Goal: Communication & Community: Answer question/provide support

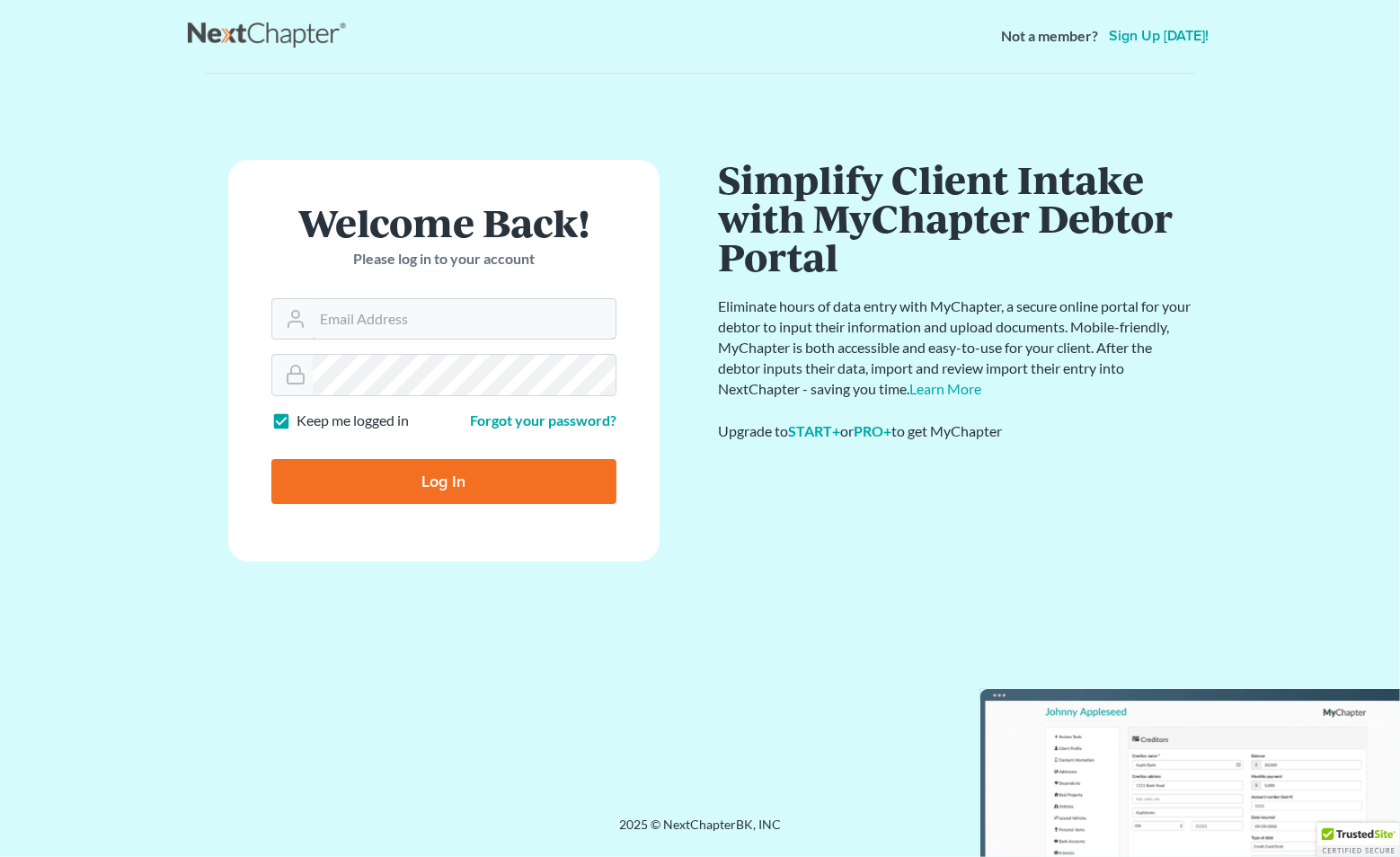
type input "[EMAIL_ADDRESS][DOMAIN_NAME]"
click at [489, 546] on form "Welcome Back! Please log in to your account Email Address jlee@saderlawfirm.com…" at bounding box center [443, 360] width 431 height 402
click at [475, 479] on input "Log In" at bounding box center [443, 480] width 345 height 45
type input "Thinking..."
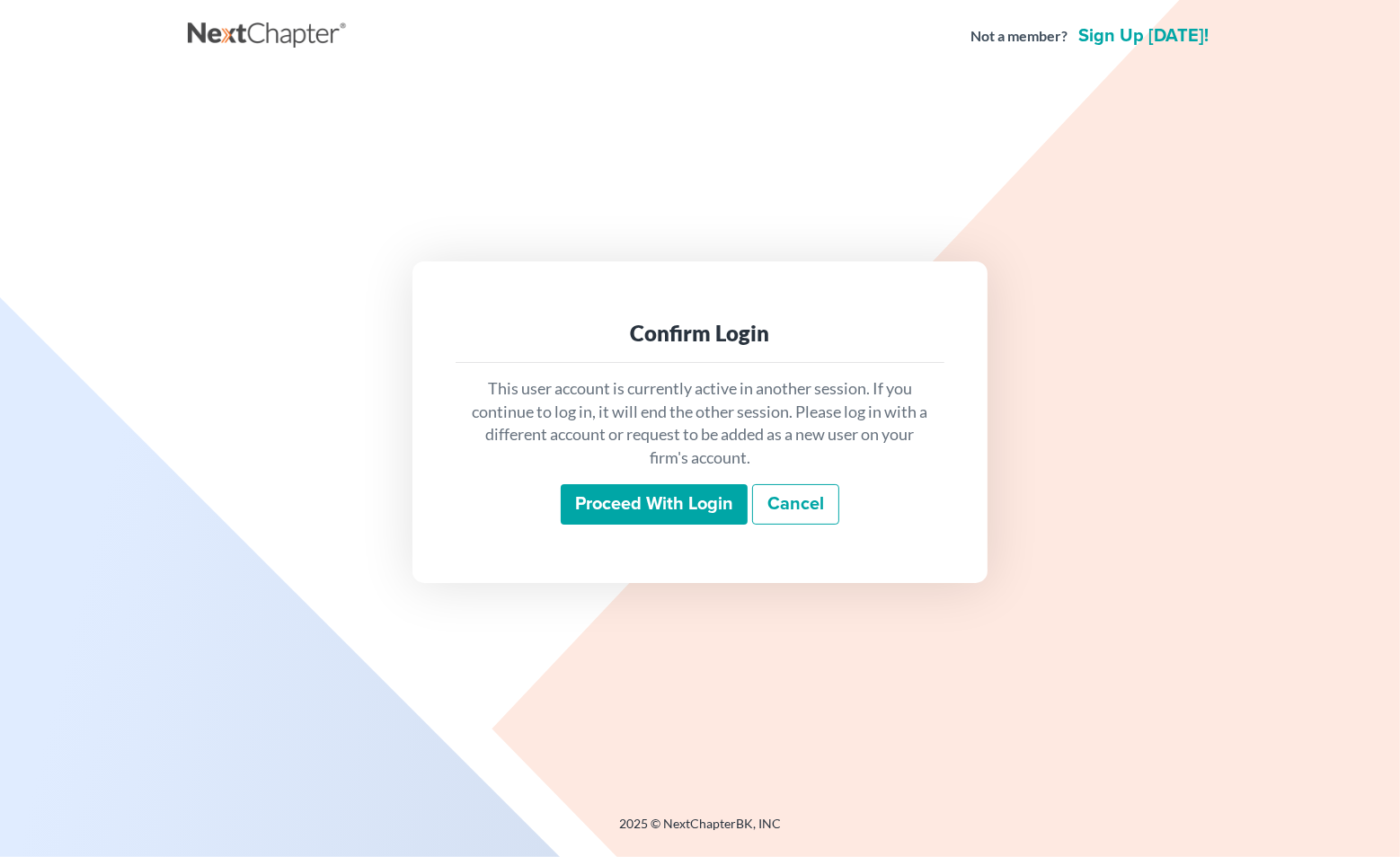
click at [651, 528] on div "This user account is currently active in another session. If you continue to lo…" at bounding box center [700, 451] width 489 height 177
click at [651, 511] on input "Proceed with login" at bounding box center [655, 504] width 187 height 41
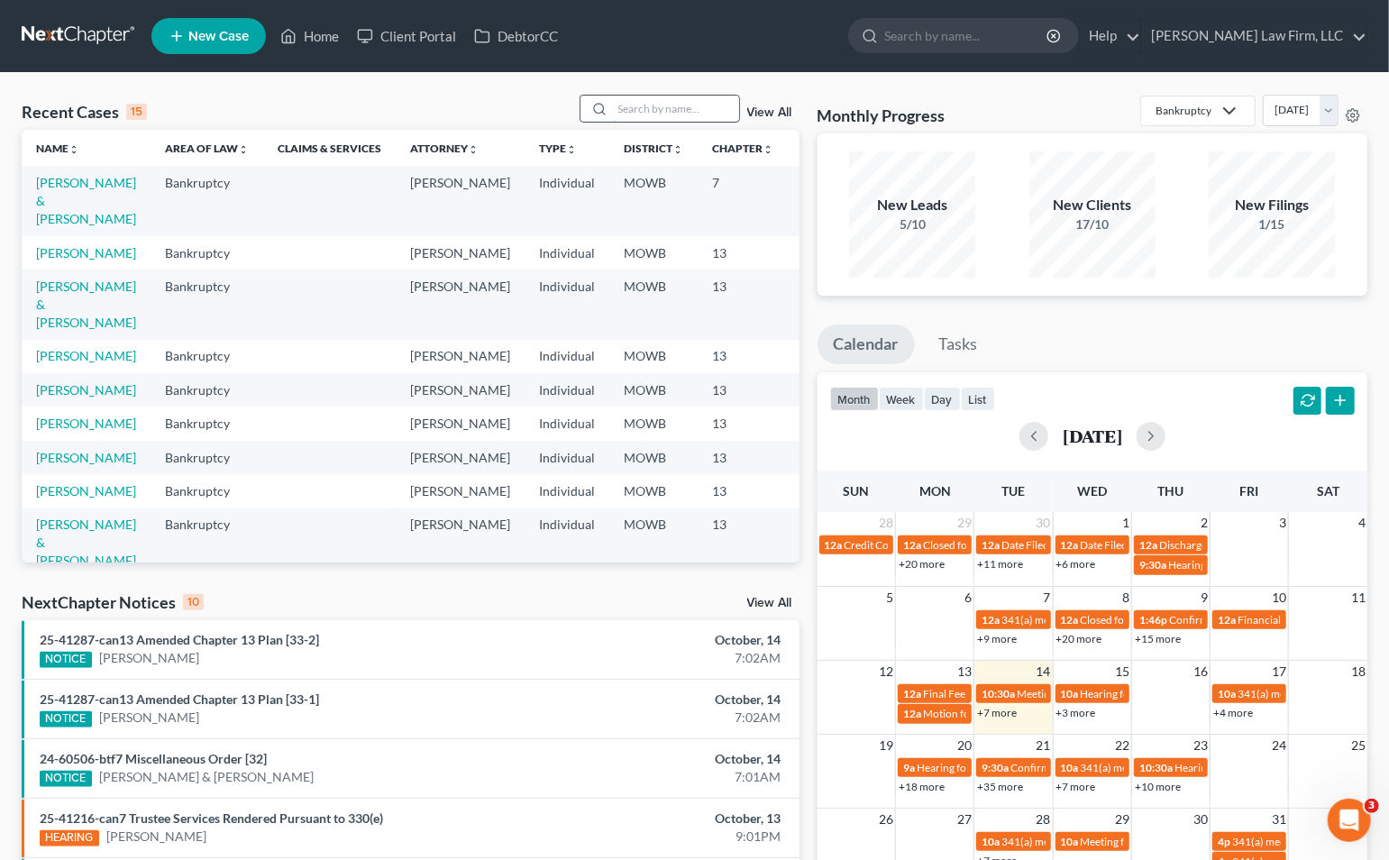
click at [692, 118] on input "search" at bounding box center [676, 109] width 126 height 26
click at [683, 112] on input "search" at bounding box center [676, 109] width 126 height 26
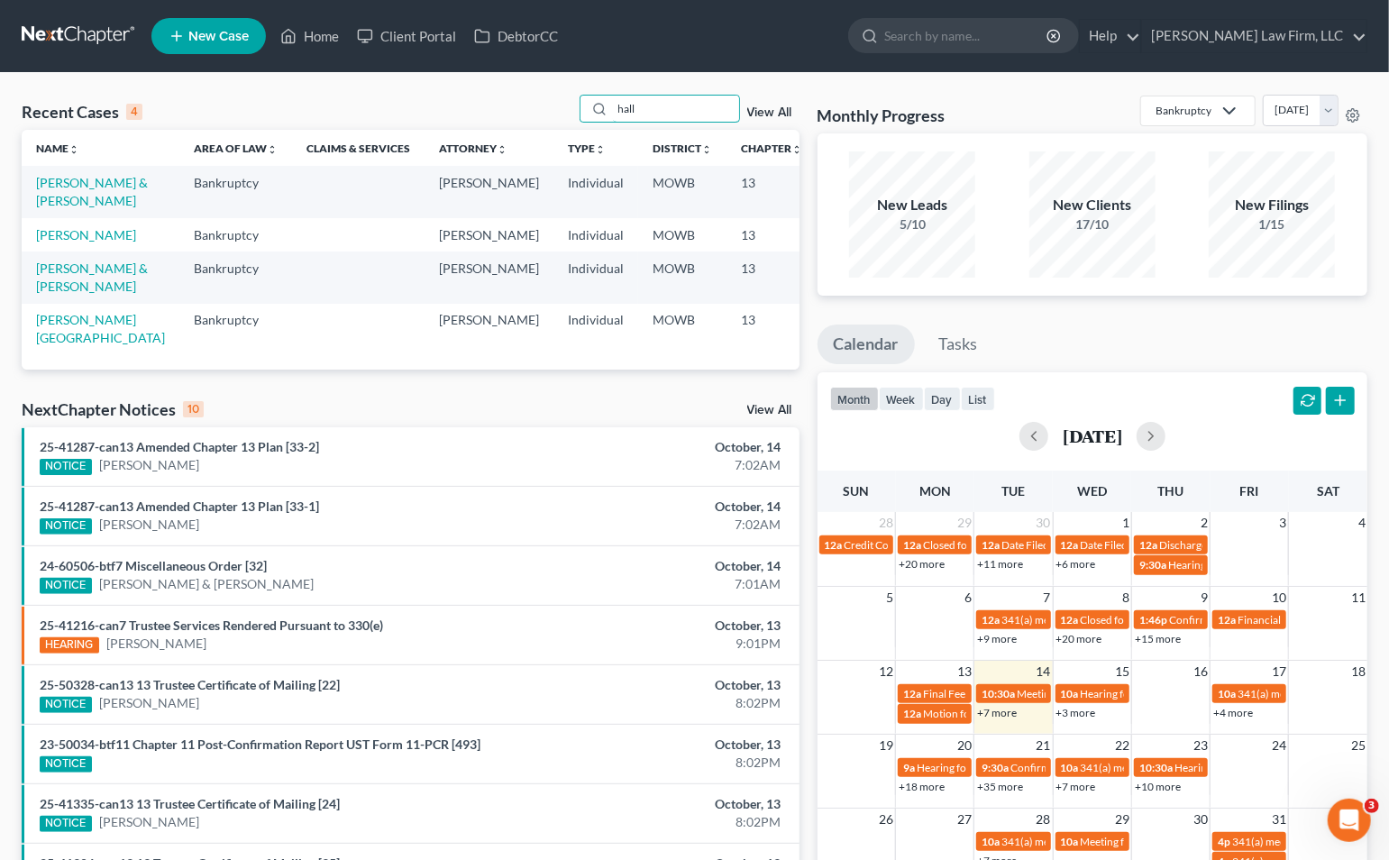
type input "hall"
click at [70, 183] on td "Hall, William & Traci" at bounding box center [101, 191] width 158 height 51
click at [55, 206] on link "Hall, William & Traci" at bounding box center [92, 191] width 112 height 33
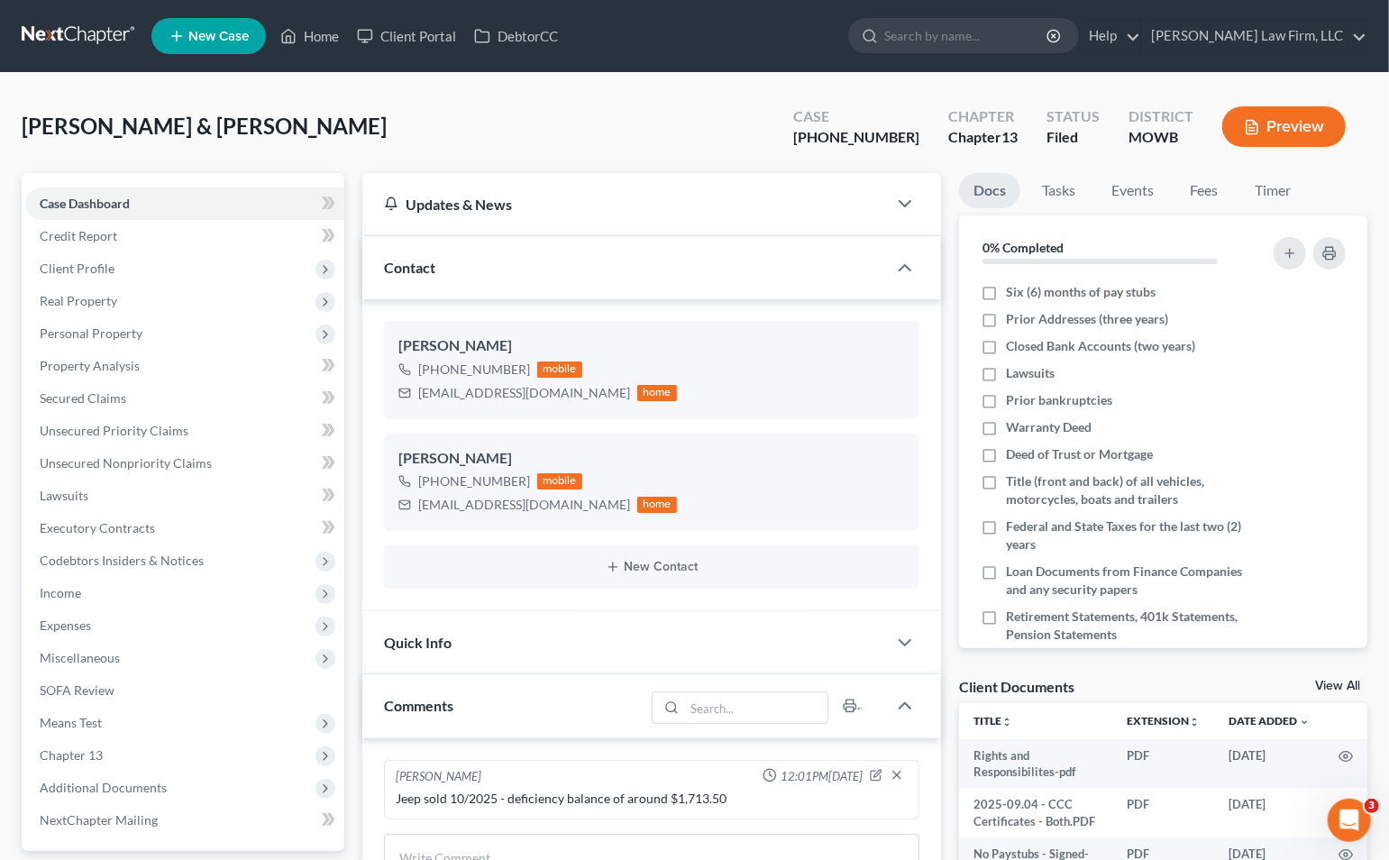
scroll to position [25, 0]
click at [166, 797] on span "Additional Documents" at bounding box center [184, 788] width 319 height 32
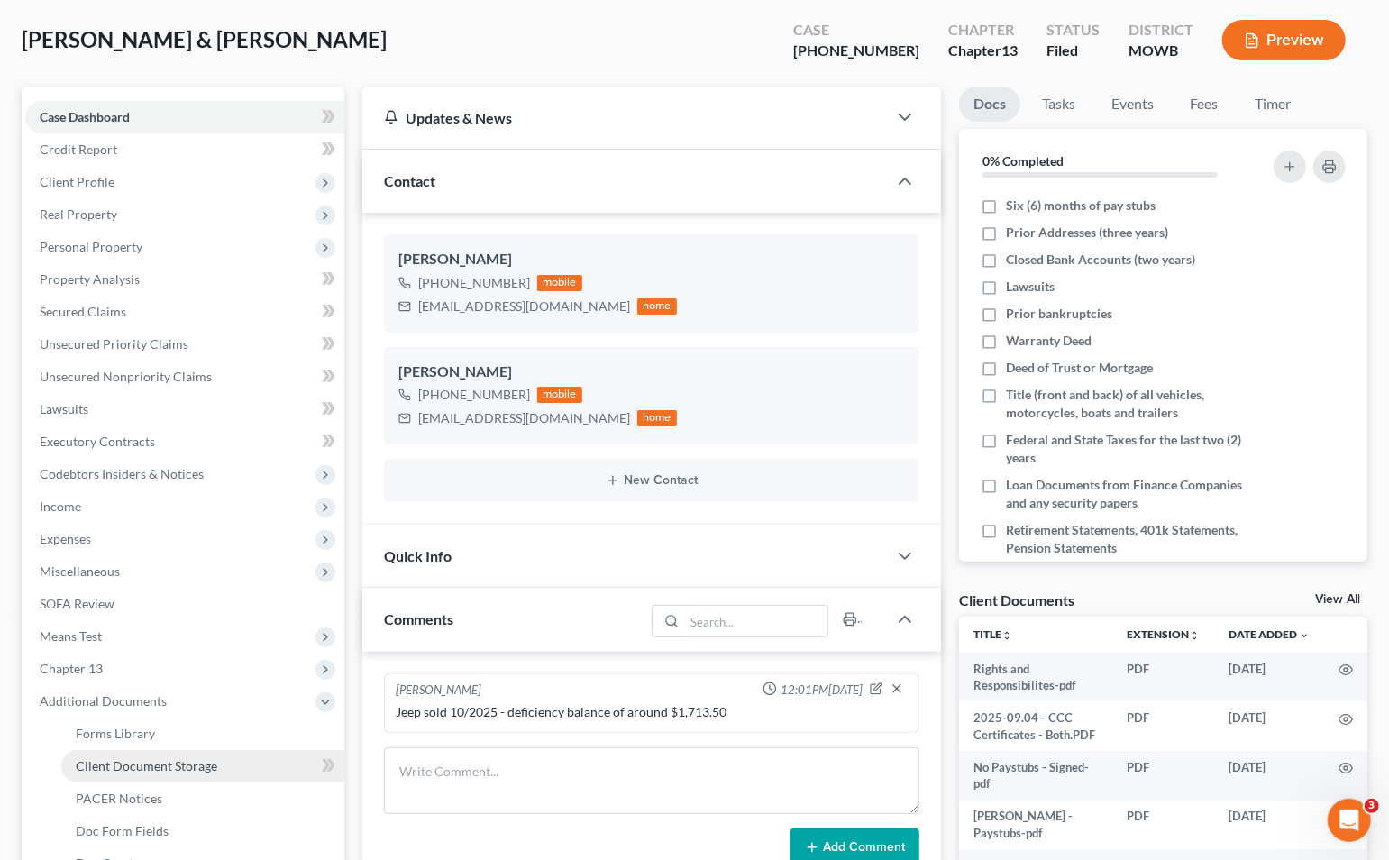
scroll to position [200, 0]
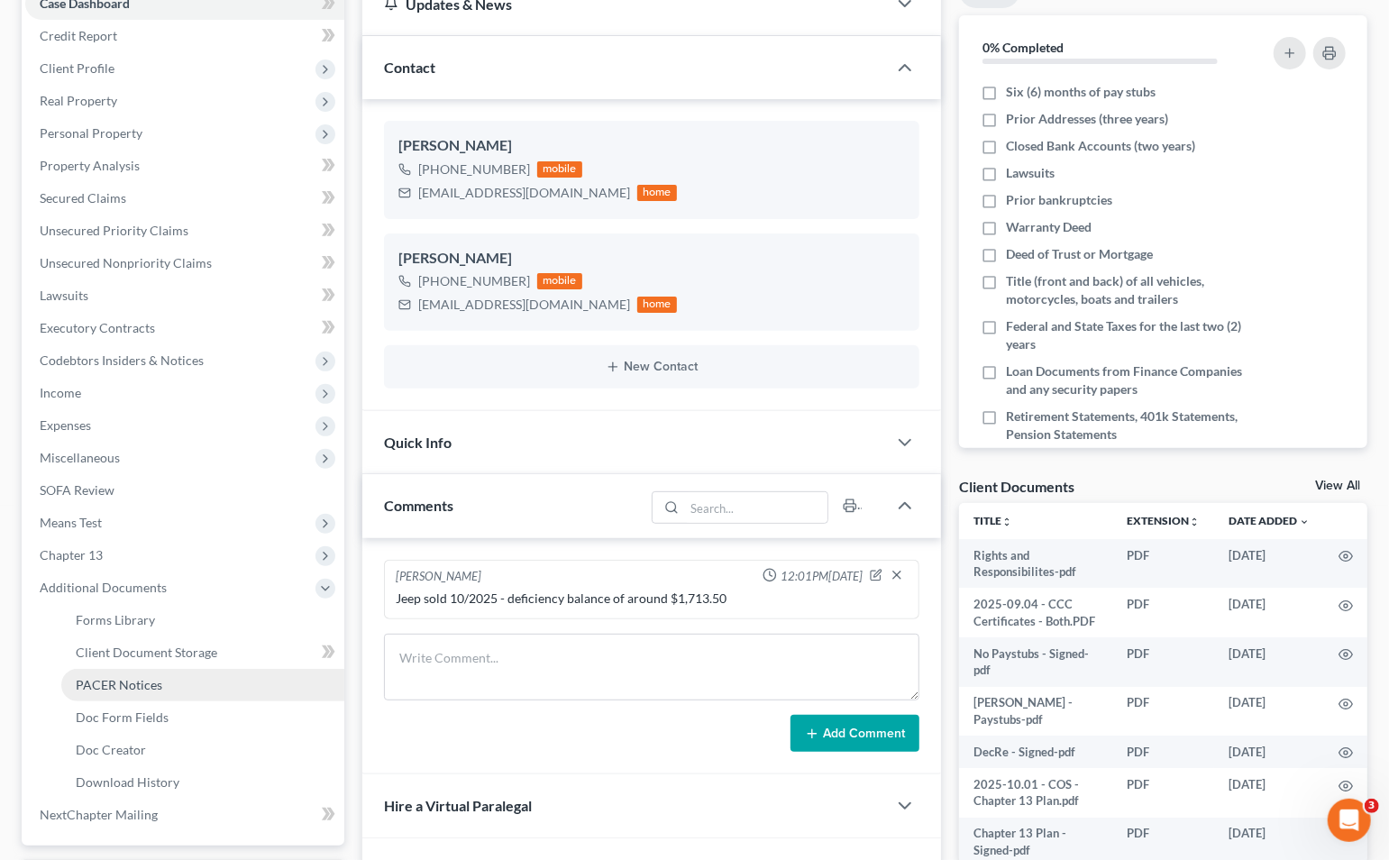
click at [149, 683] on span "PACER Notices" at bounding box center [119, 684] width 87 height 15
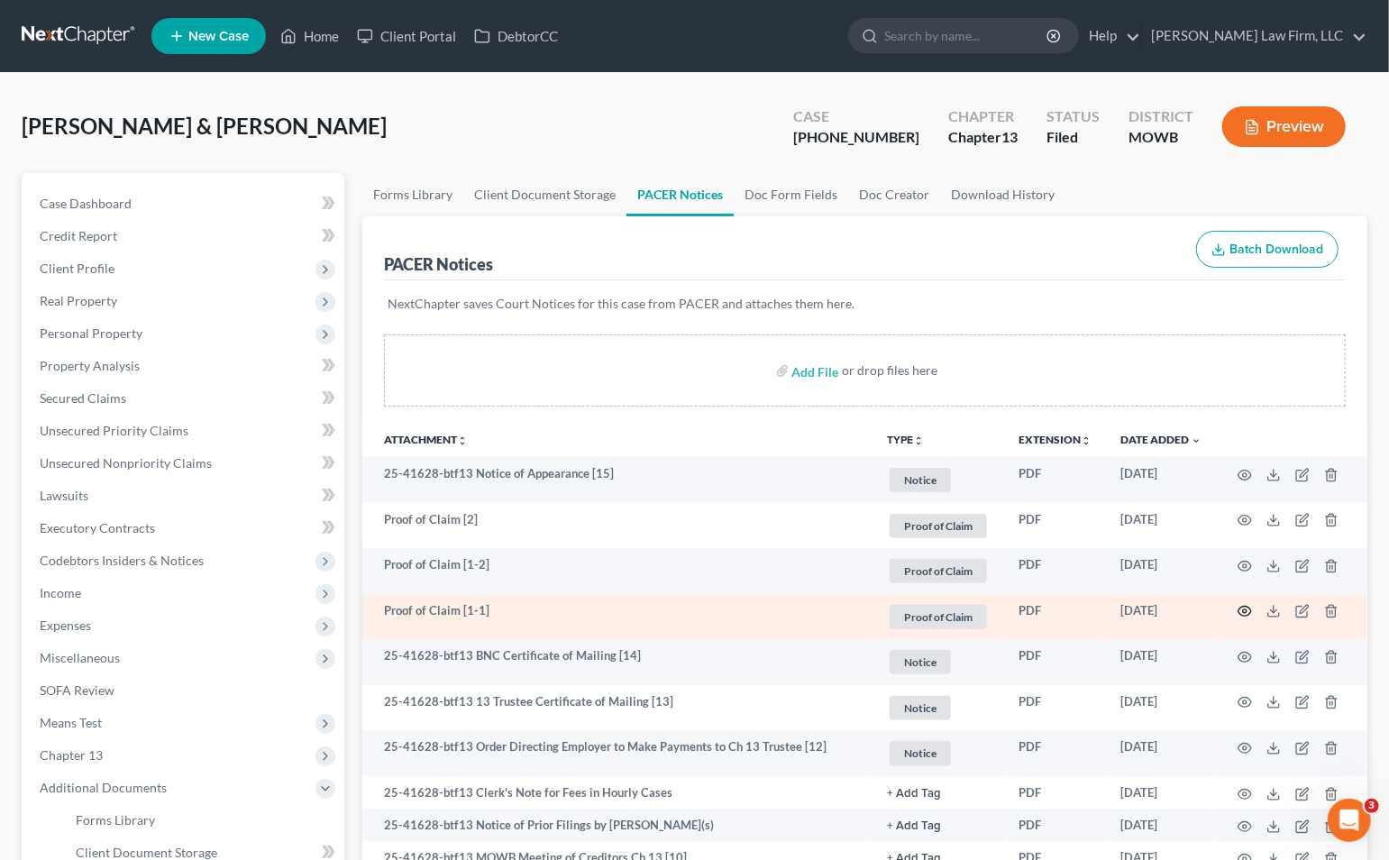
click at [1242, 617] on icon "button" at bounding box center [1245, 611] width 14 height 14
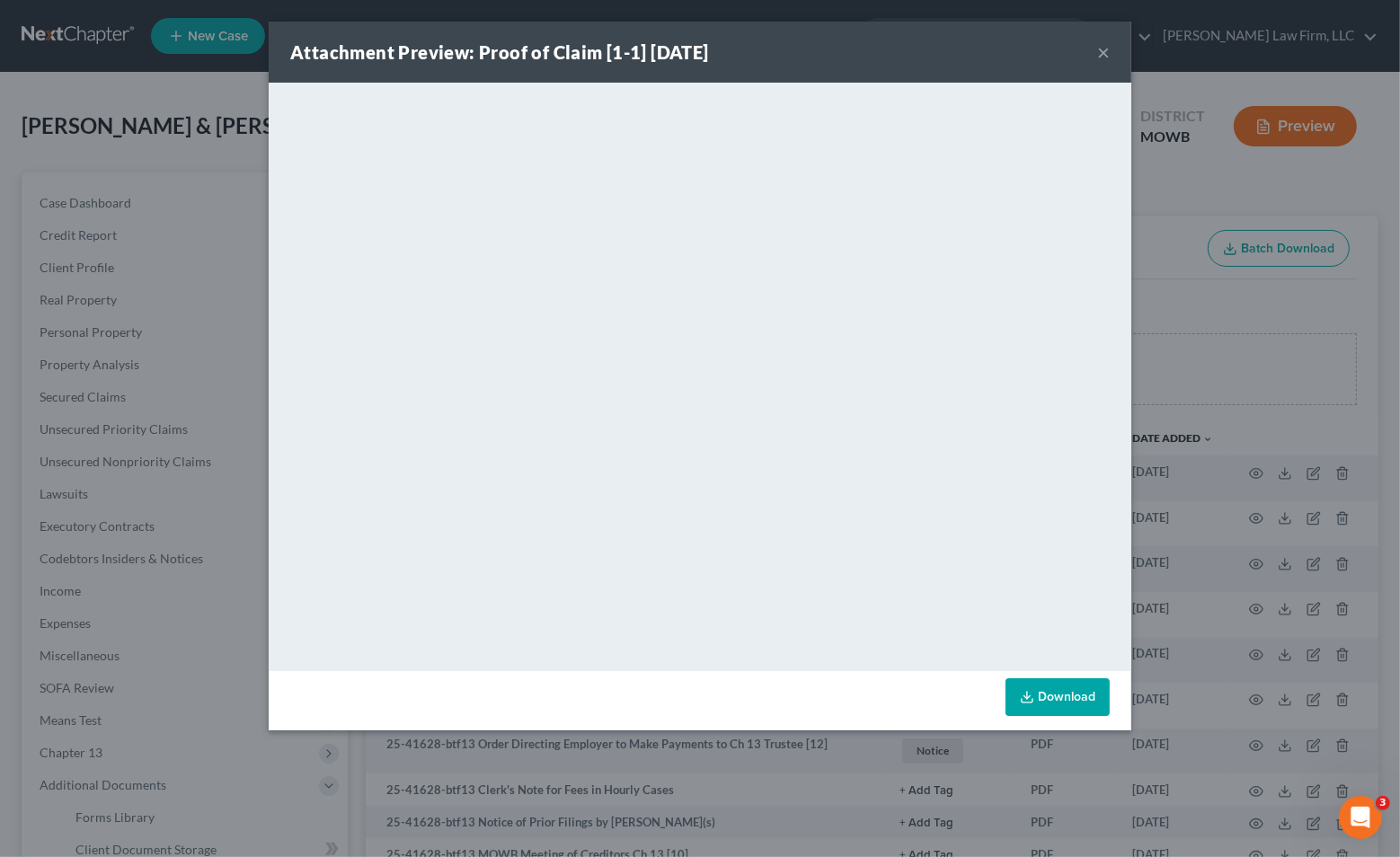
click at [251, 251] on div "Attachment Preview: Proof of Claim [1-1] 10/06/2025 × <object ng-attr-data='htt…" at bounding box center [700, 428] width 1400 height 857
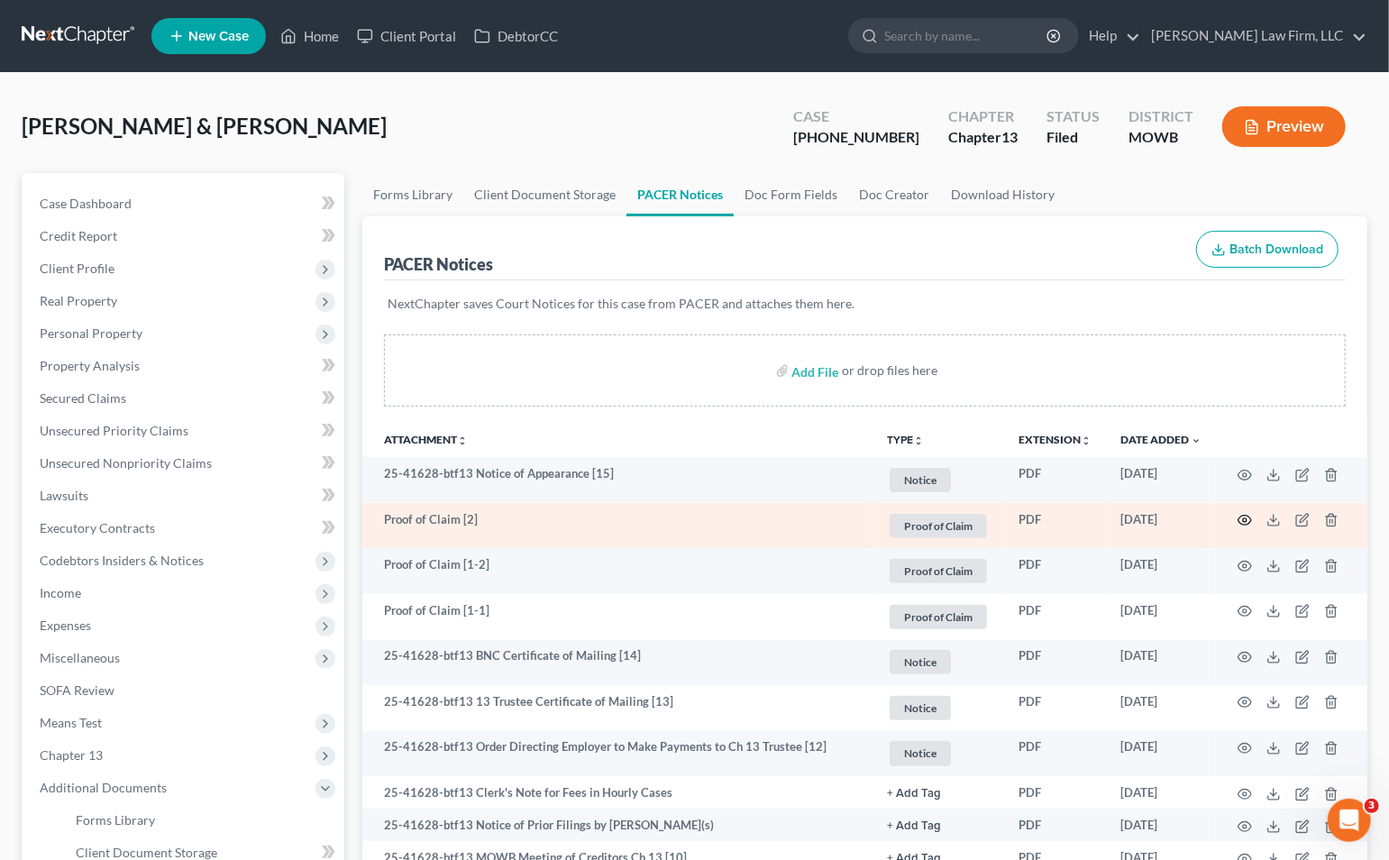
click at [1248, 518] on icon "button" at bounding box center [1245, 520] width 14 height 14
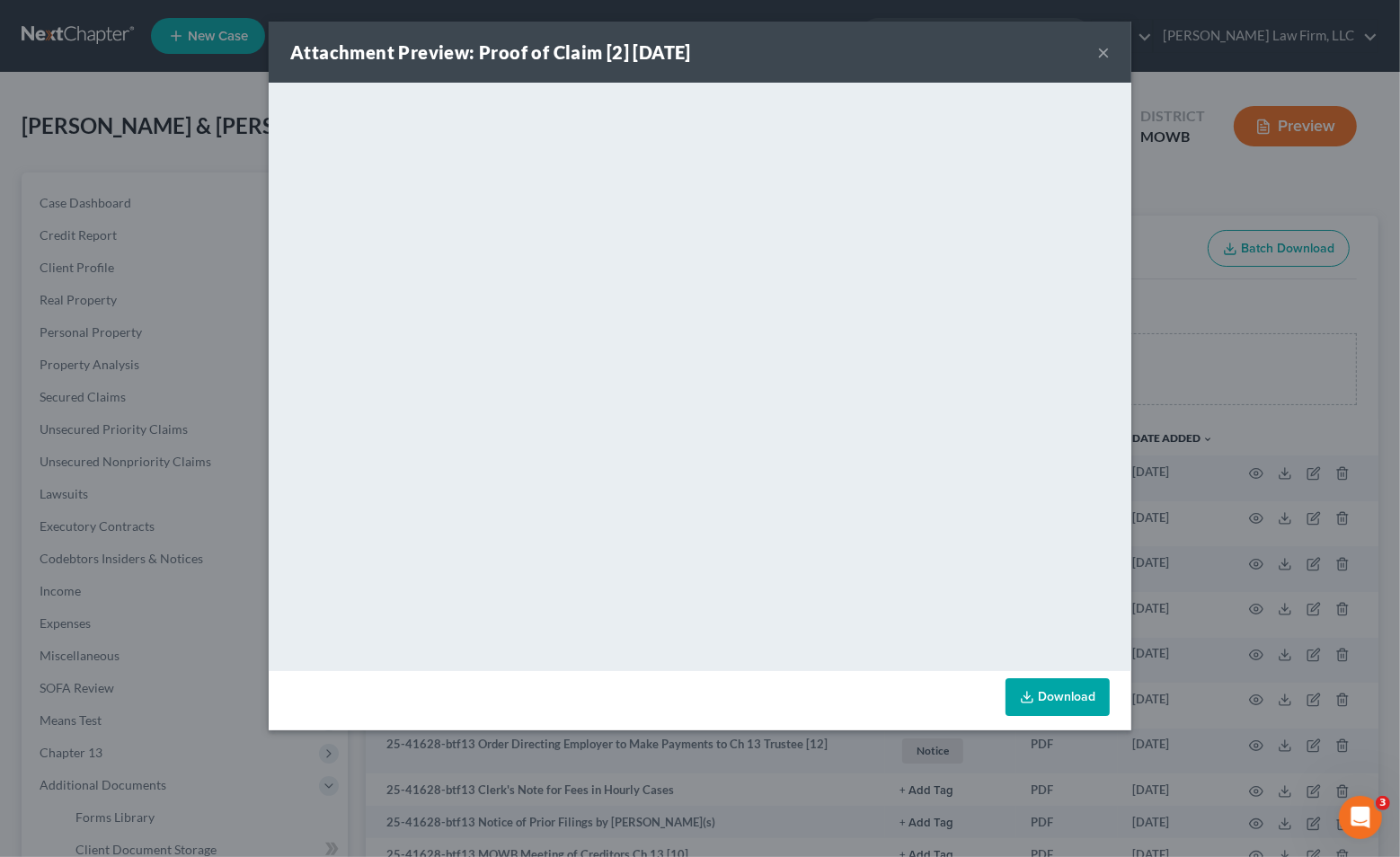
click at [176, 302] on div "Attachment Preview: Proof of Claim [2] 10/07/2025 × <object ng-attr-data='https…" at bounding box center [700, 428] width 1400 height 857
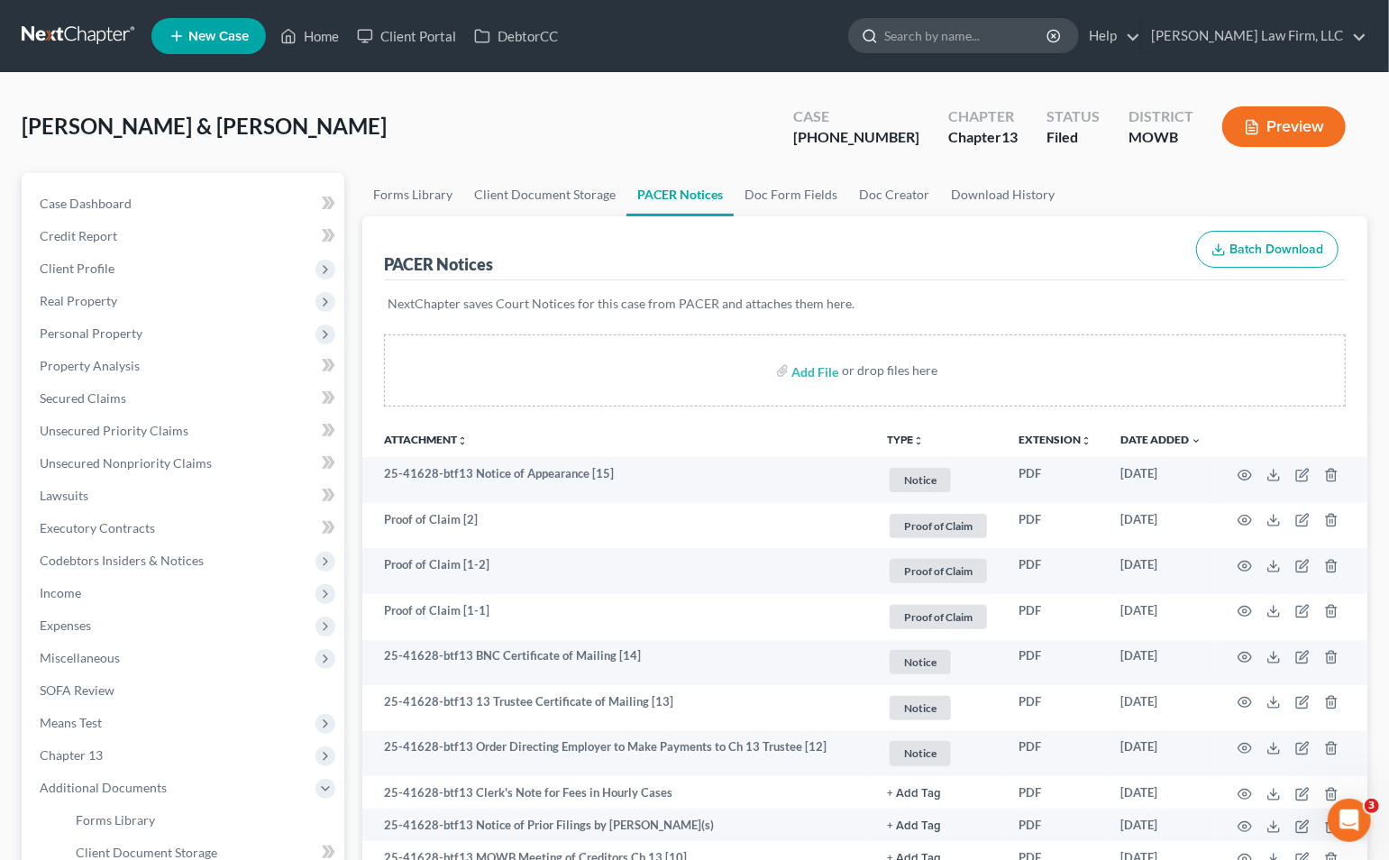
click at [1039, 34] on input "search" at bounding box center [967, 35] width 165 height 33
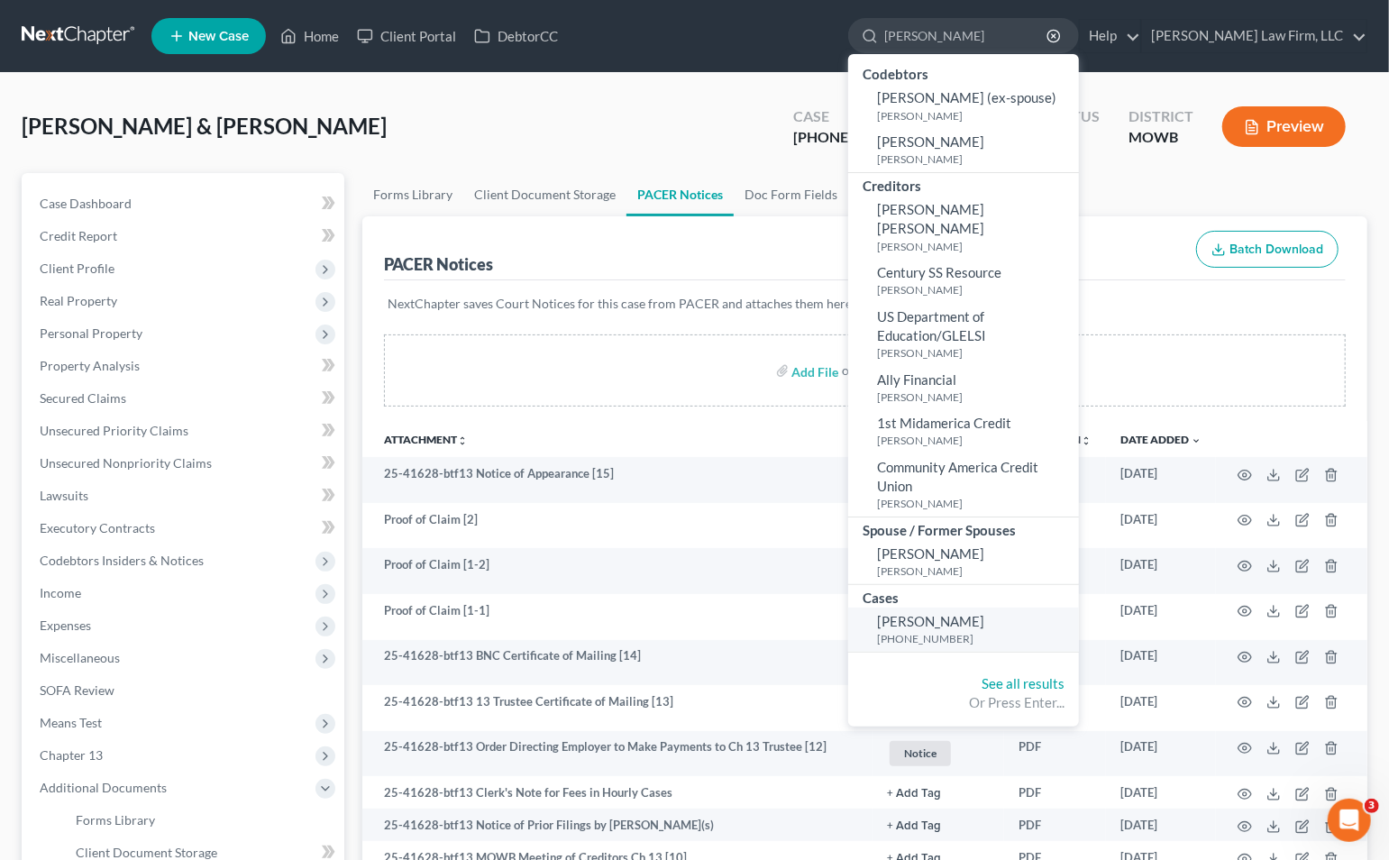
type input "hopkins"
click at [985, 613] on span "[PERSON_NAME]" at bounding box center [930, 621] width 107 height 16
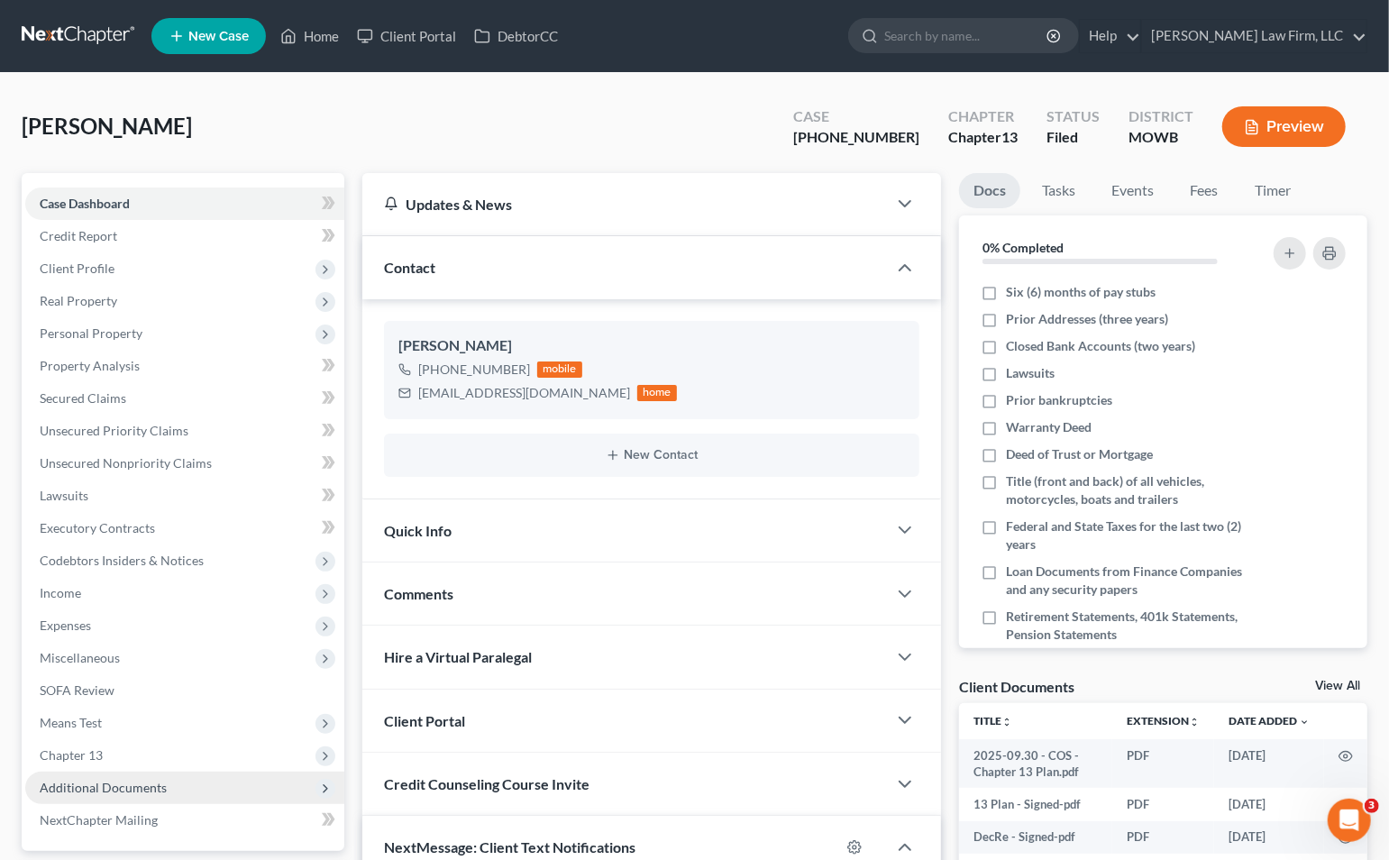
click at [179, 786] on span "Additional Documents" at bounding box center [184, 788] width 319 height 32
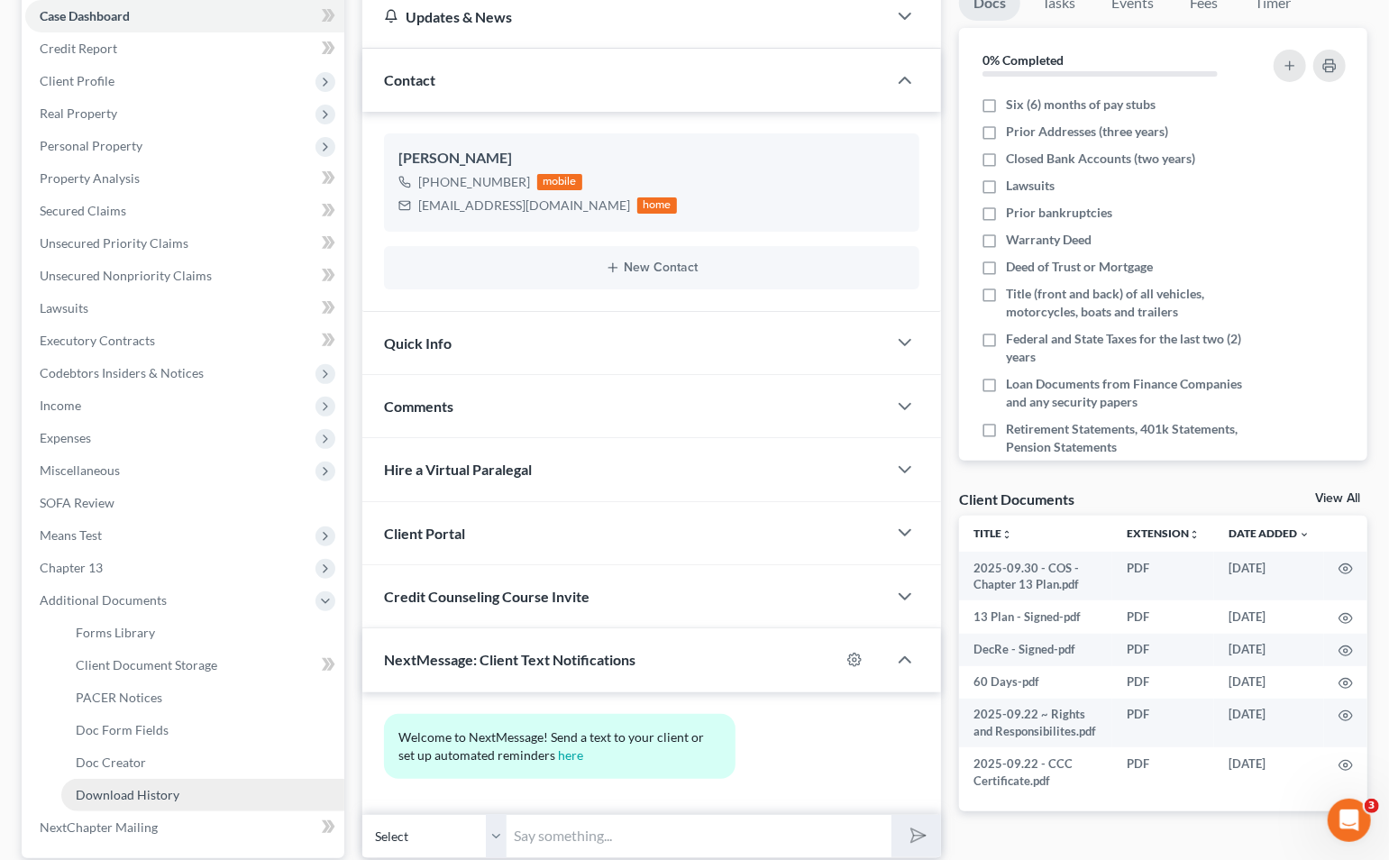
scroll to position [300, 0]
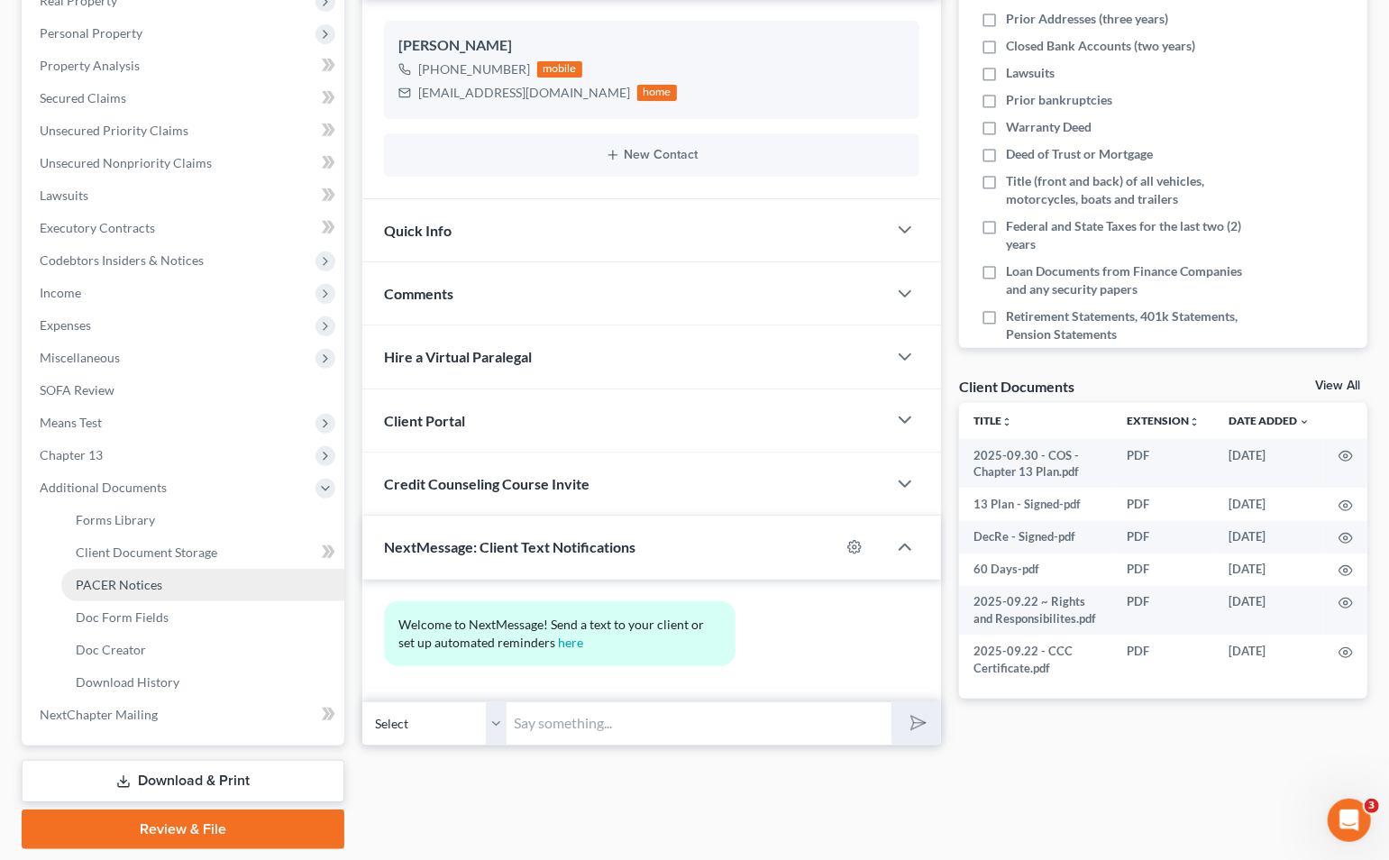
click at [171, 575] on link "PACER Notices" at bounding box center [202, 585] width 283 height 32
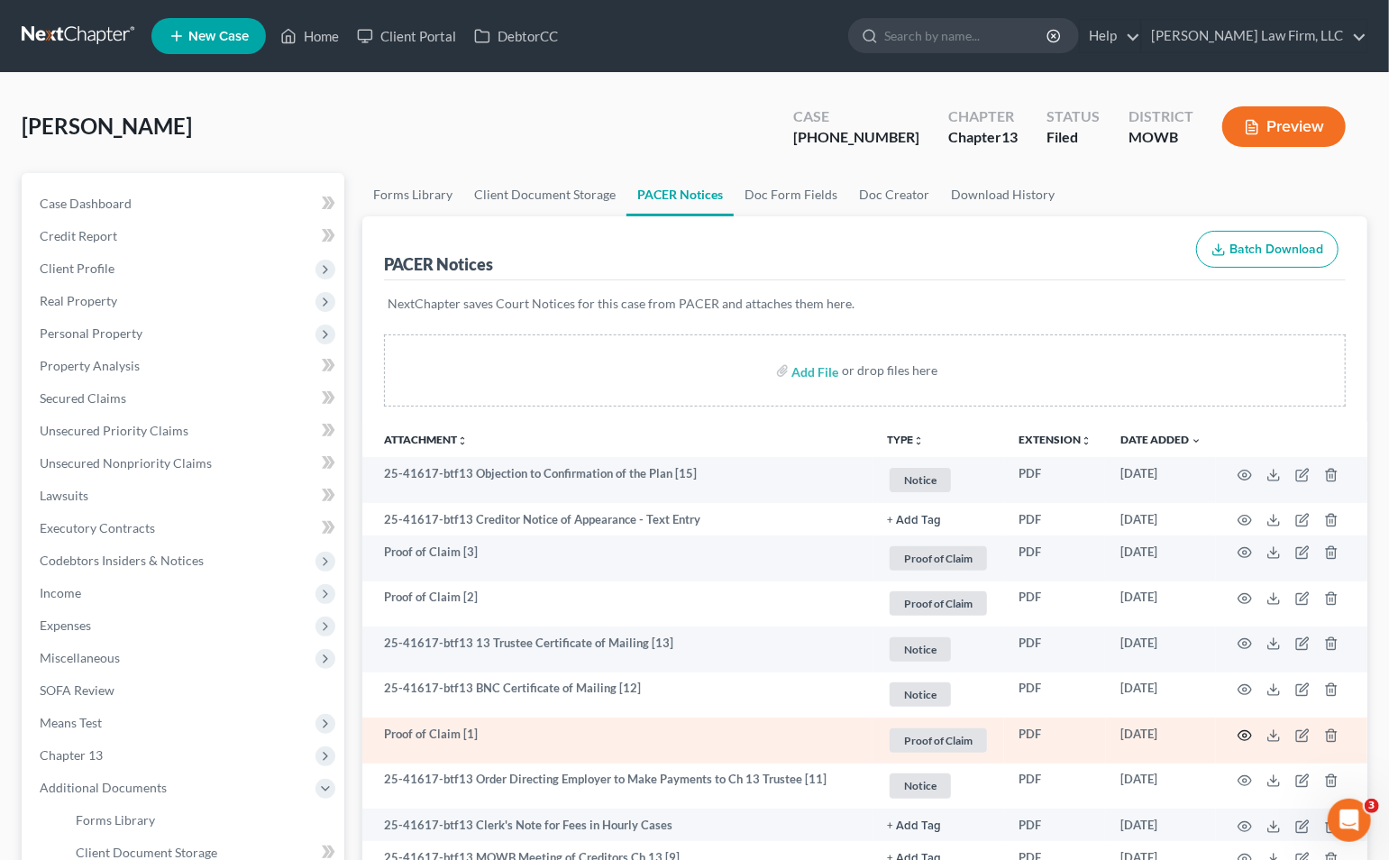
click at [1249, 732] on icon "button" at bounding box center [1245, 736] width 14 height 14
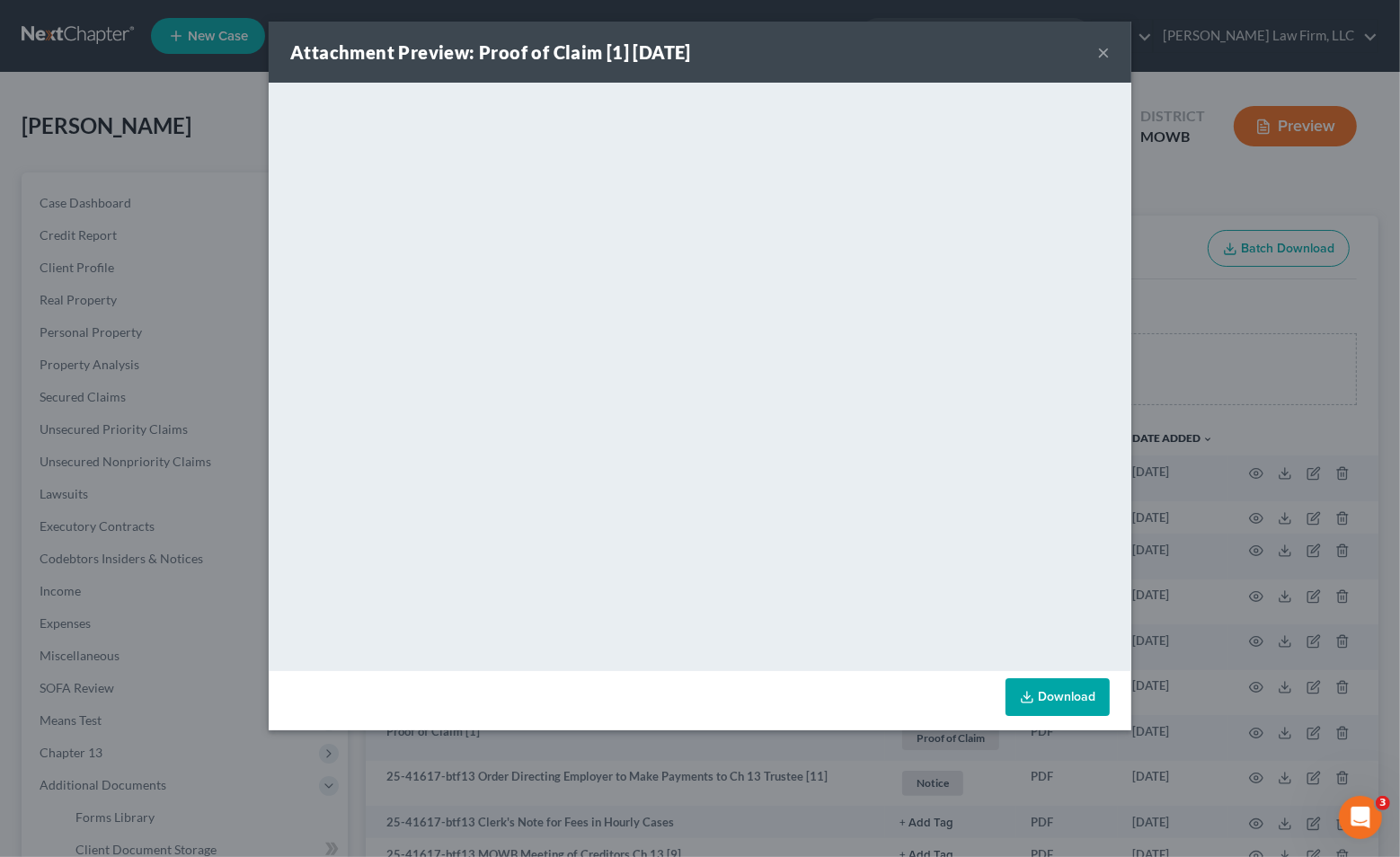
click at [1320, 451] on div "Attachment Preview: Proof of Claim [1] 10/02/2025 × <object ng-attr-data='https…" at bounding box center [700, 428] width 1400 height 857
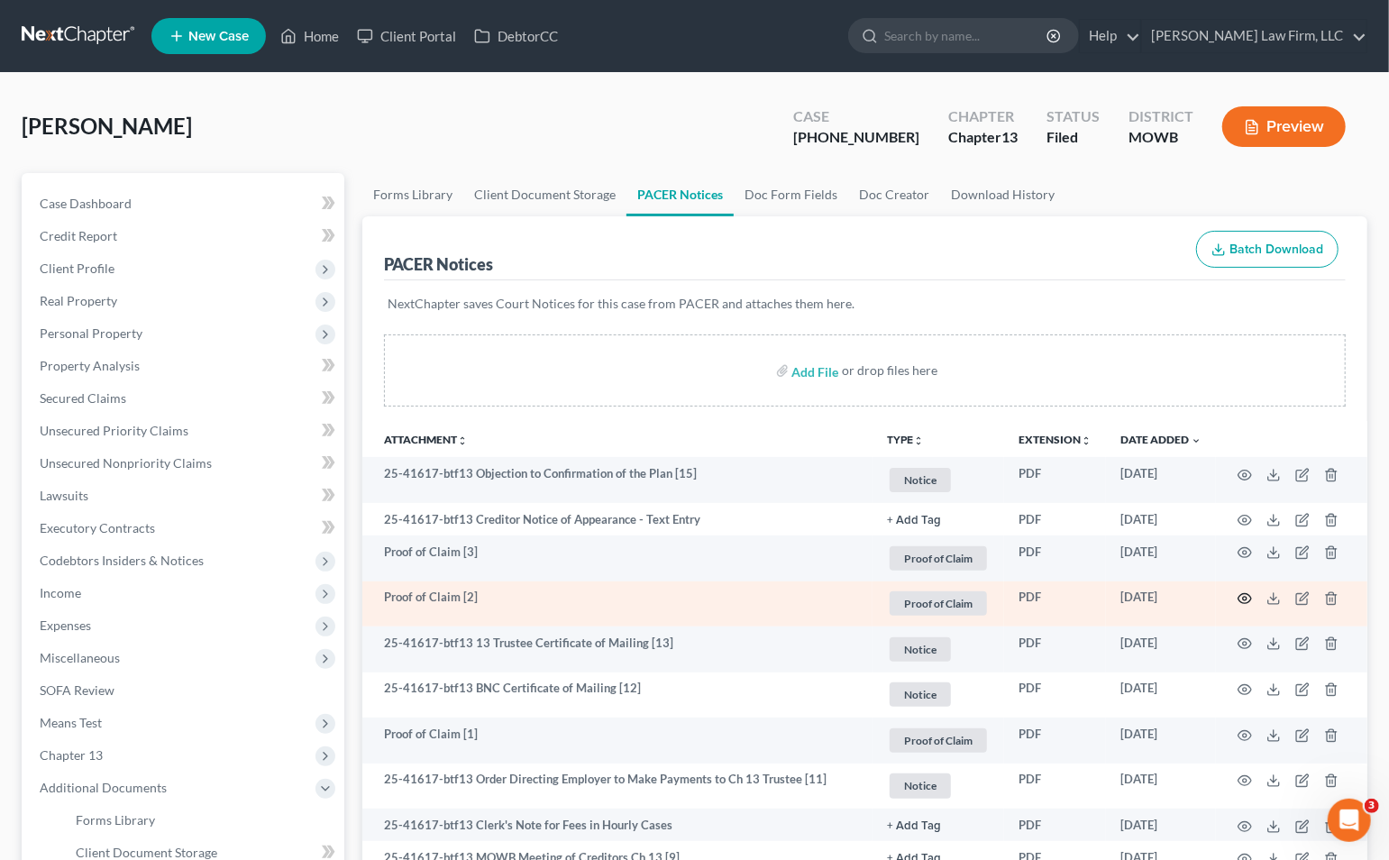
click at [1245, 599] on icon "button" at bounding box center [1245, 598] width 14 height 14
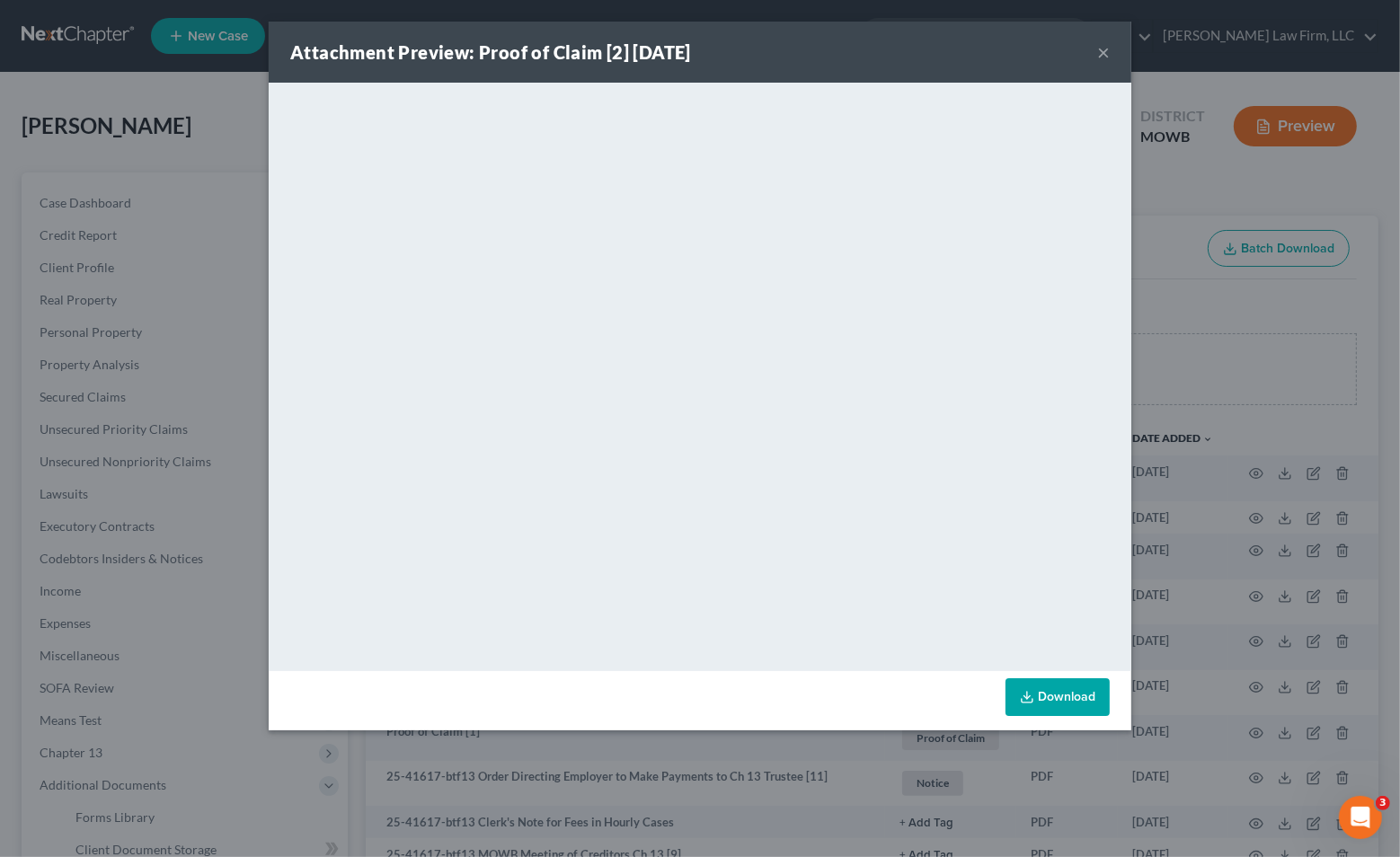
drag, startPoint x: 170, startPoint y: 114, endPoint x: 256, endPoint y: 106, distance: 86.4
click at [170, 114] on div "Attachment Preview: Proof of Claim [2] 10/06/2025 × <object ng-attr-data='https…" at bounding box center [700, 428] width 1400 height 857
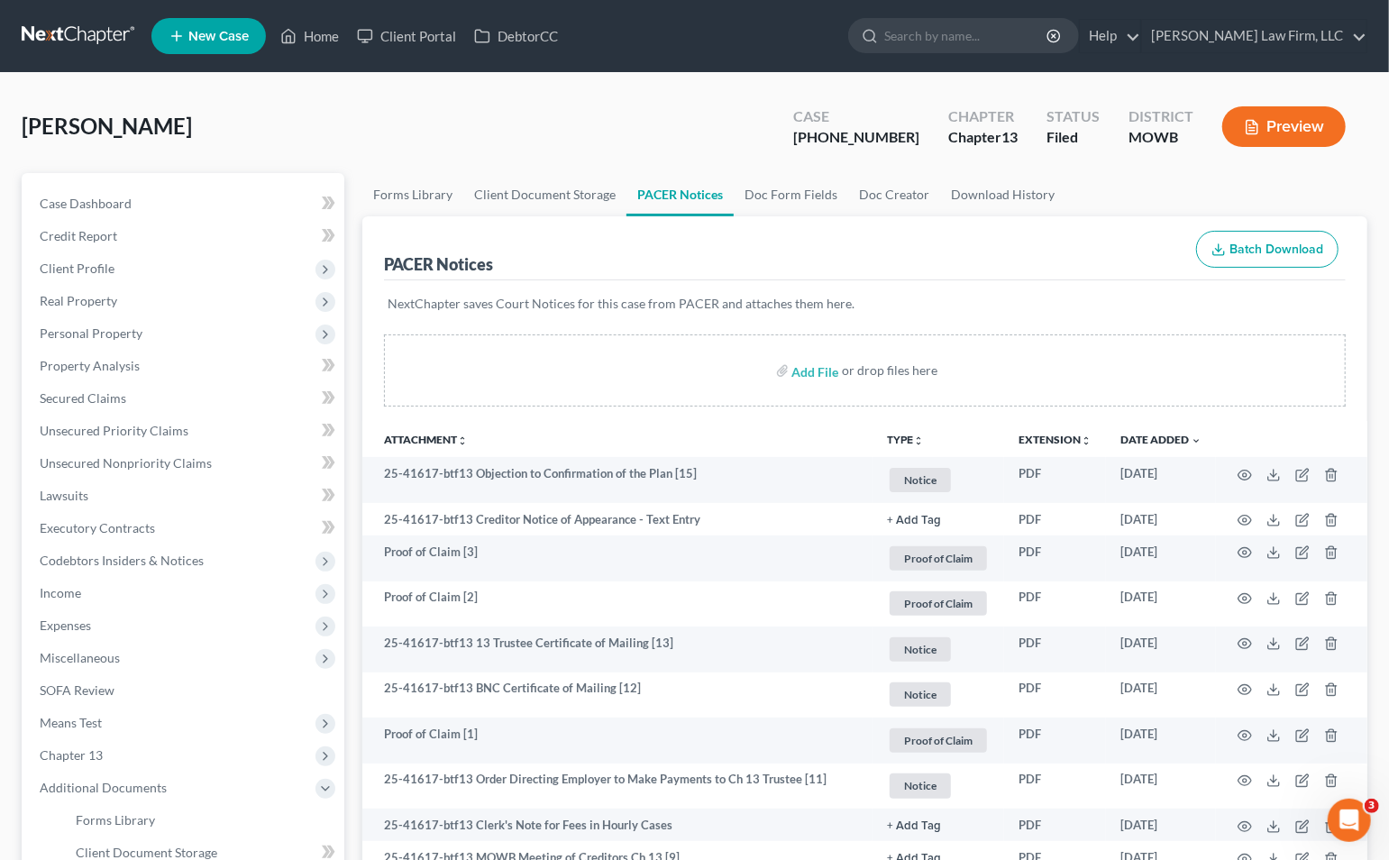
click at [1040, 34] on input "search" at bounding box center [967, 35] width 165 height 33
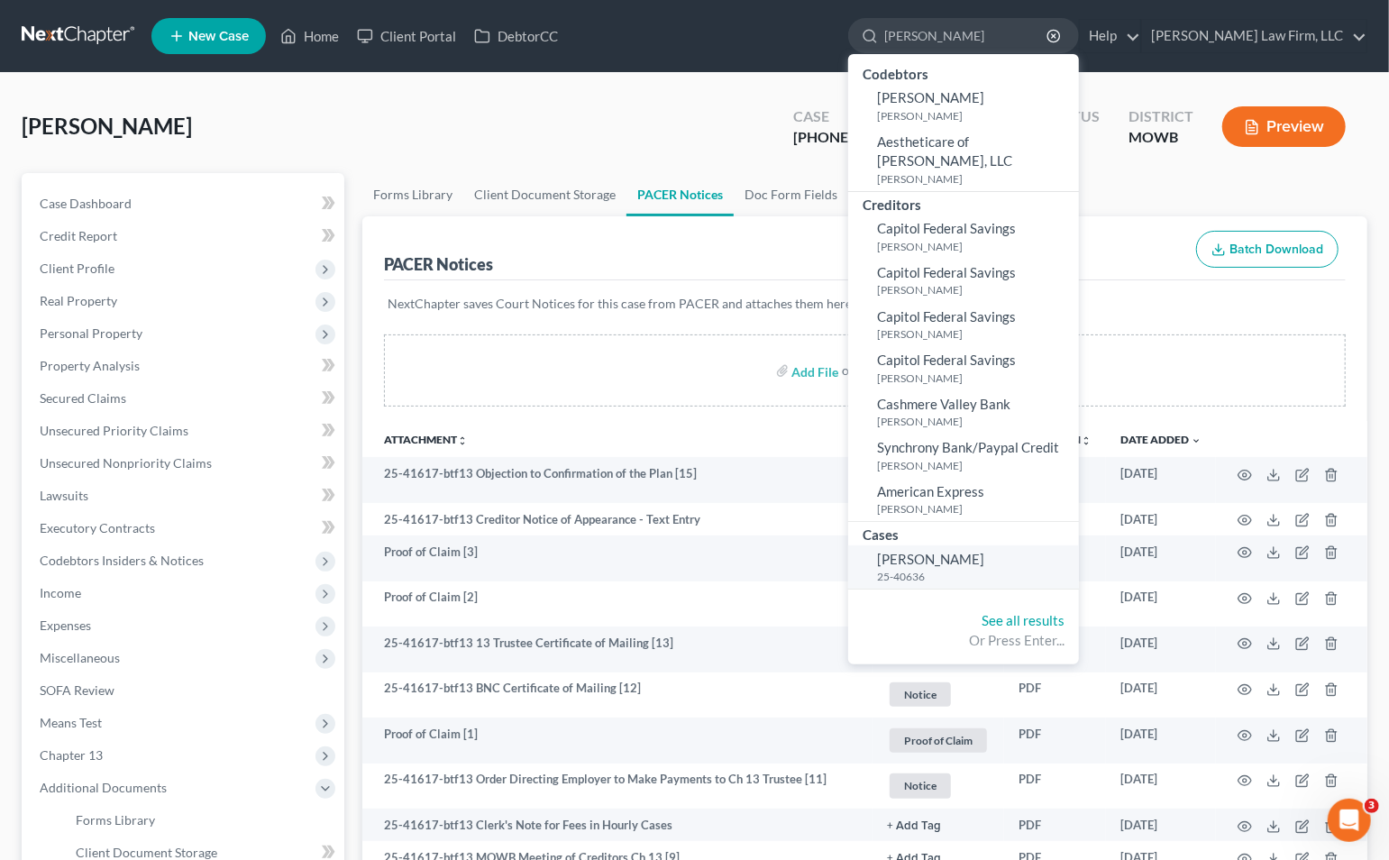
type input "kruse"
click at [1004, 569] on small "25-40636" at bounding box center [975, 576] width 197 height 15
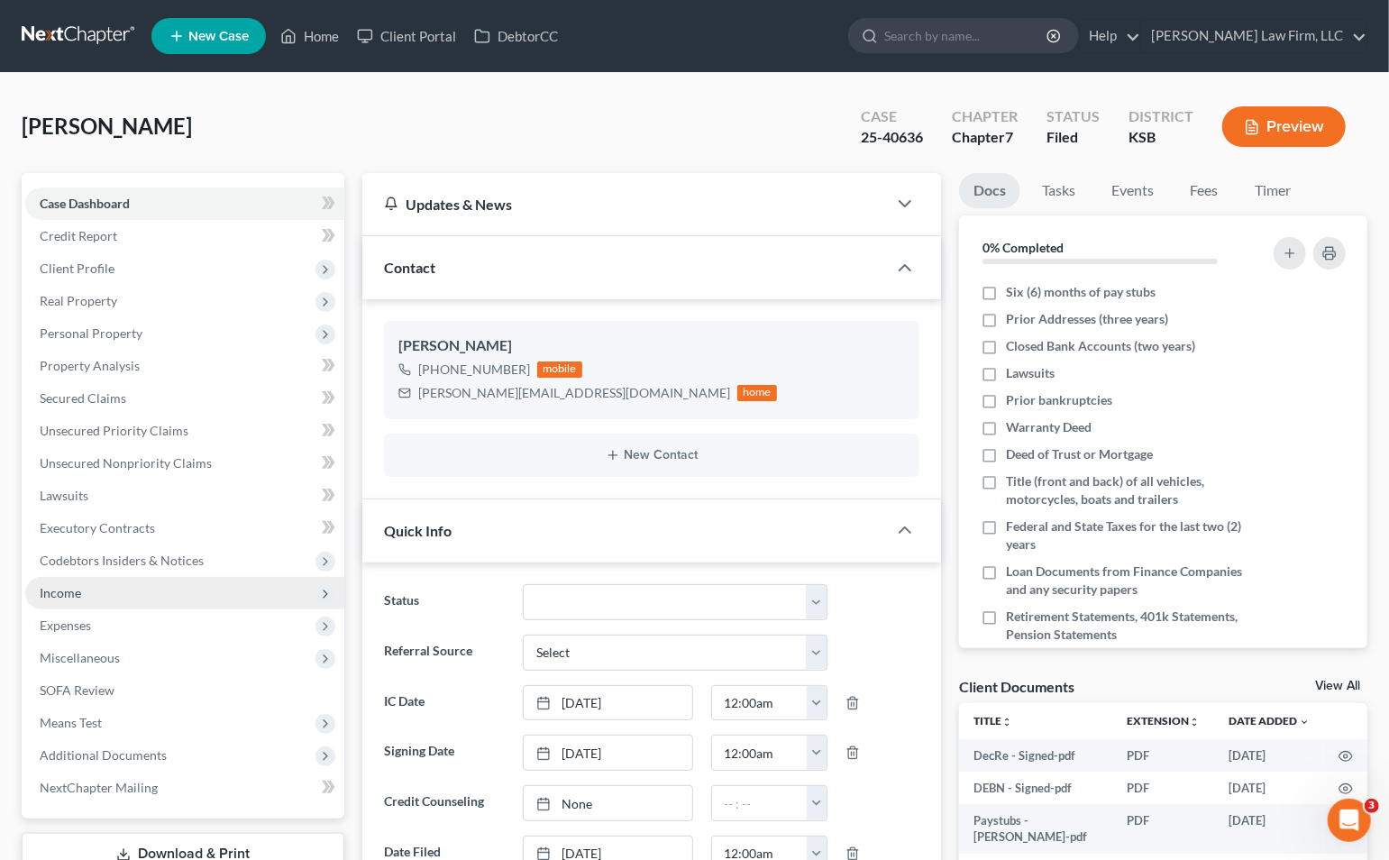
scroll to position [91, 0]
click at [829, 506] on div "Quick Info" at bounding box center [624, 531] width 525 height 62
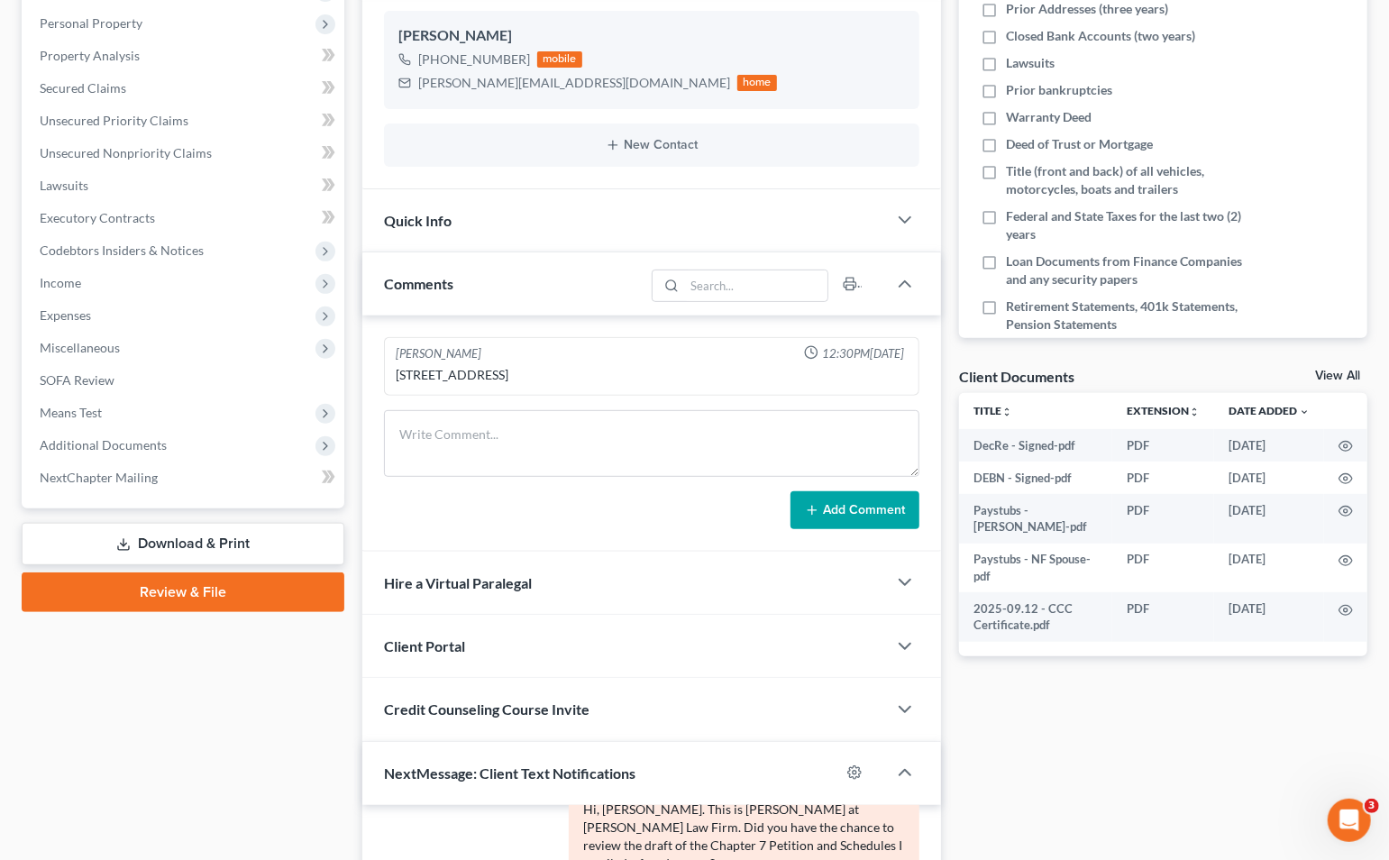
scroll to position [743, 0]
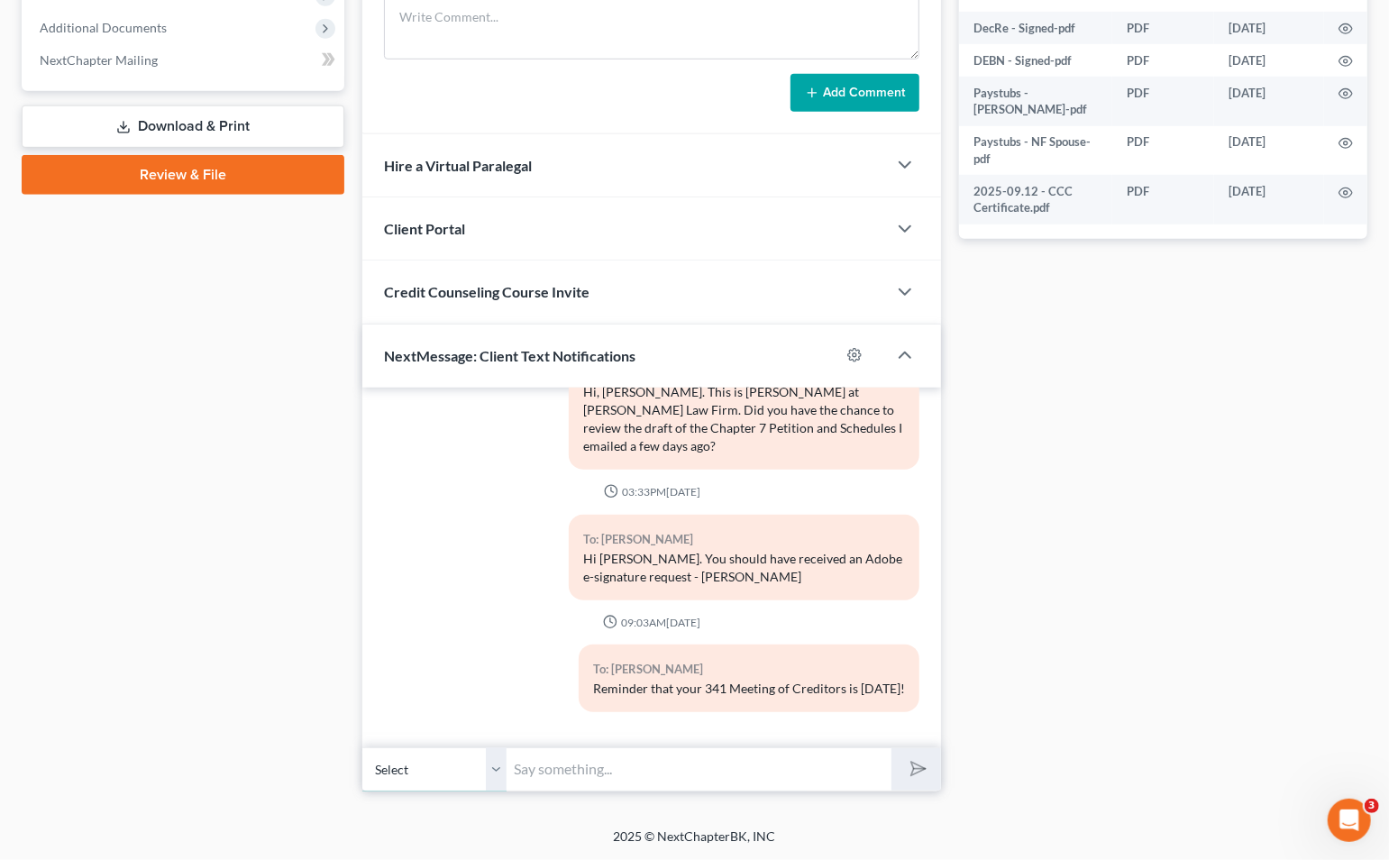
click at [493, 780] on select "Select +1 (785) 550-9058 - Shea Kruse" at bounding box center [434, 769] width 144 height 44
click at [573, 780] on input "text" at bounding box center [699, 769] width 385 height 44
type input "Please give me a call so we can discuss the 341 meeting."
click at [892, 748] on button "submit" at bounding box center [917, 769] width 50 height 42
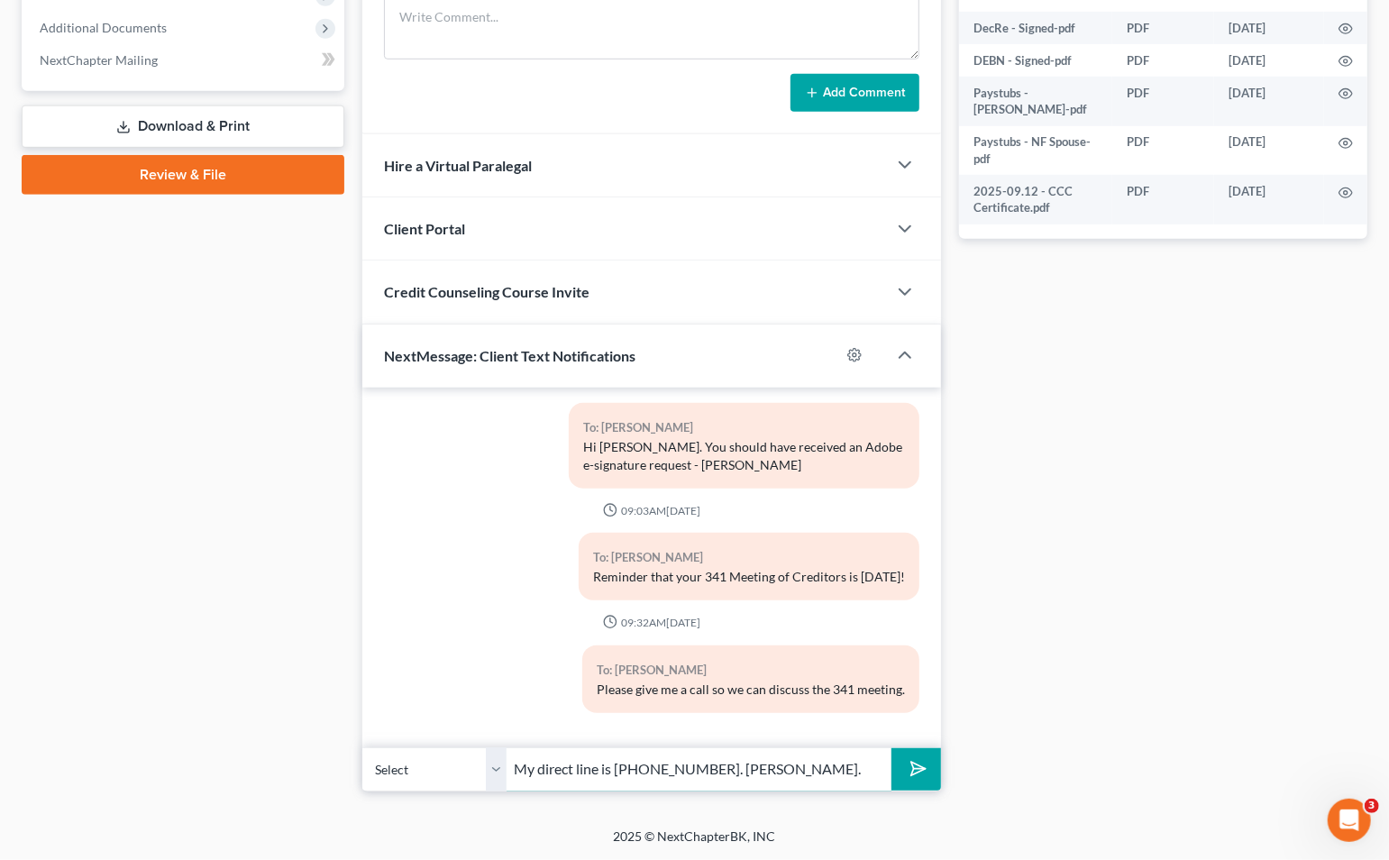
type input "My direct line is 816-595-1807. Joan."
click at [892, 748] on button "submit" at bounding box center [917, 769] width 50 height 42
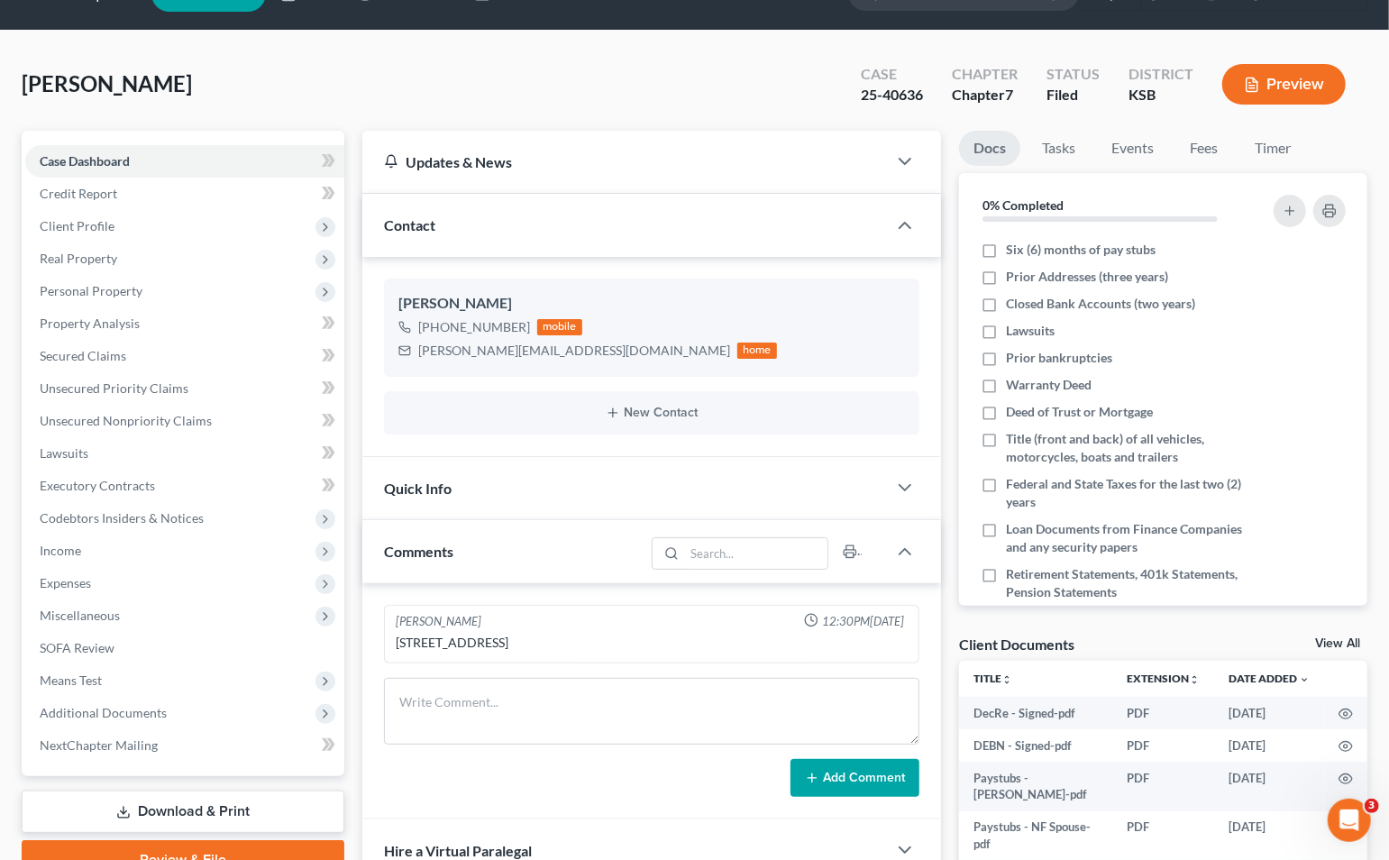
scroll to position [0, 0]
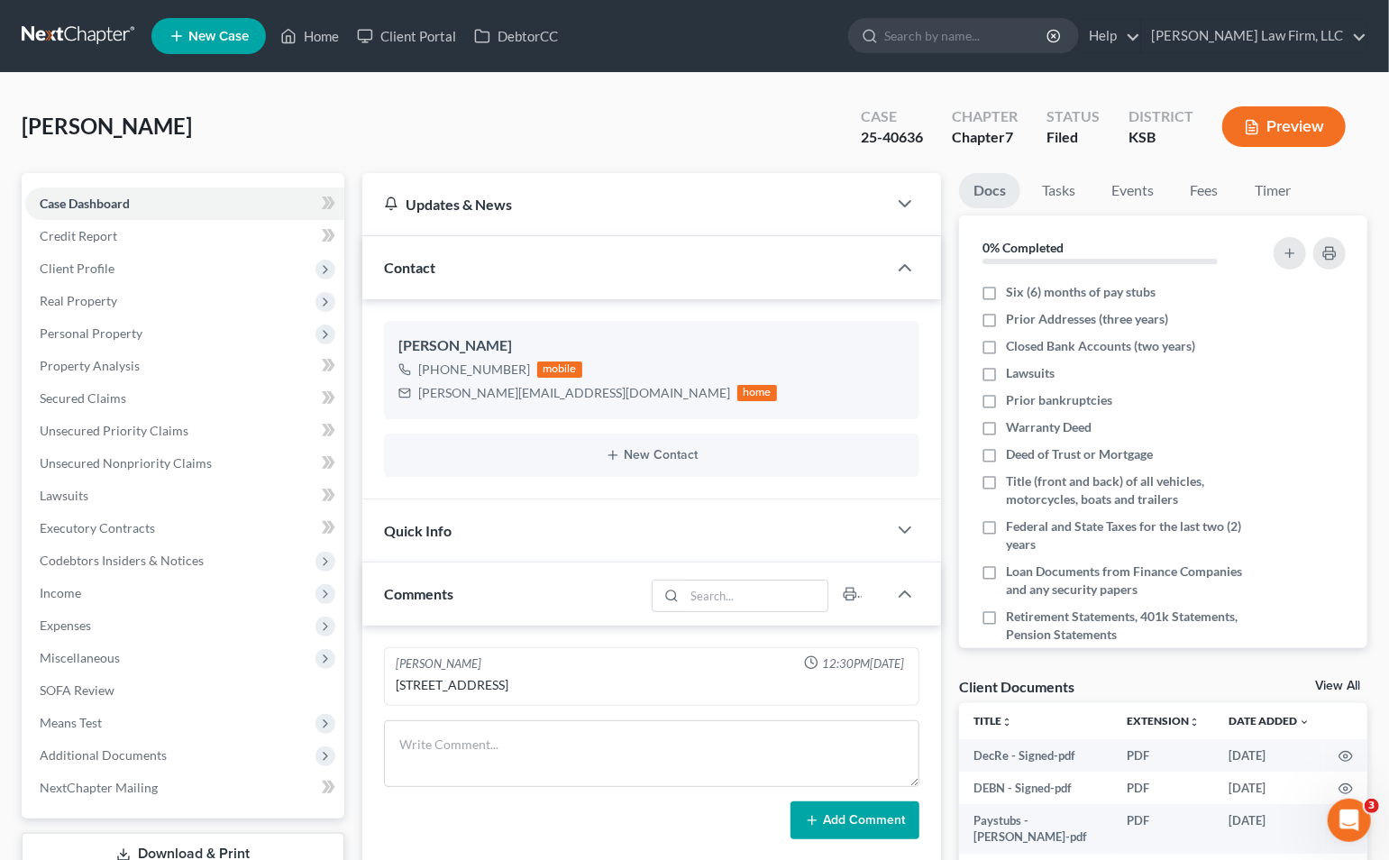
click at [94, 46] on link at bounding box center [79, 36] width 115 height 32
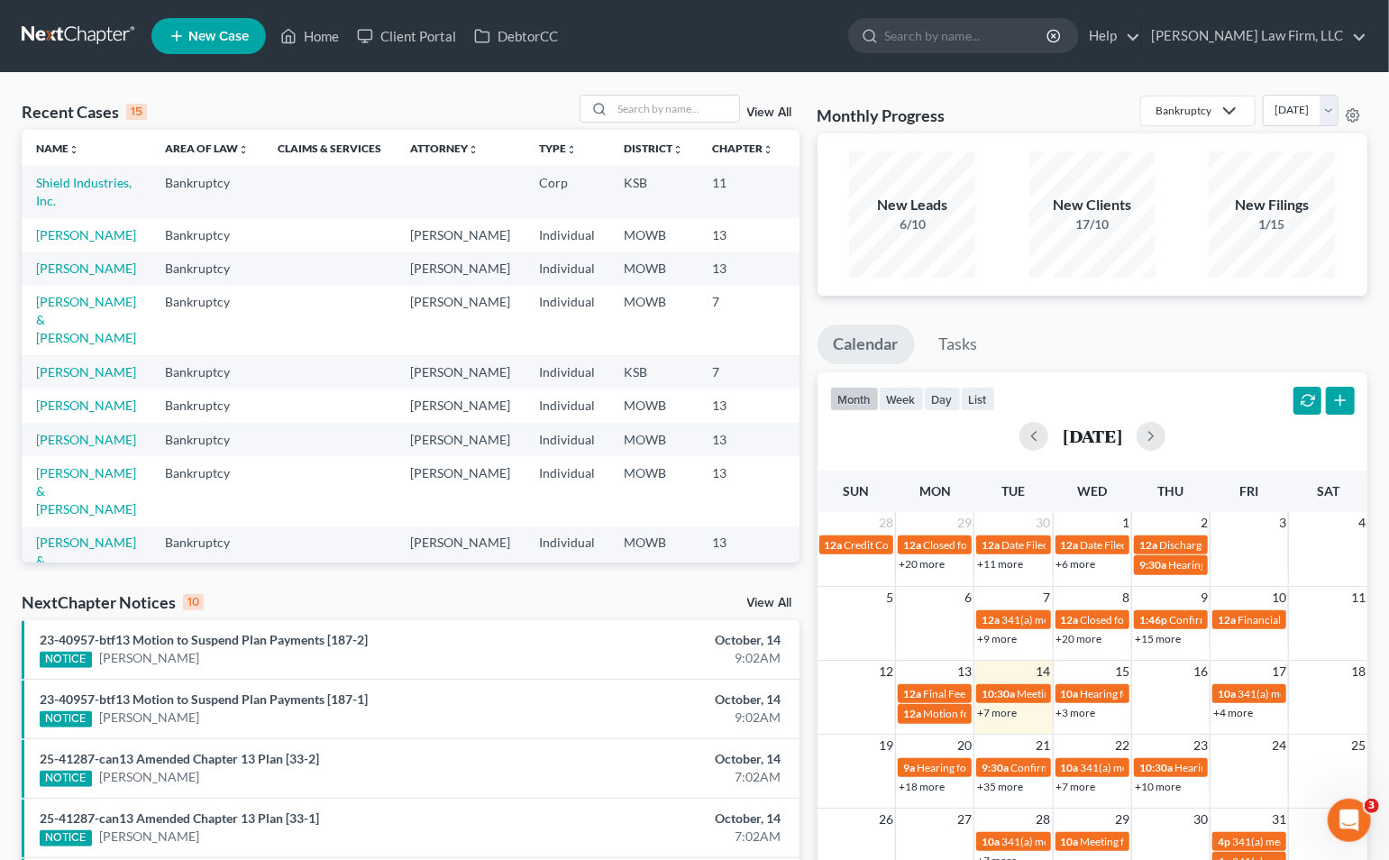
click at [335, 126] on div "Recent Cases 15 View All" at bounding box center [411, 112] width 778 height 35
click at [680, 104] on input "search" at bounding box center [676, 109] width 126 height 26
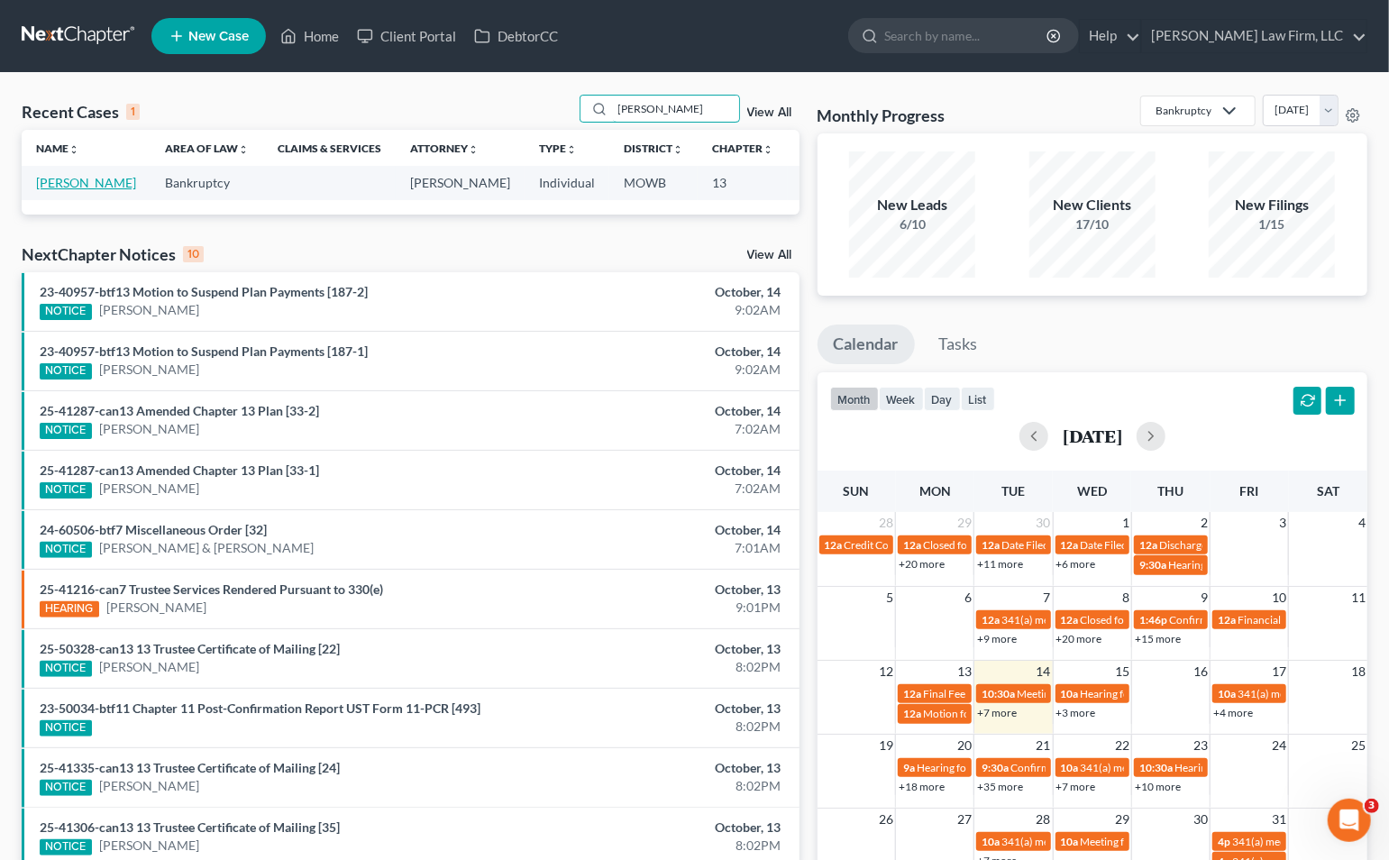
type input "[PERSON_NAME]"
click at [65, 190] on link "[PERSON_NAME]" at bounding box center [86, 182] width 100 height 15
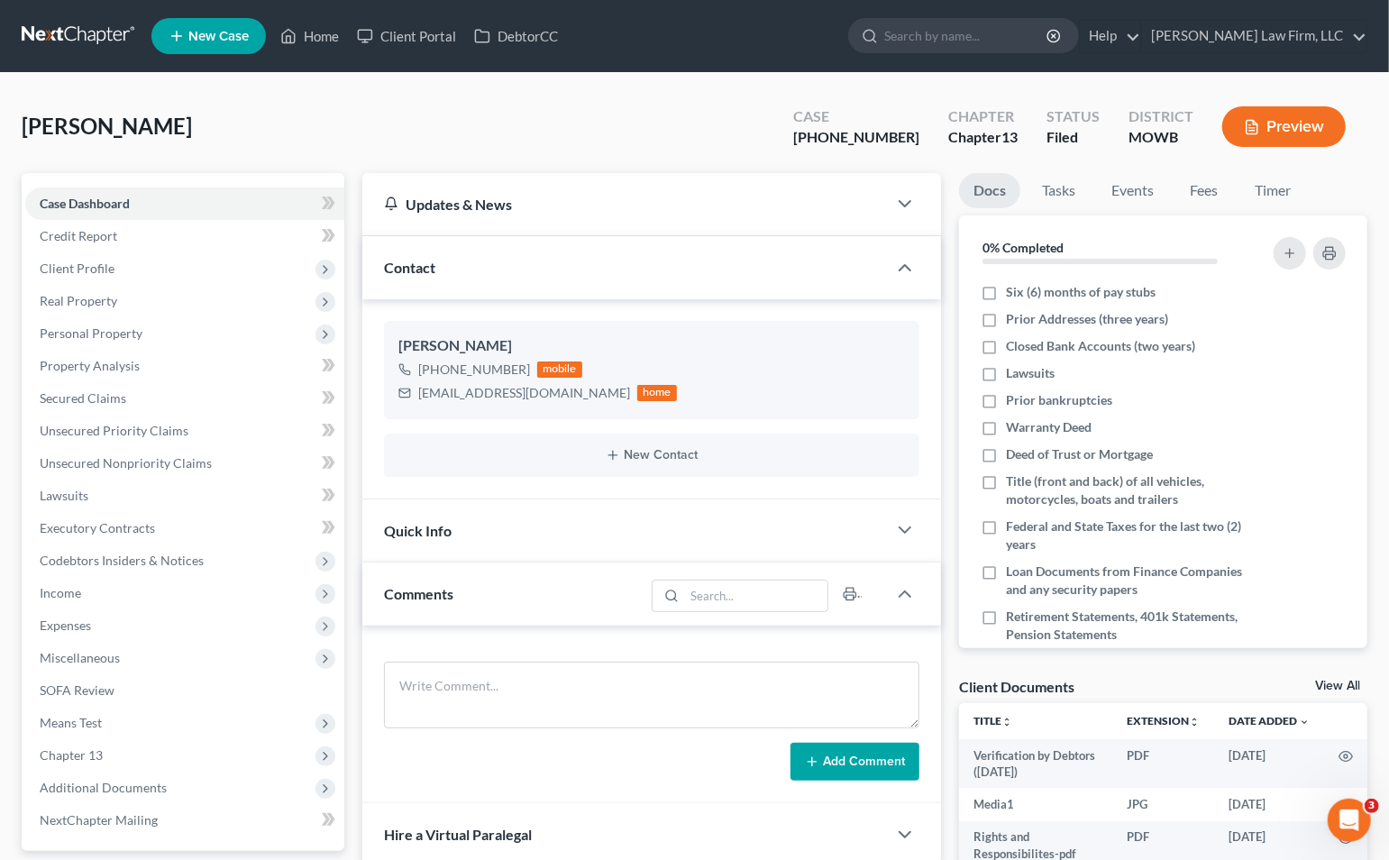
scroll to position [4711, 0]
click at [1050, 30] on input "search" at bounding box center [967, 35] width 165 height 33
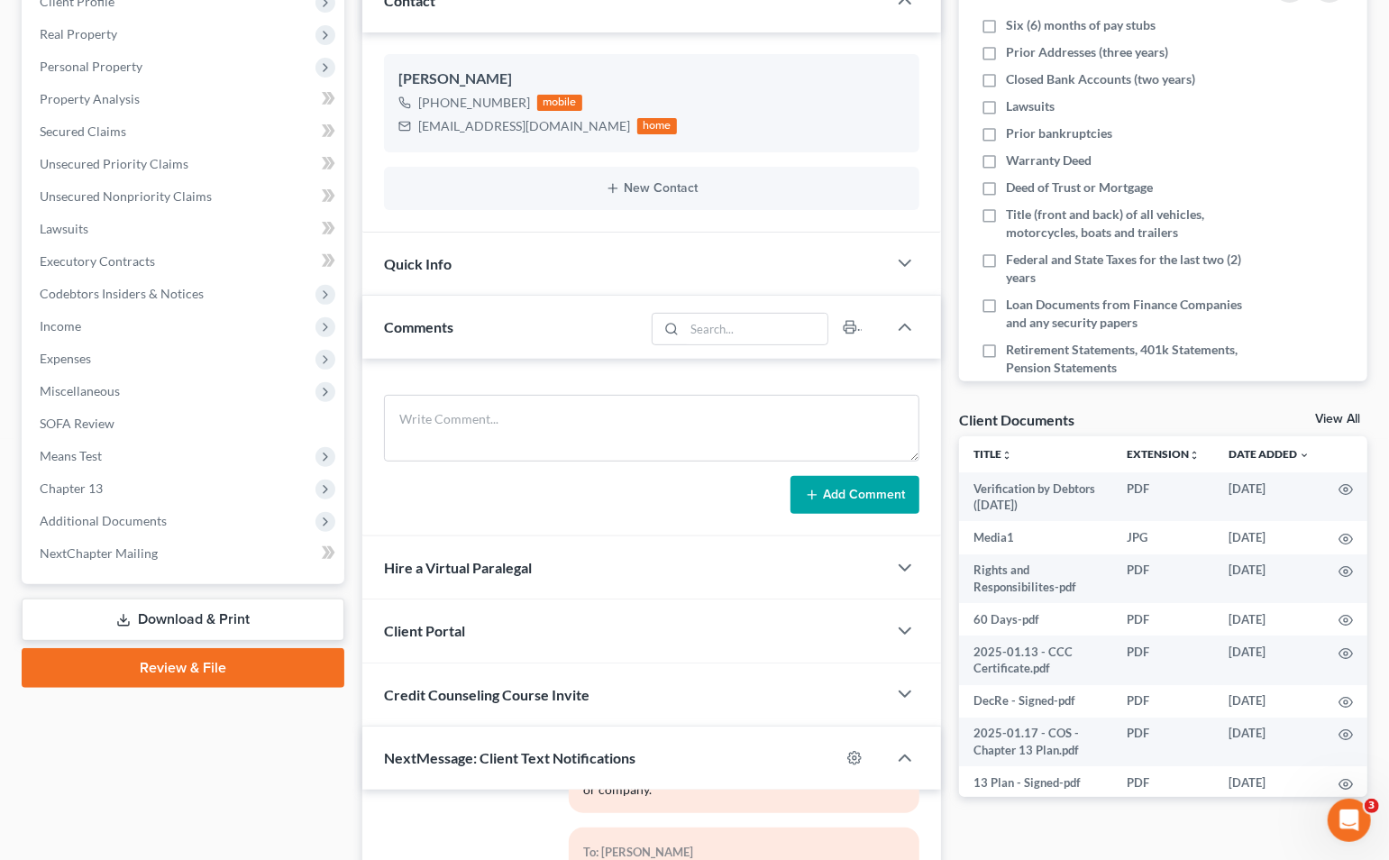
scroll to position [400, 0]
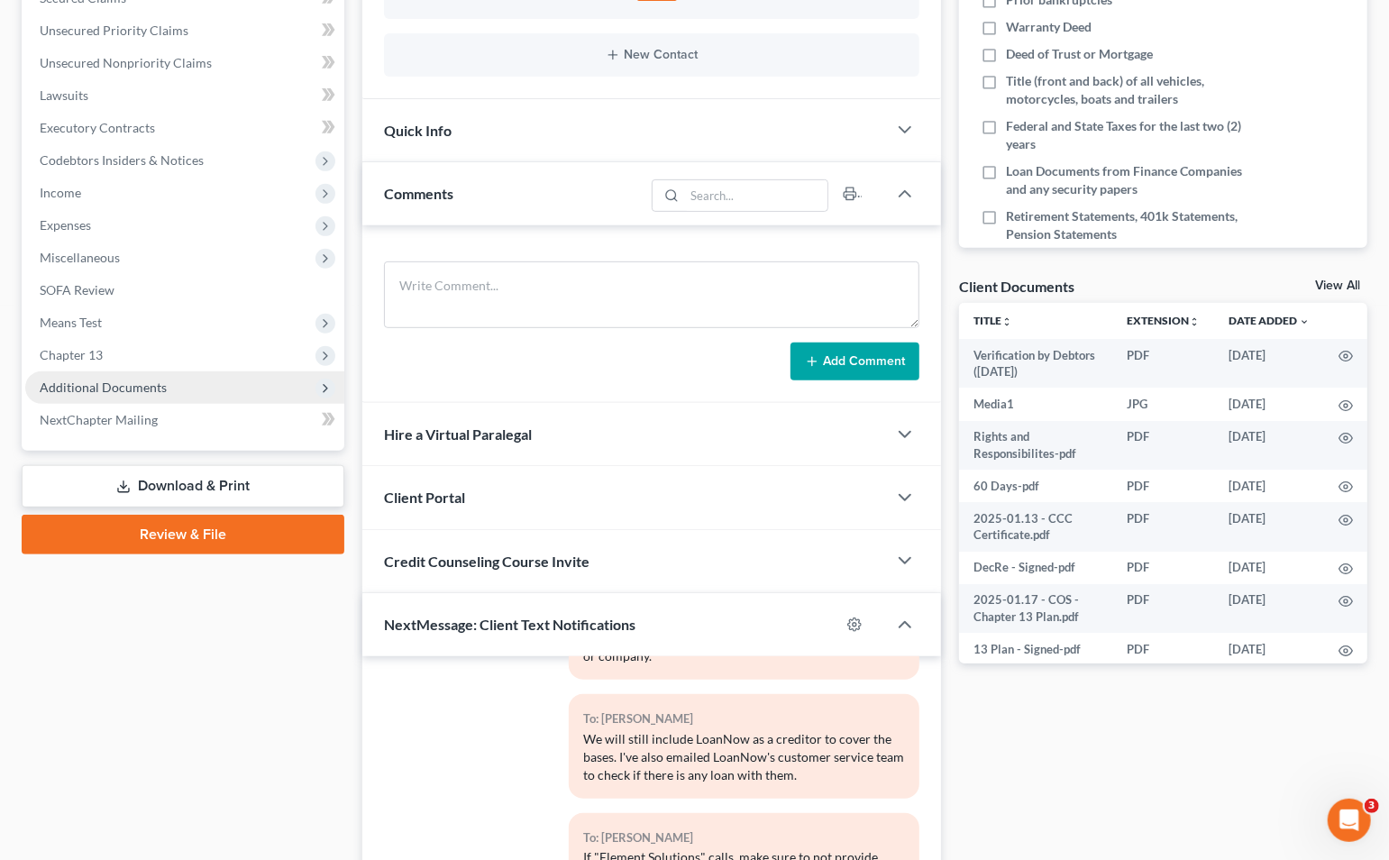
click at [147, 392] on span "Additional Documents" at bounding box center [103, 387] width 127 height 15
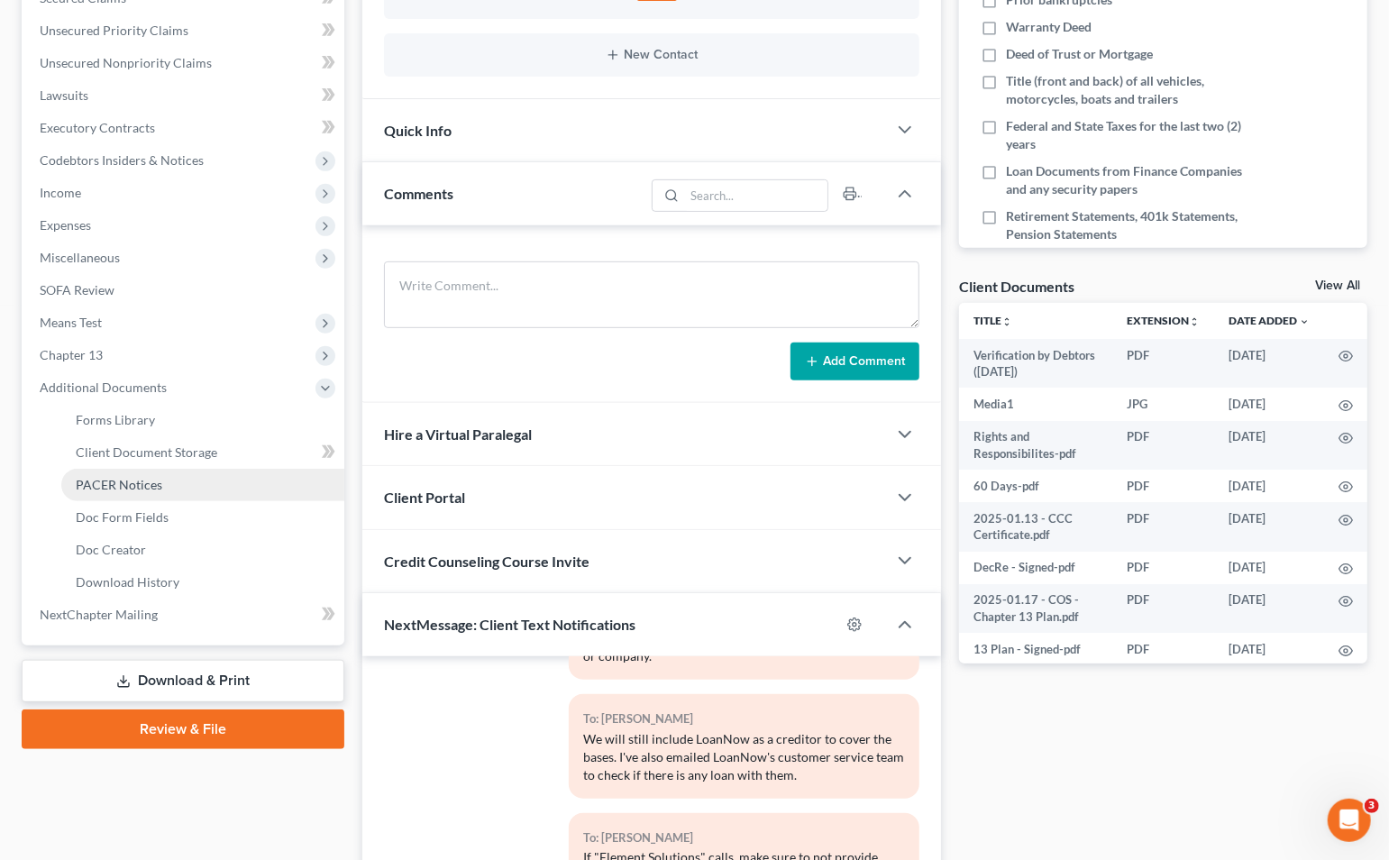
click at [156, 487] on span "PACER Notices" at bounding box center [119, 484] width 87 height 15
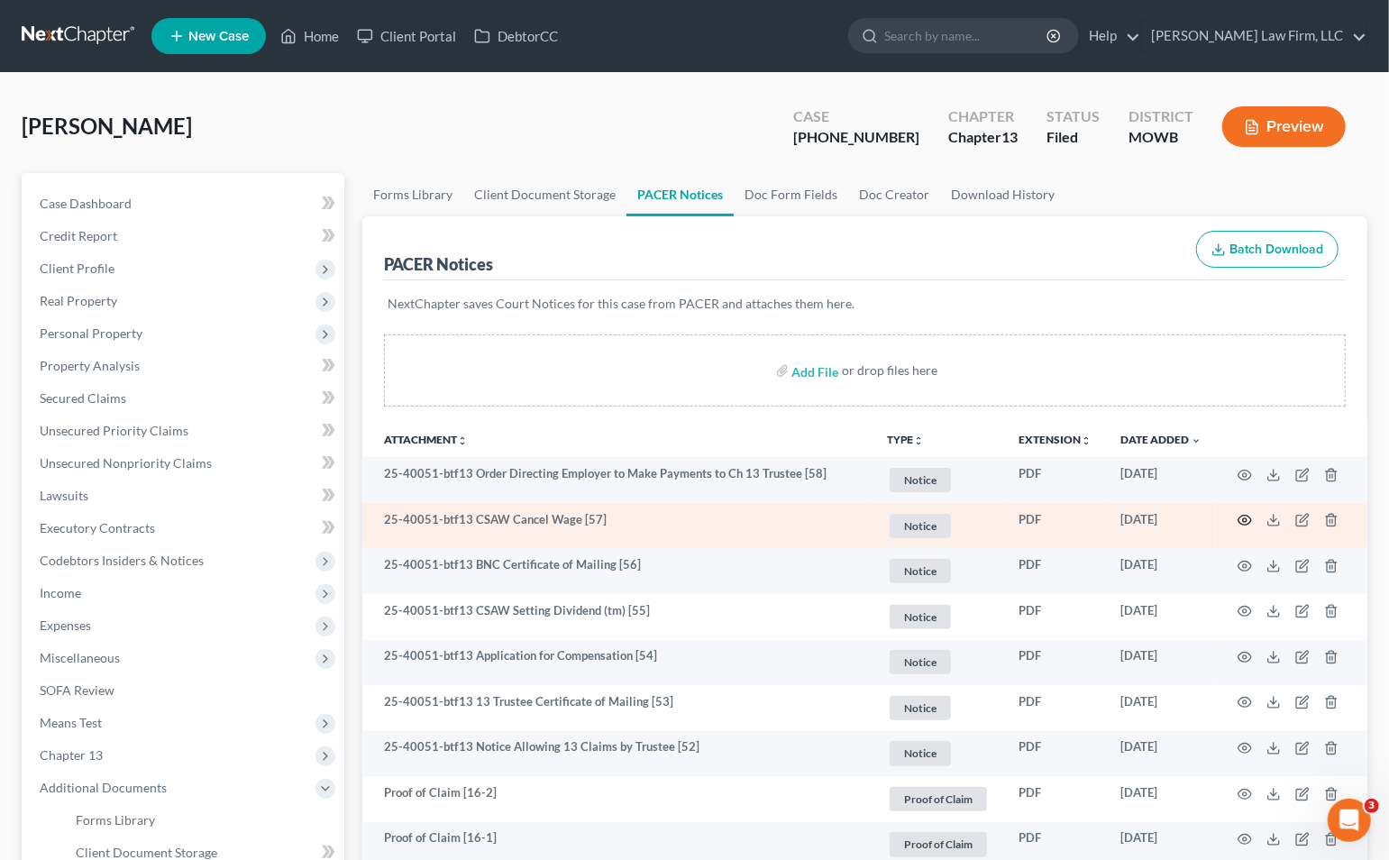
click at [1242, 518] on icon "button" at bounding box center [1245, 520] width 14 height 14
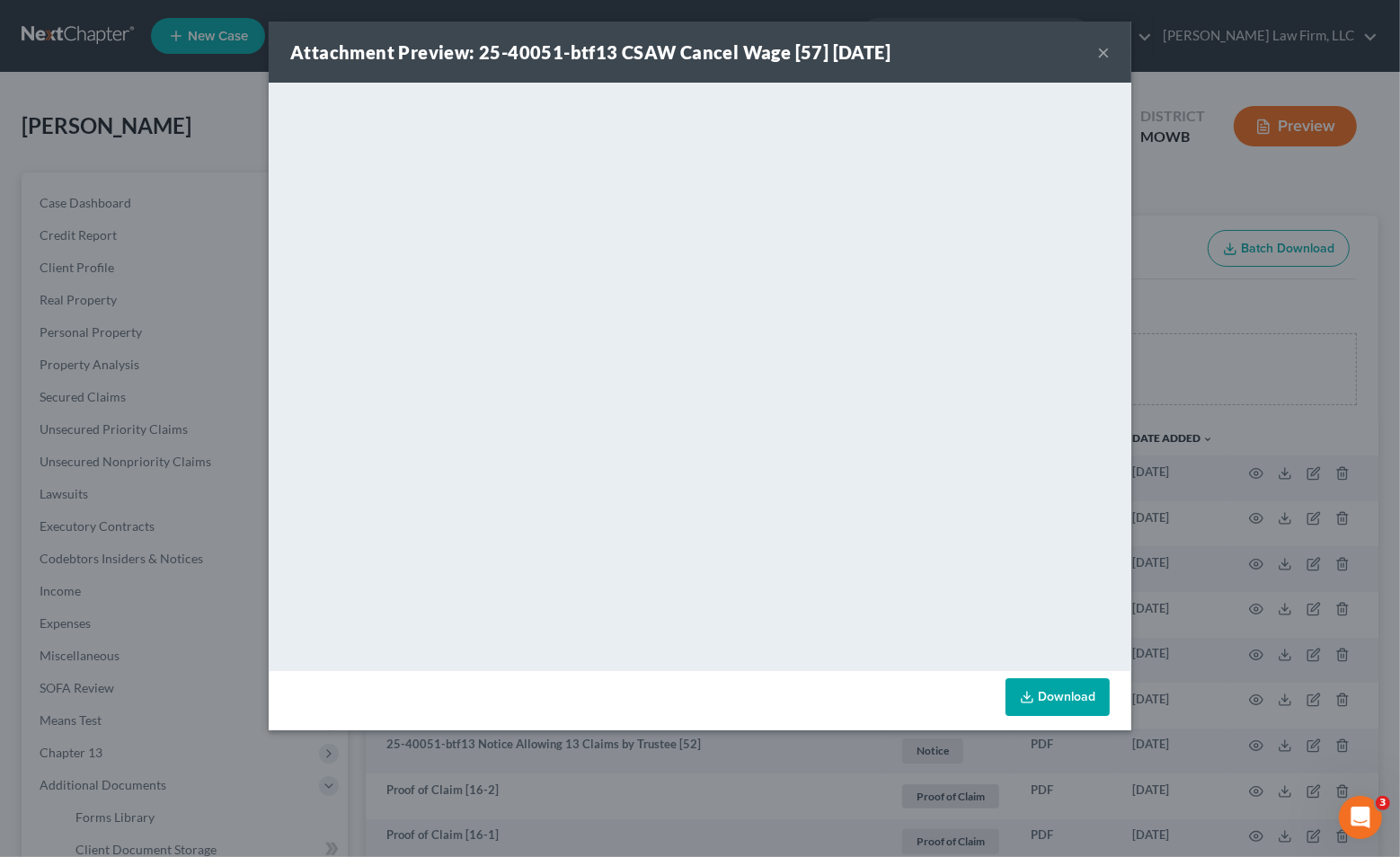
click at [1208, 334] on div "Attachment Preview: 25-40051-btf13 CSAW Cancel Wage [57] 10/13/2025 × <object n…" at bounding box center [700, 428] width 1400 height 857
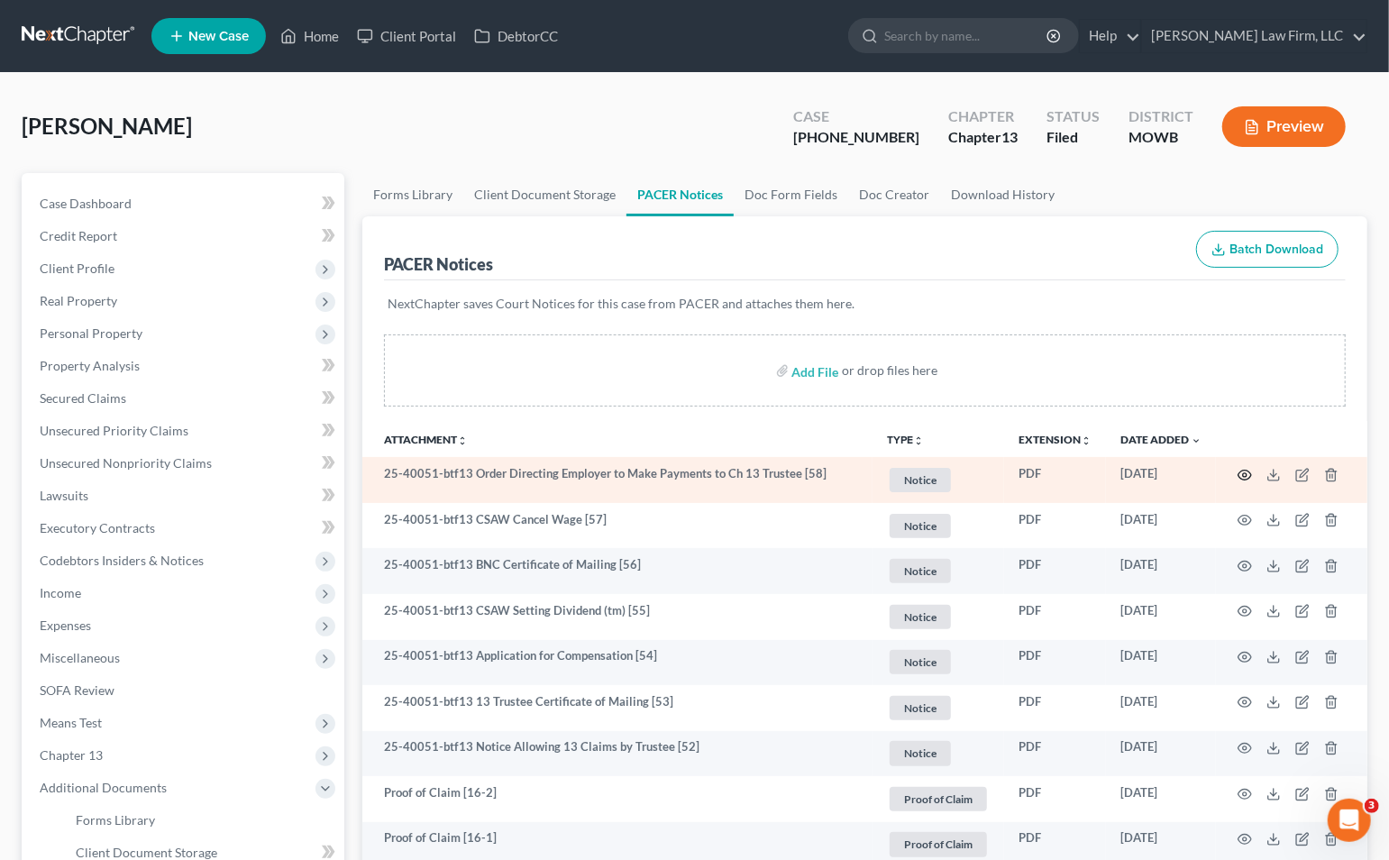
click at [1246, 469] on icon "button" at bounding box center [1245, 475] width 14 height 14
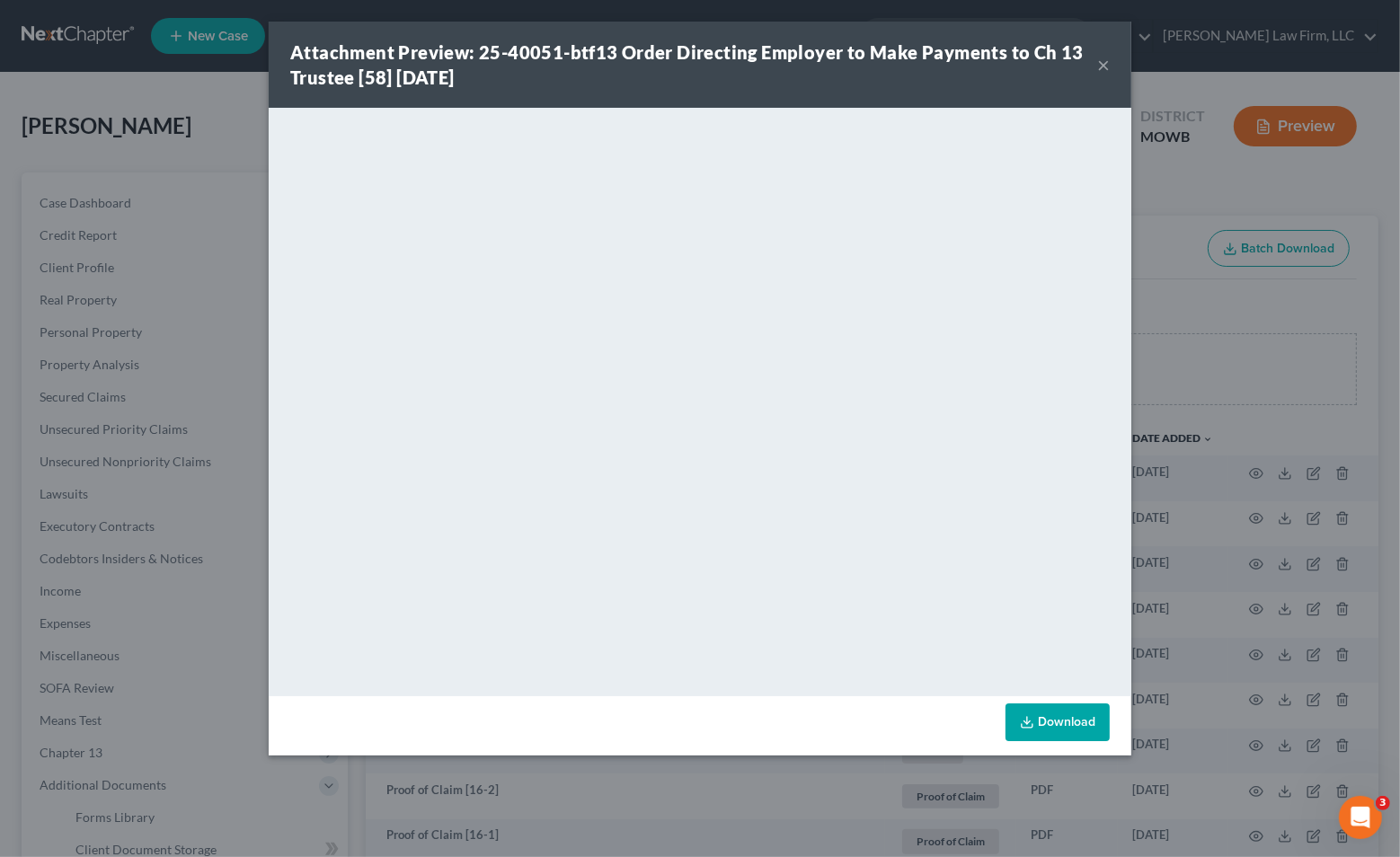
click at [169, 247] on div "Attachment Preview: 25-40051-btf13 Order Directing Employer to Make Payments to…" at bounding box center [700, 428] width 1400 height 857
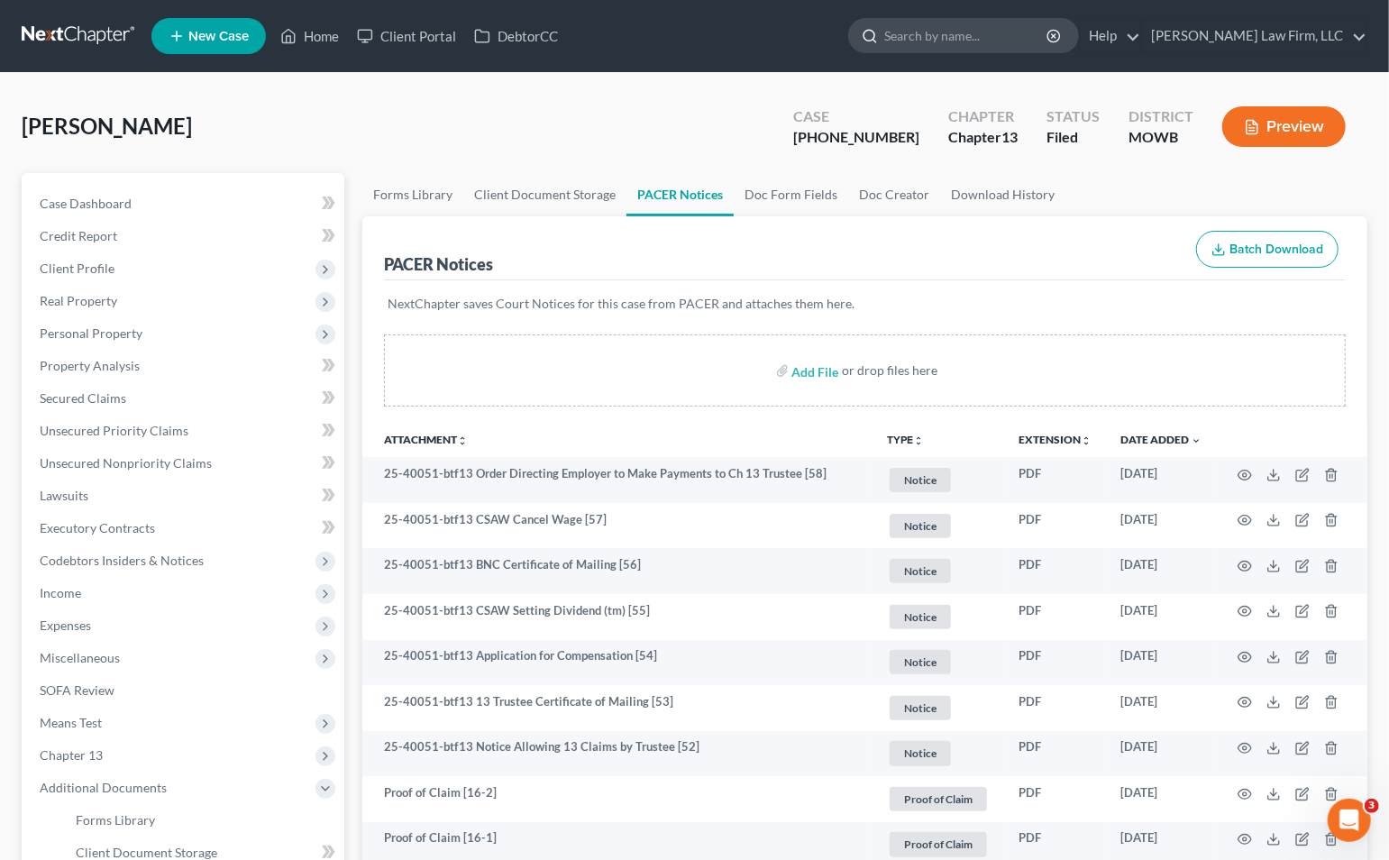
click at [1050, 38] on input "search" at bounding box center [967, 35] width 165 height 33
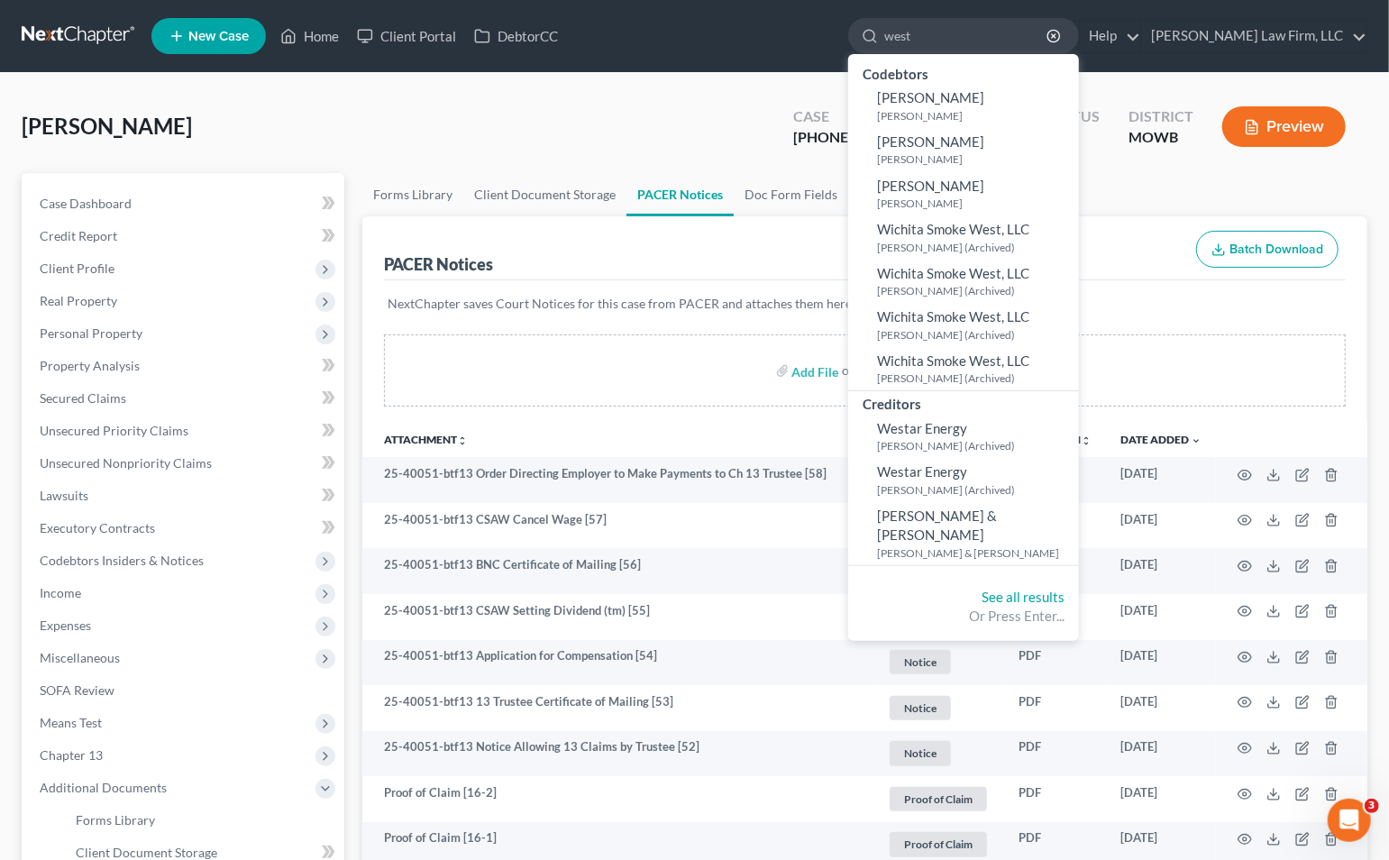
type input "west"
click at [521, 140] on div "Howell, Andrew Upgraded Case 25-40051-13 Chapter Chapter 13 Status Filed Distri…" at bounding box center [695, 134] width 1346 height 78
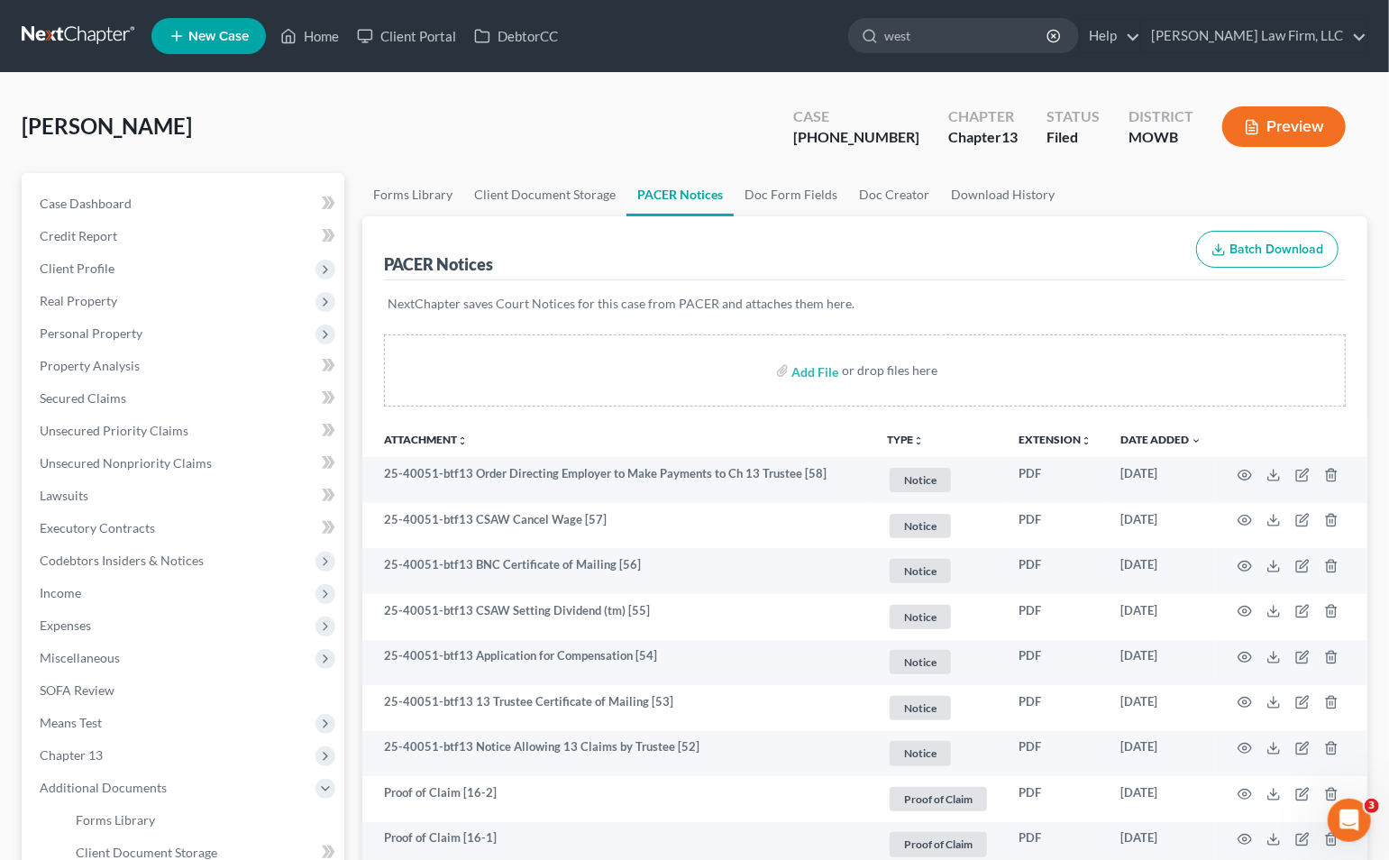
click at [91, 36] on link at bounding box center [79, 36] width 115 height 32
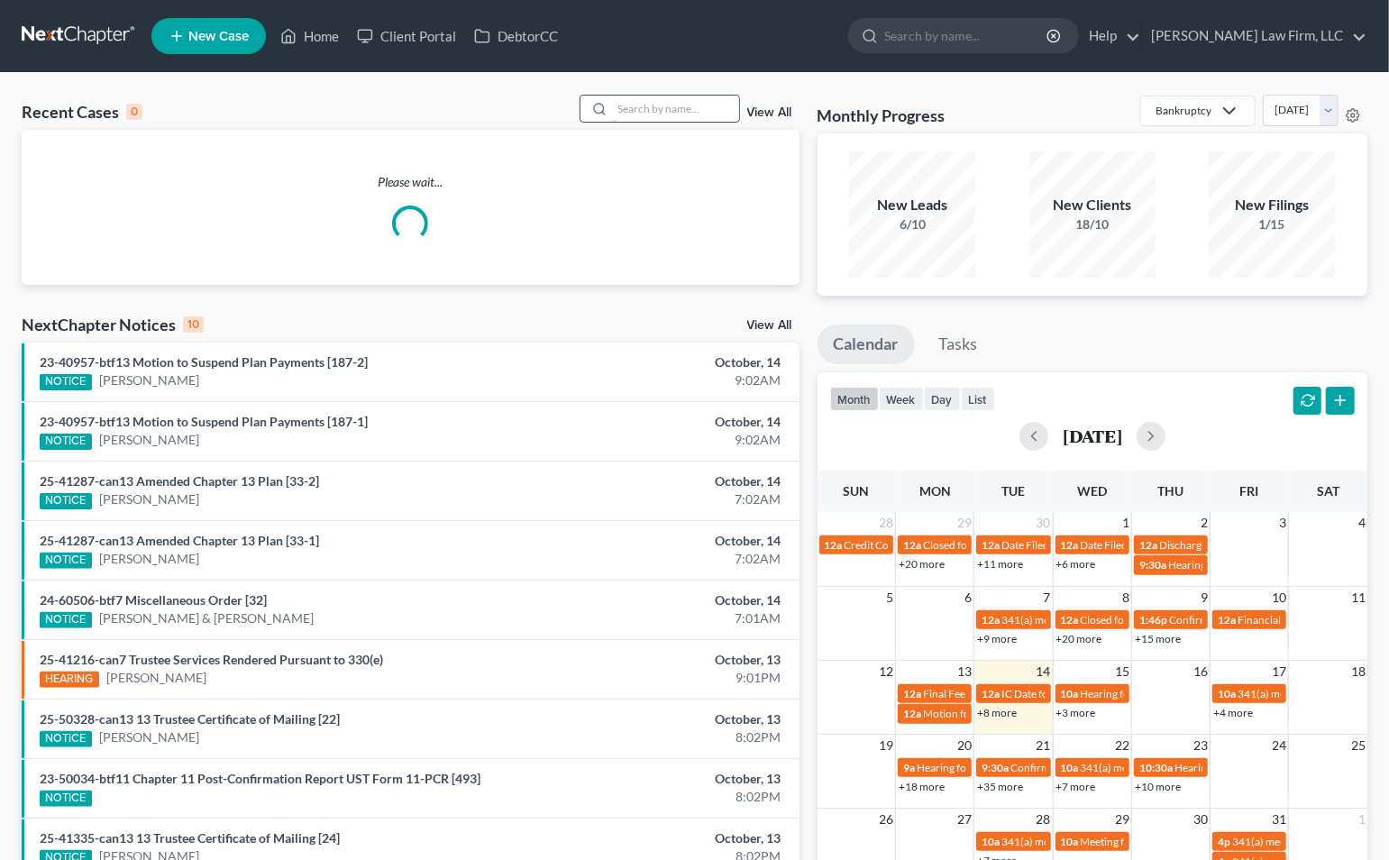
click at [675, 101] on input "search" at bounding box center [676, 109] width 126 height 26
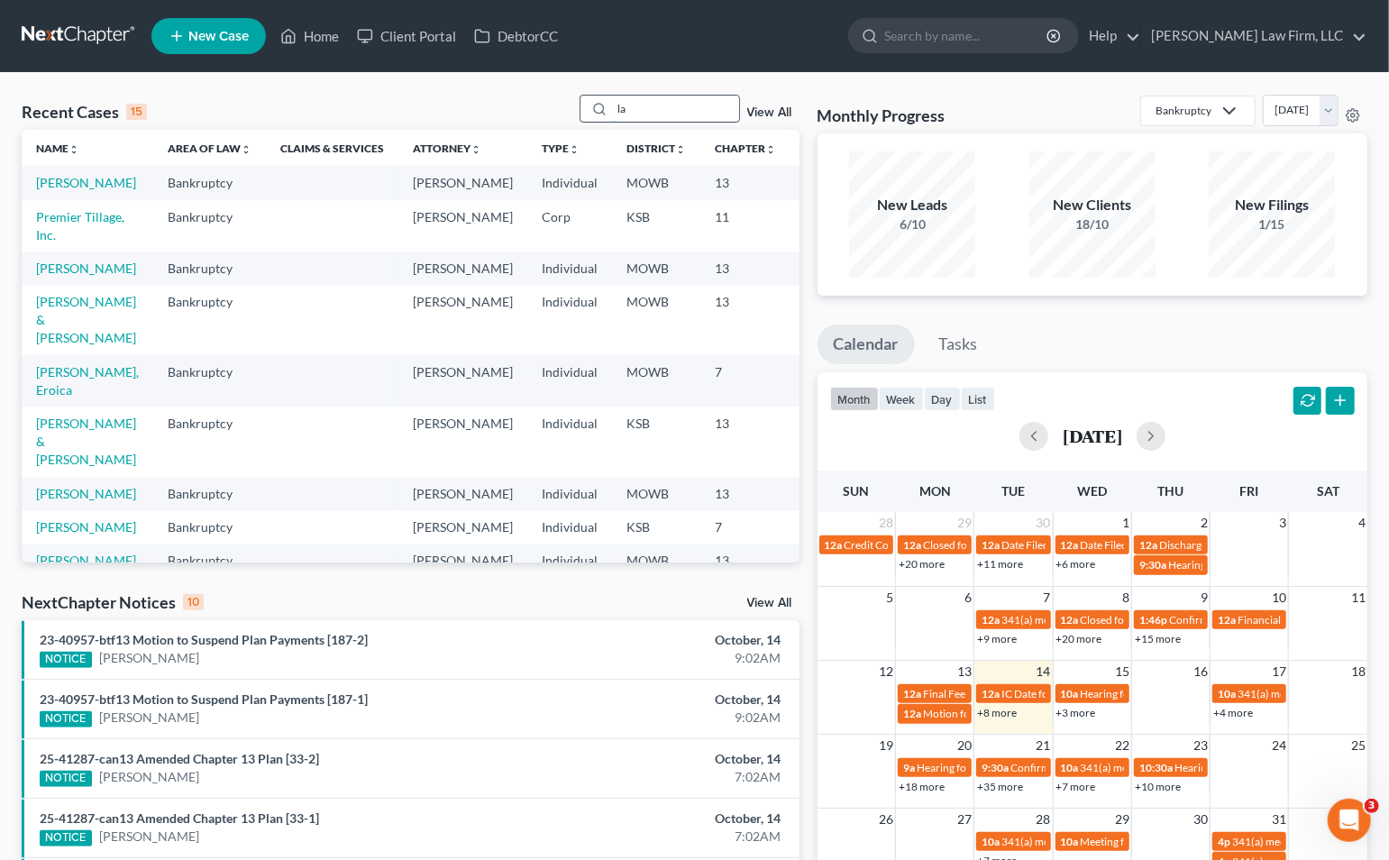
type input "l"
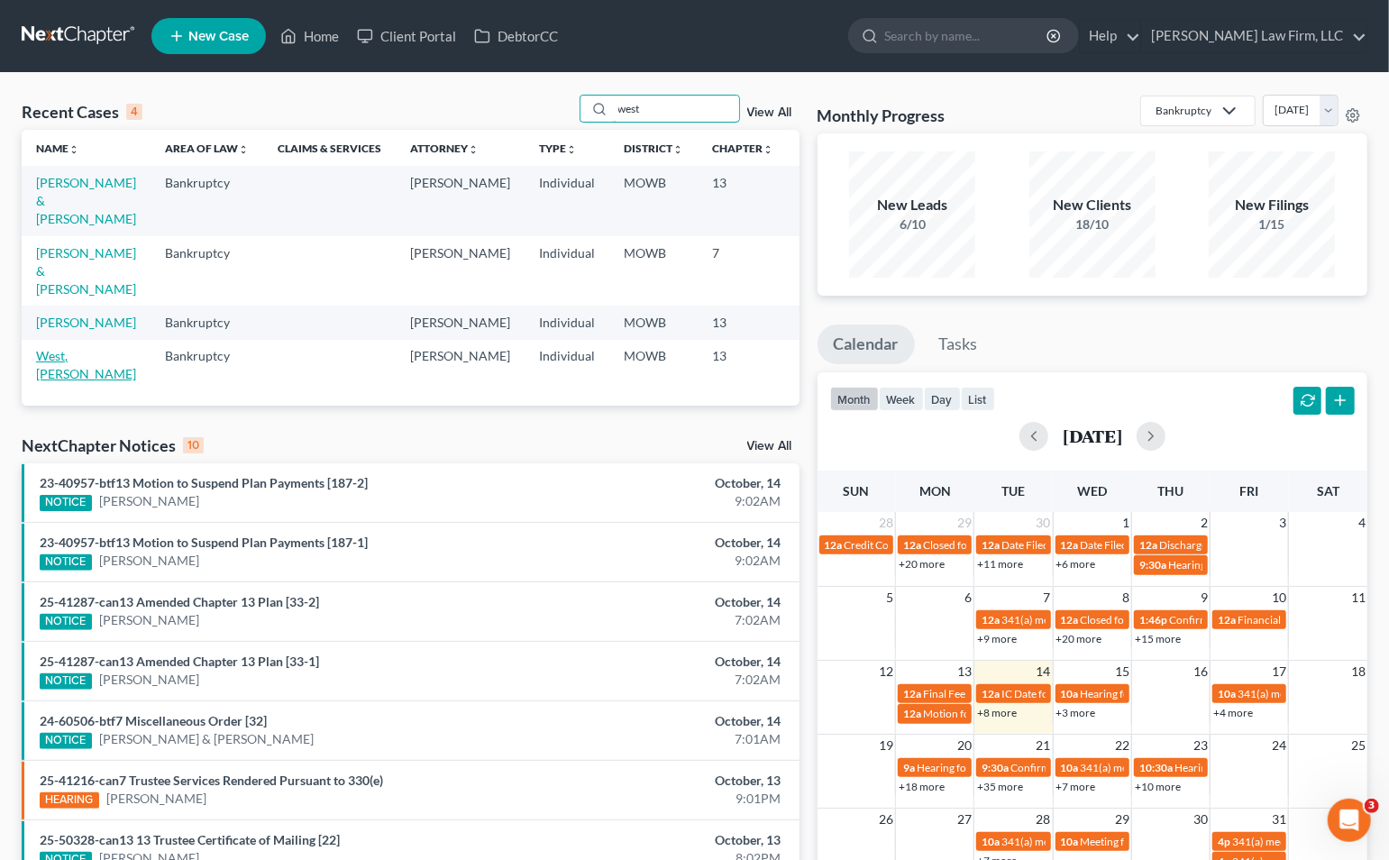
type input "west"
click at [49, 362] on link "West, [PERSON_NAME]" at bounding box center [86, 364] width 100 height 33
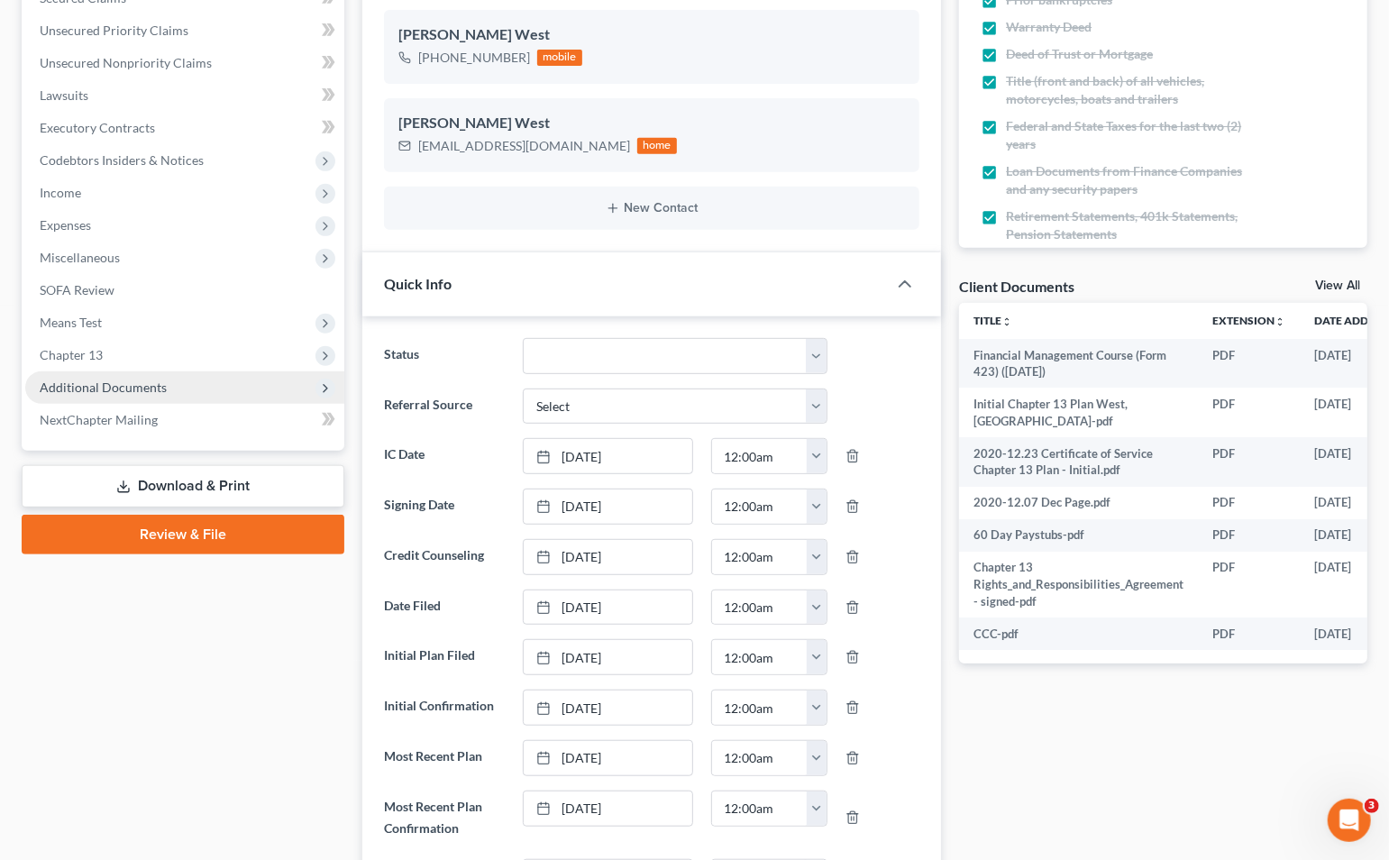
scroll to position [1686, 0]
click at [134, 388] on span "Additional Documents" at bounding box center [103, 387] width 127 height 15
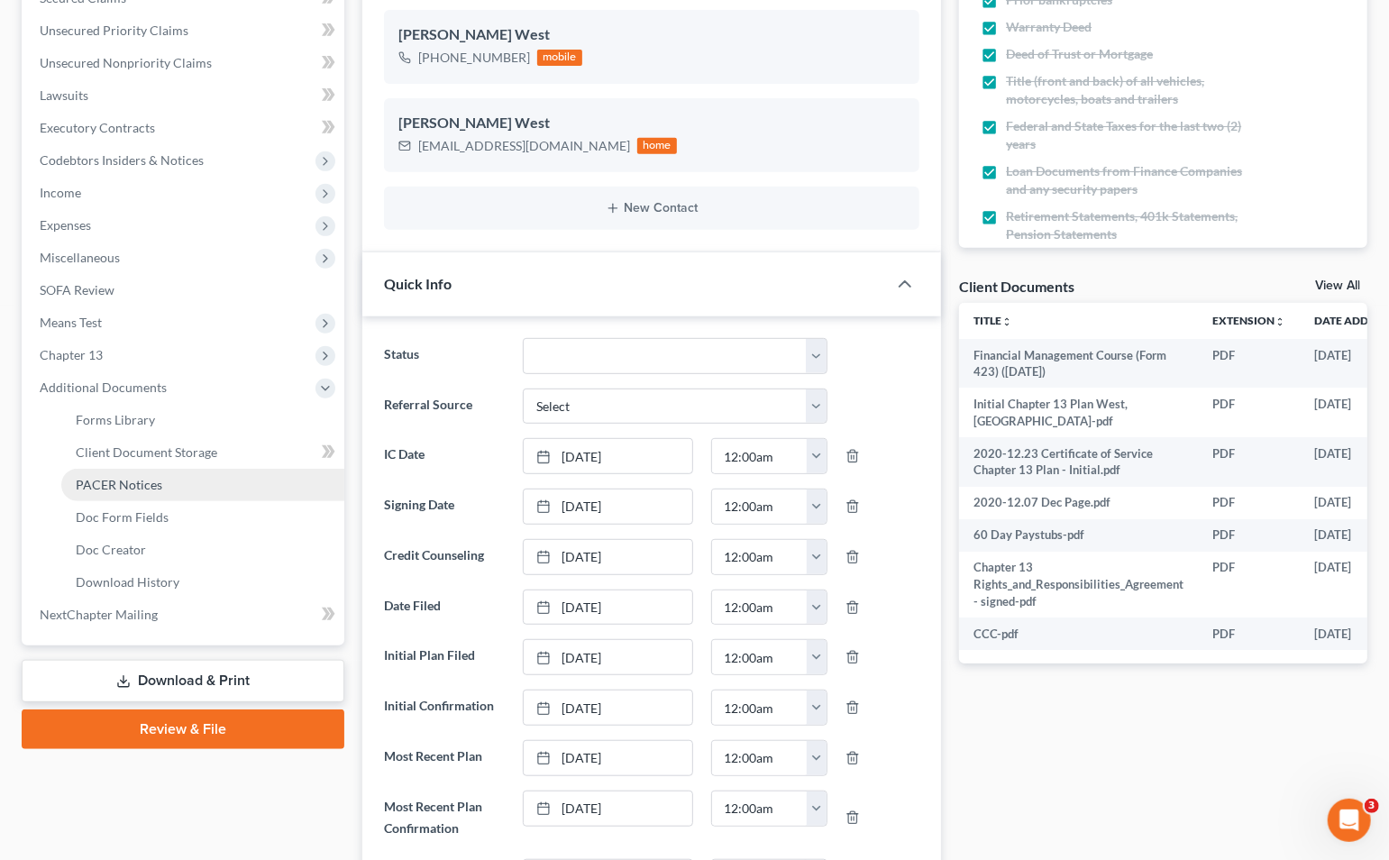
click at [133, 490] on span "PACER Notices" at bounding box center [119, 484] width 87 height 15
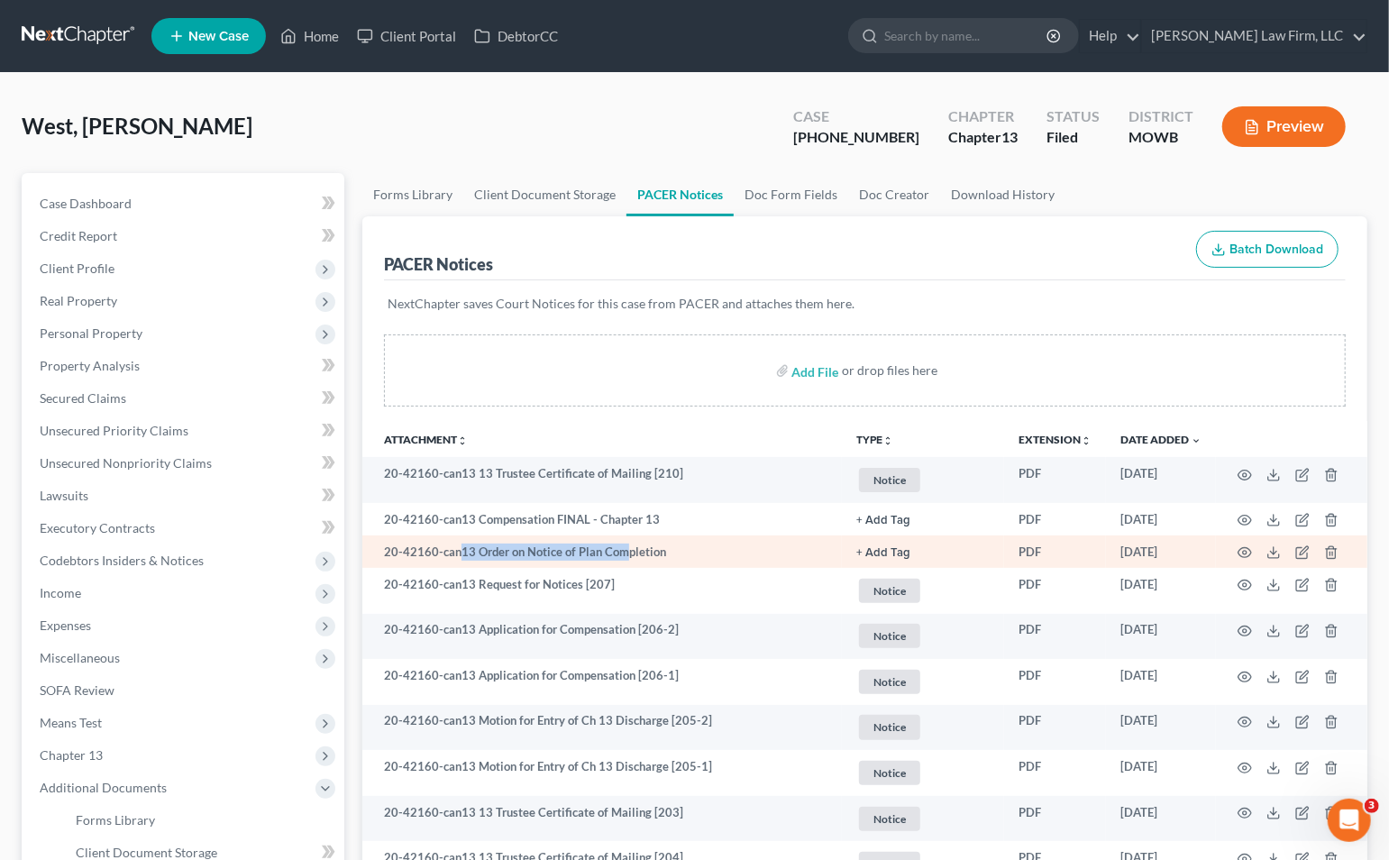
drag, startPoint x: 456, startPoint y: 543, endPoint x: 626, endPoint y: 546, distance: 169.6
click at [626, 546] on td "20-42160-can13 Order on Notice of Plan Completion" at bounding box center [602, 552] width 480 height 32
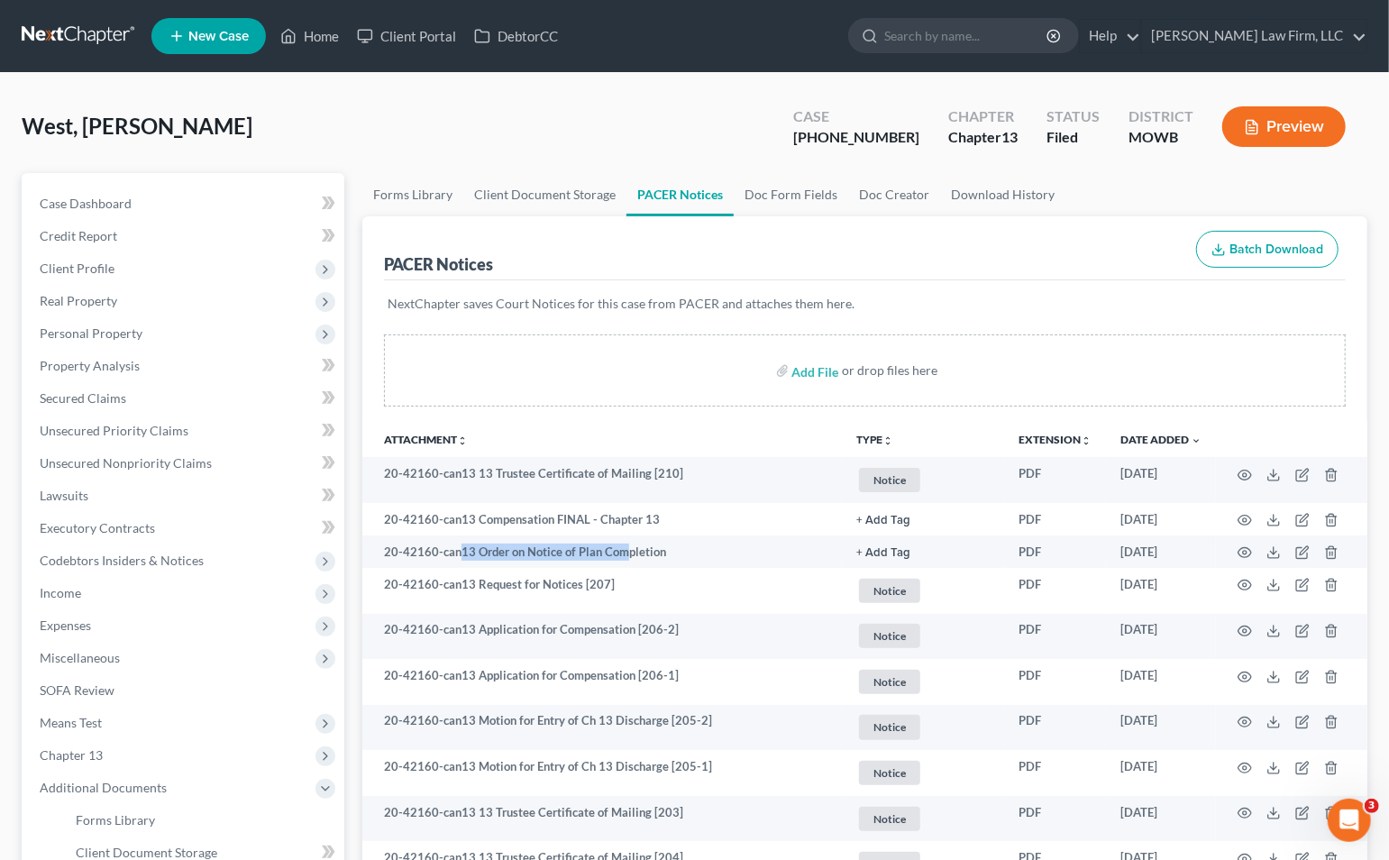
click at [154, 147] on div "West, La'Nez Upgraded Case 20-42160-13 Chapter Chapter 13 Status Filed District…" at bounding box center [695, 134] width 1346 height 78
click at [1050, 42] on input "search" at bounding box center [967, 35] width 165 height 33
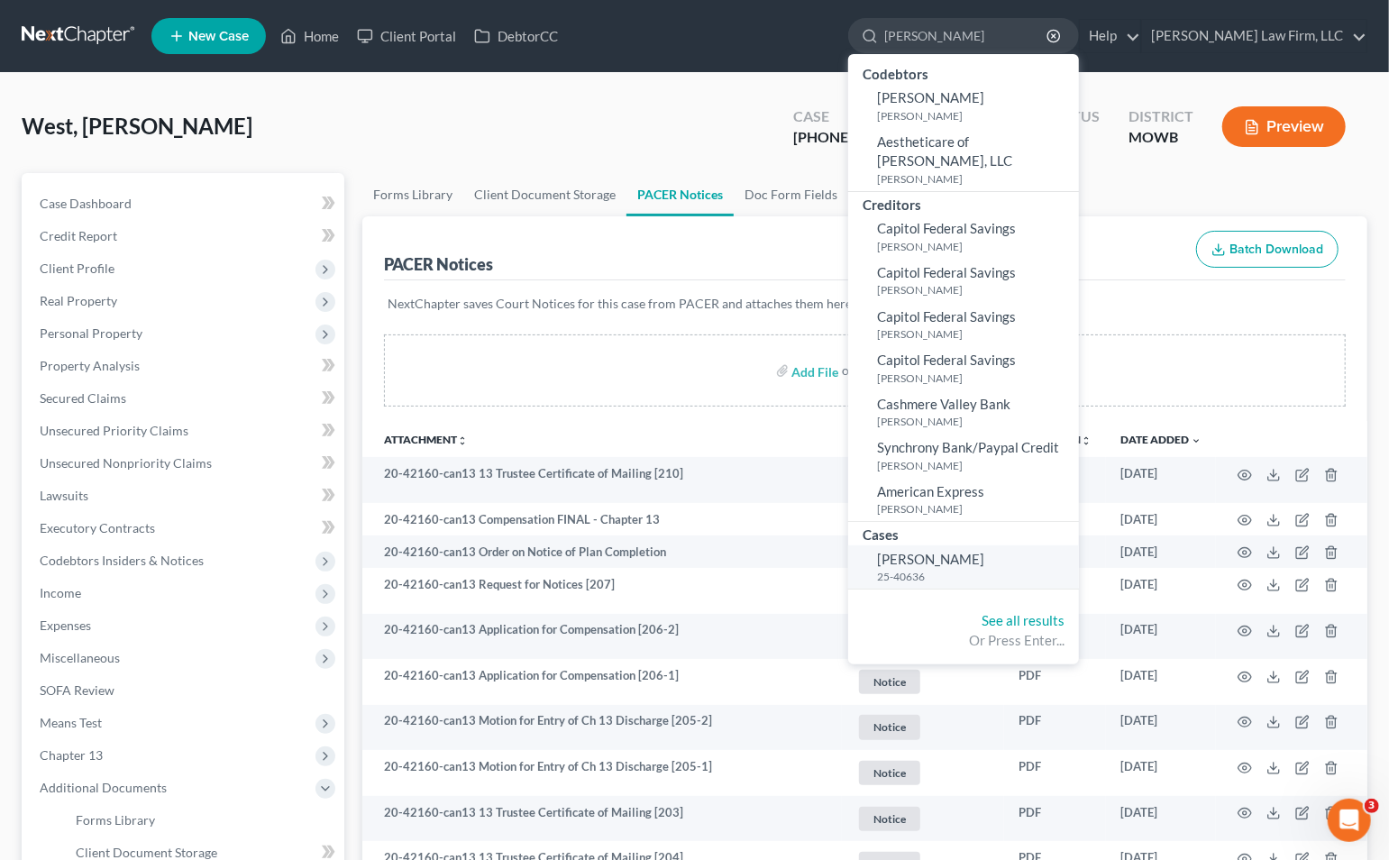
type input "kruse"
click at [1032, 546] on link "Kruse, Shea 25-40636" at bounding box center [963, 568] width 231 height 44
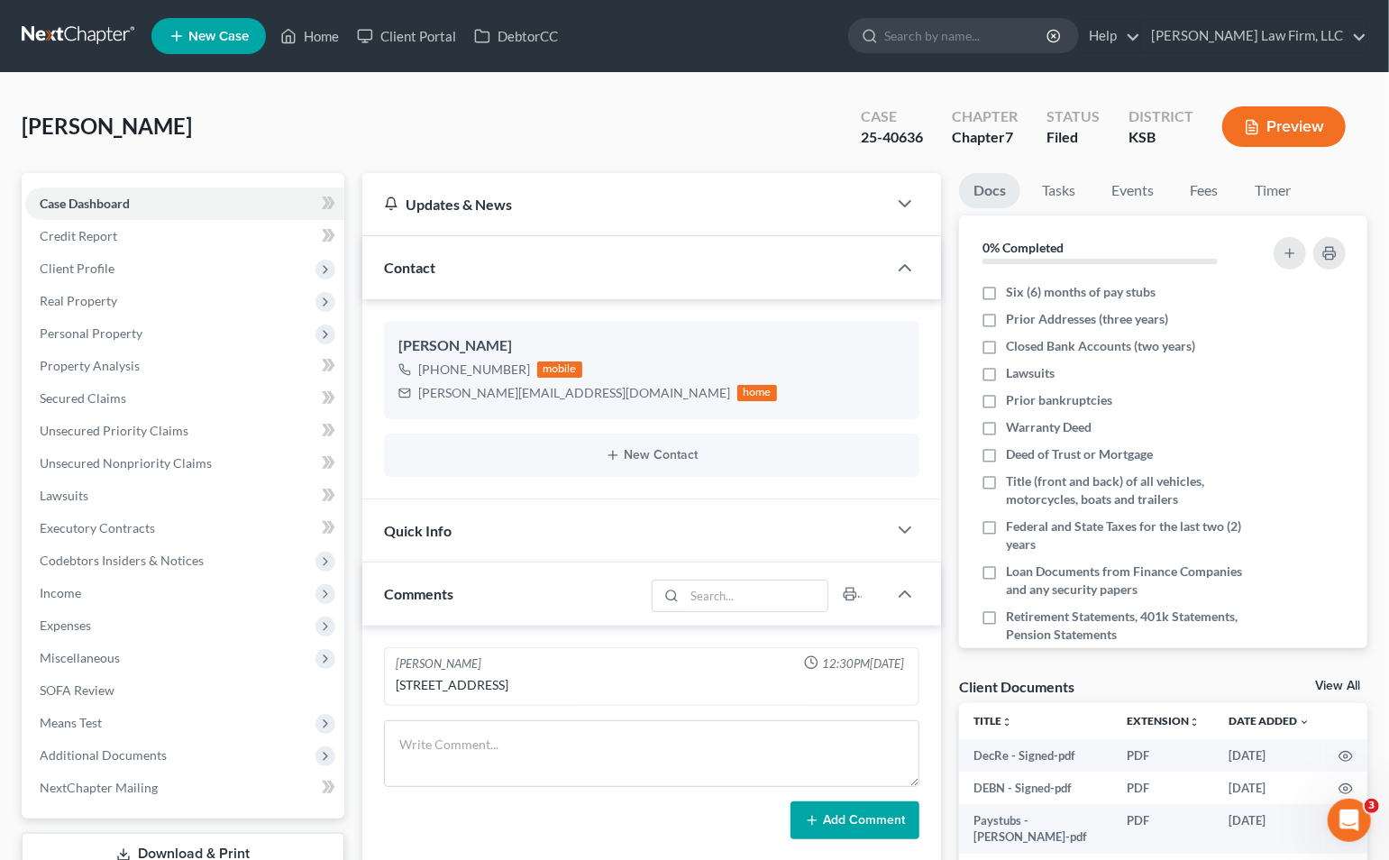
scroll to position [286, 0]
drag, startPoint x: 363, startPoint y: 133, endPoint x: 414, endPoint y: 234, distance: 112.1
click at [363, 133] on div "Kruse, Shea Upgraded Case 25-40636 Chapter Chapter 7 Status Filed District KSB …" at bounding box center [695, 134] width 1346 height 78
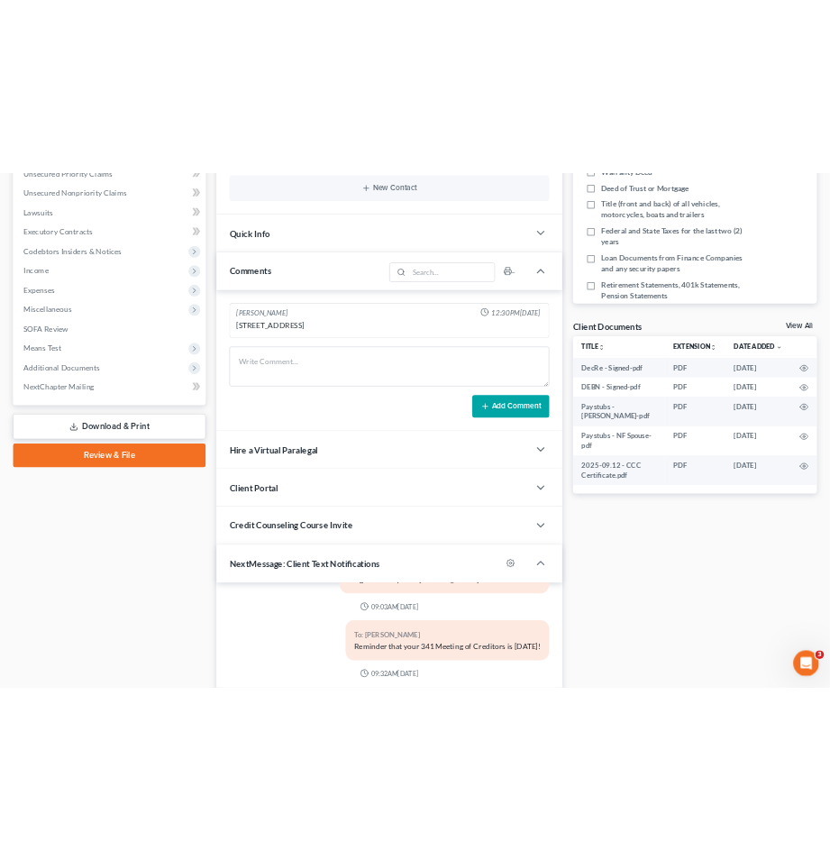
scroll to position [743, 0]
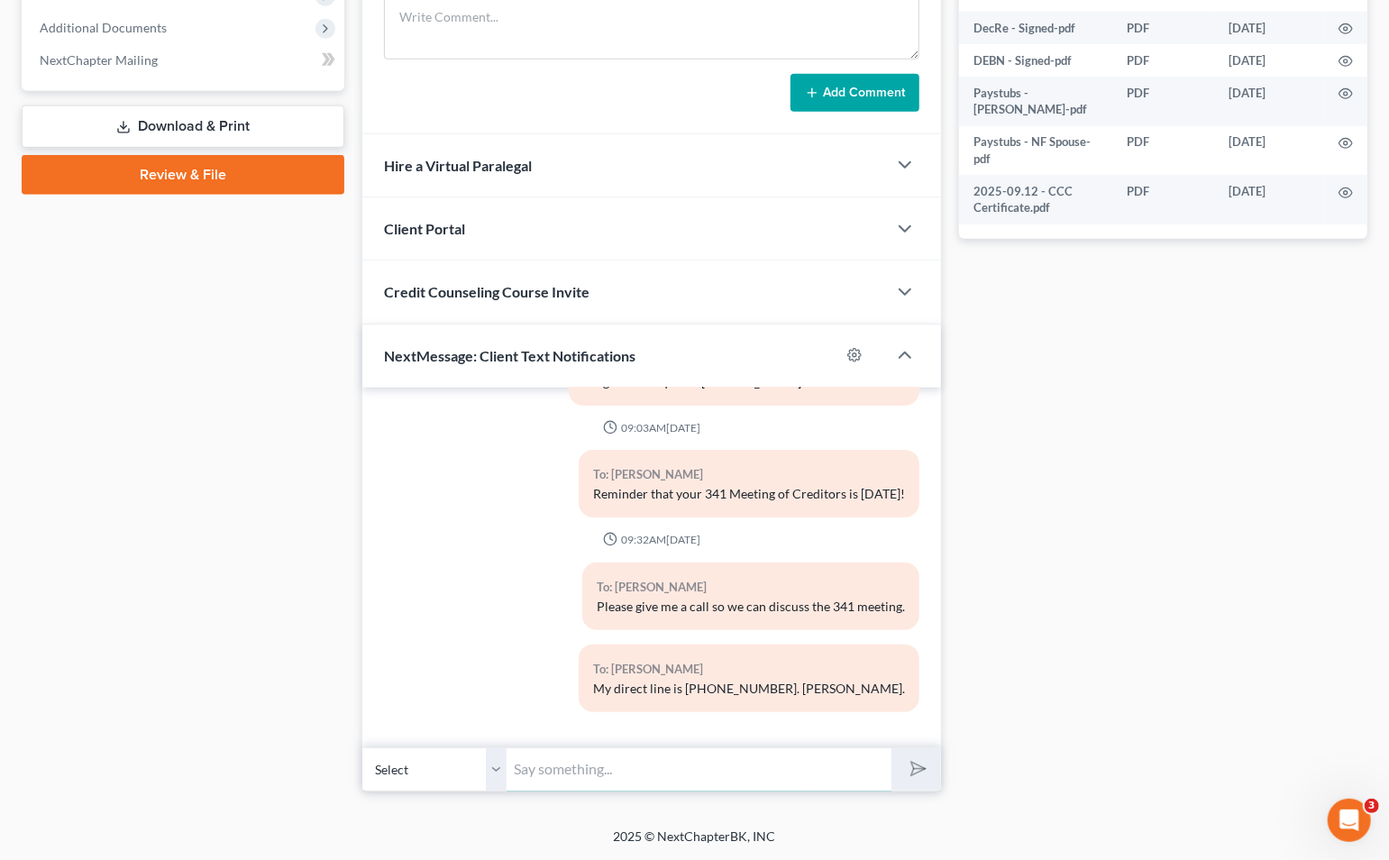
click at [591, 780] on input "text" at bounding box center [699, 769] width 385 height 44
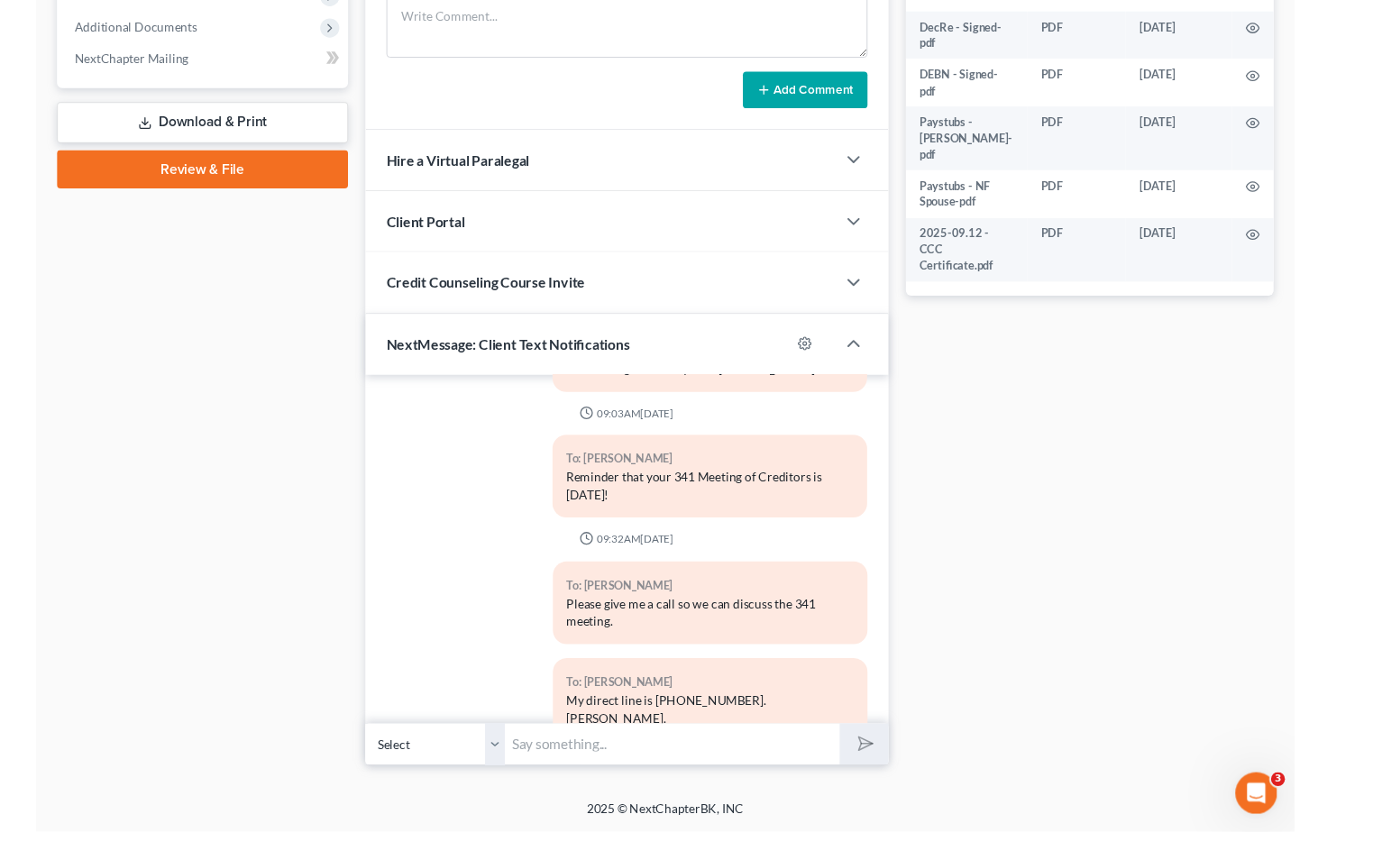
scroll to position [268, 0]
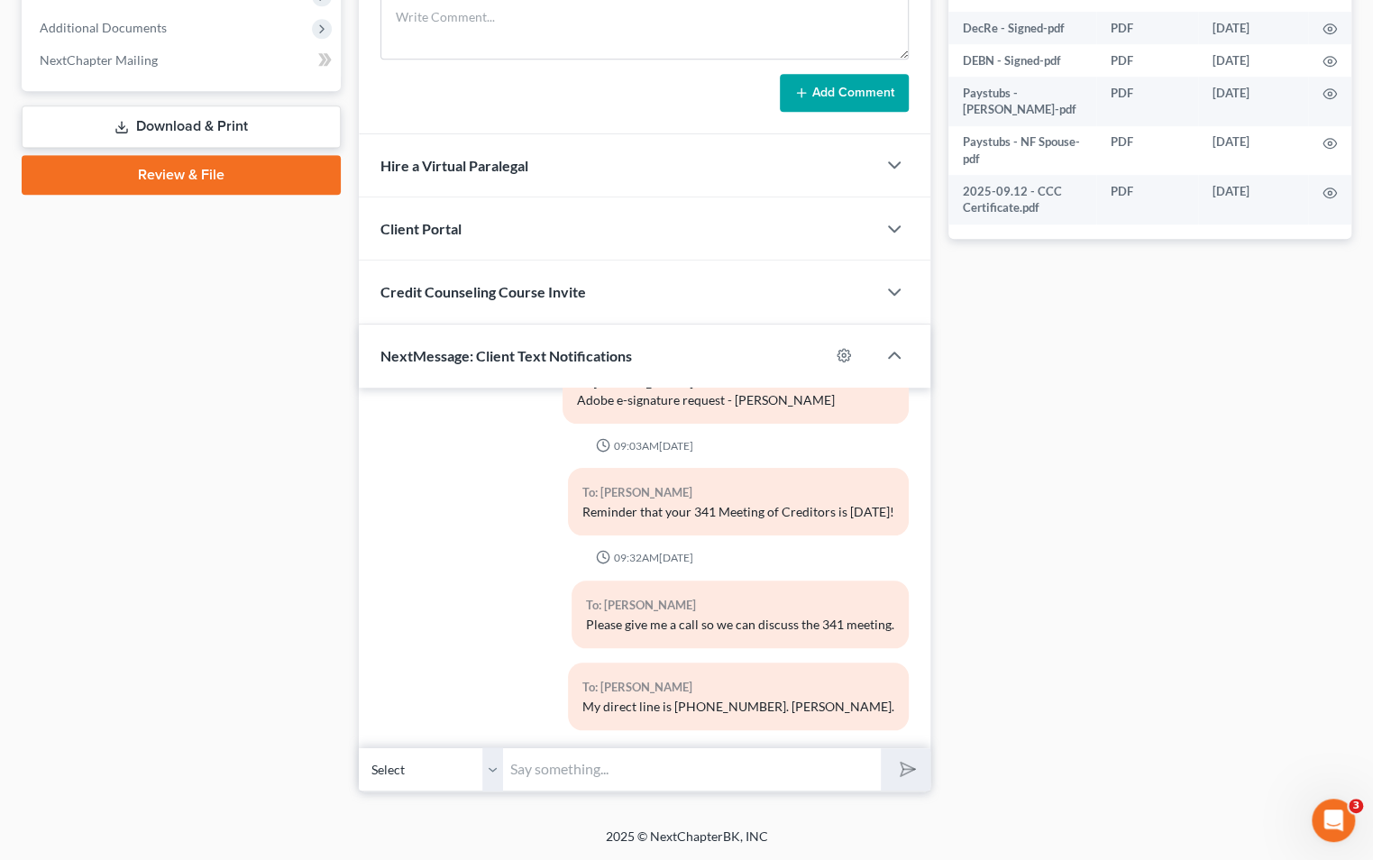
click at [215, 504] on div "Case Dashboard Payments Invoices Payments Payments Credit Report Client Profile" at bounding box center [181, 118] width 337 height 1346
click at [580, 775] on input "text" at bounding box center [692, 769] width 378 height 44
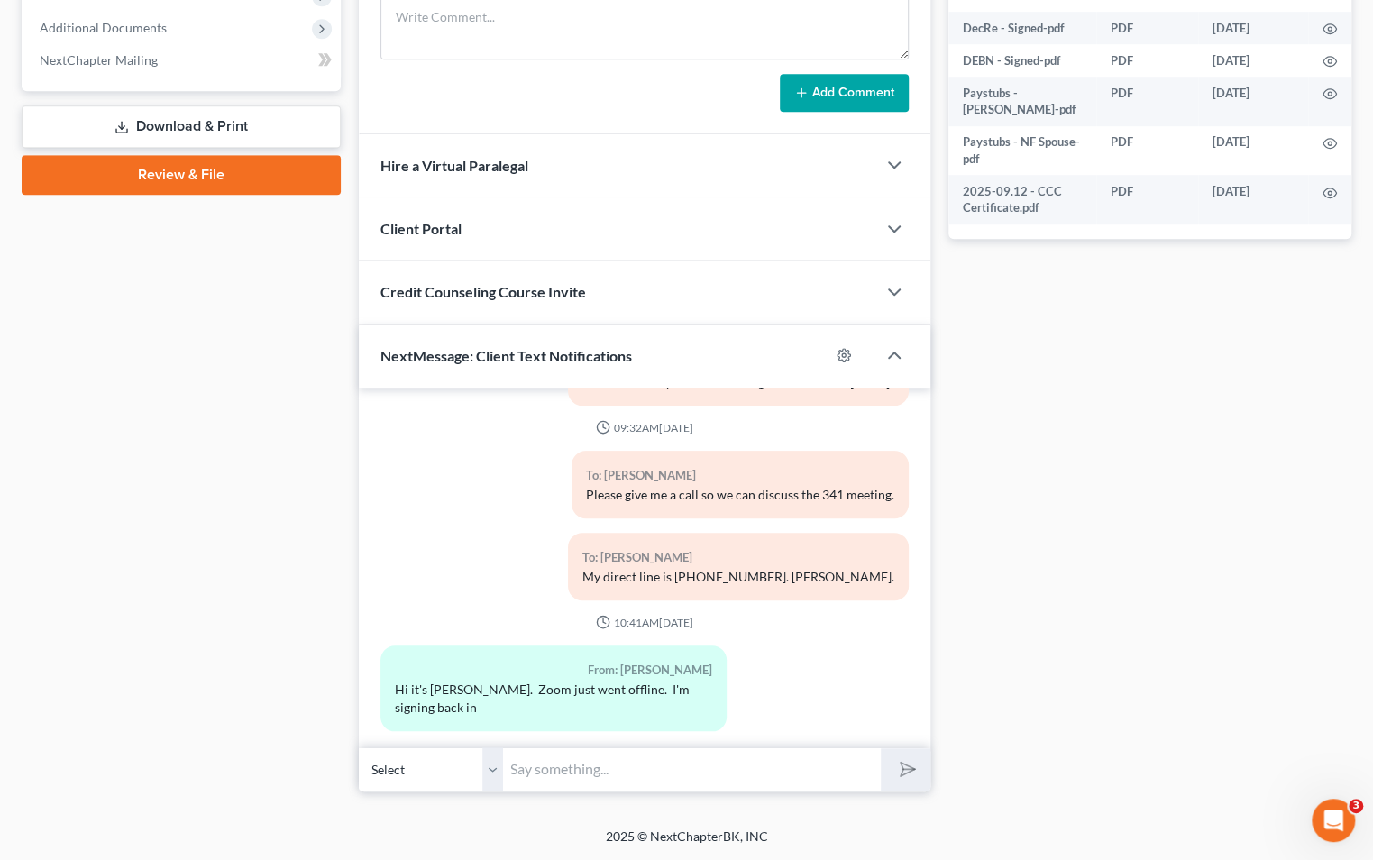
click at [425, 635] on div "11:54AM, 09/12/2025 To: Shea Kruse Hi, Shea. This is Joan at Sader Law Firm. Di…" at bounding box center [645, 379] width 528 height 734
click at [555, 750] on input "text" at bounding box center [692, 769] width 378 height 44
type input "No problem. Seems like the Trustee's earlier docket has run long."
click at [881, 748] on button "submit" at bounding box center [906, 769] width 50 height 42
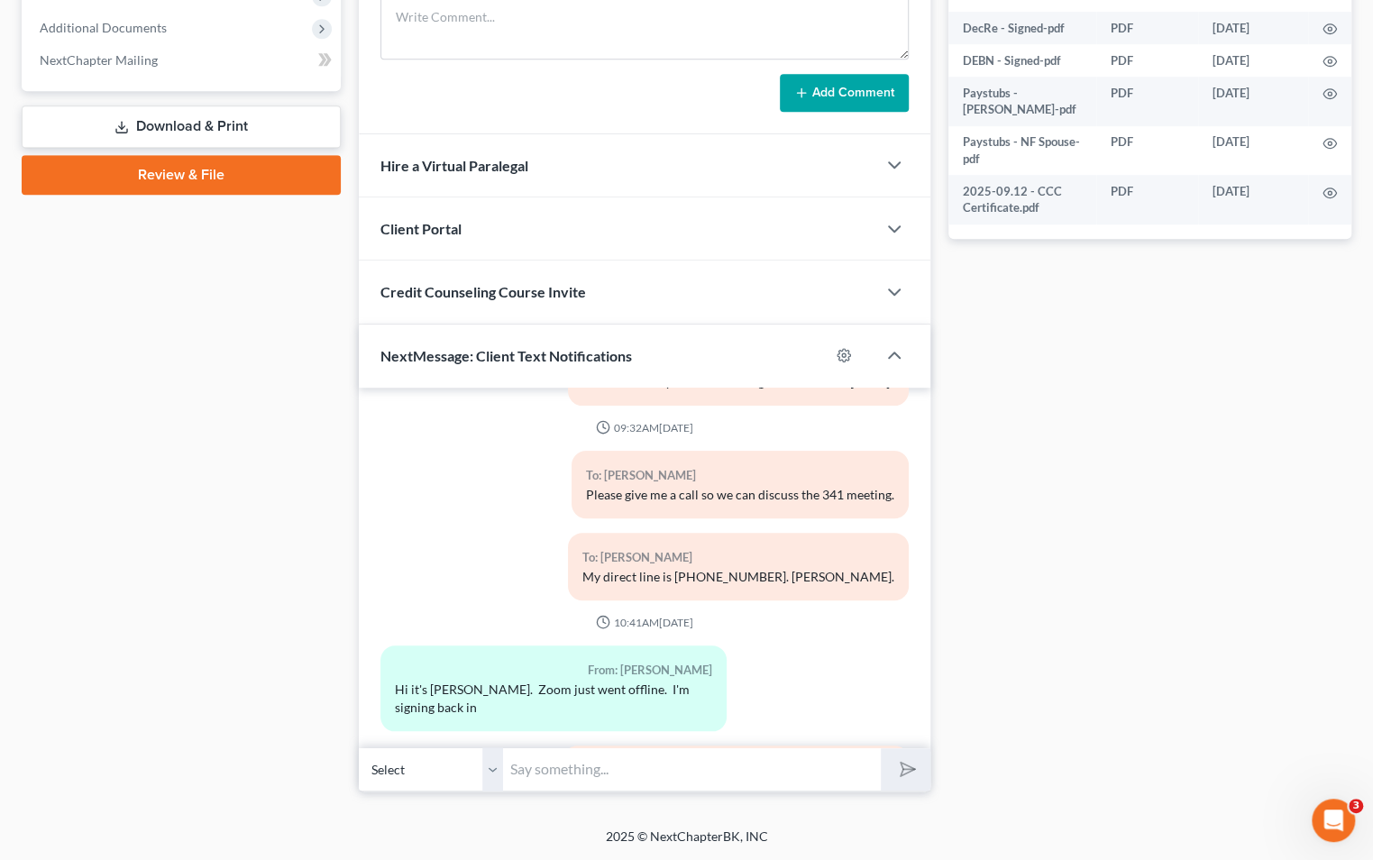
scroll to position [499, 0]
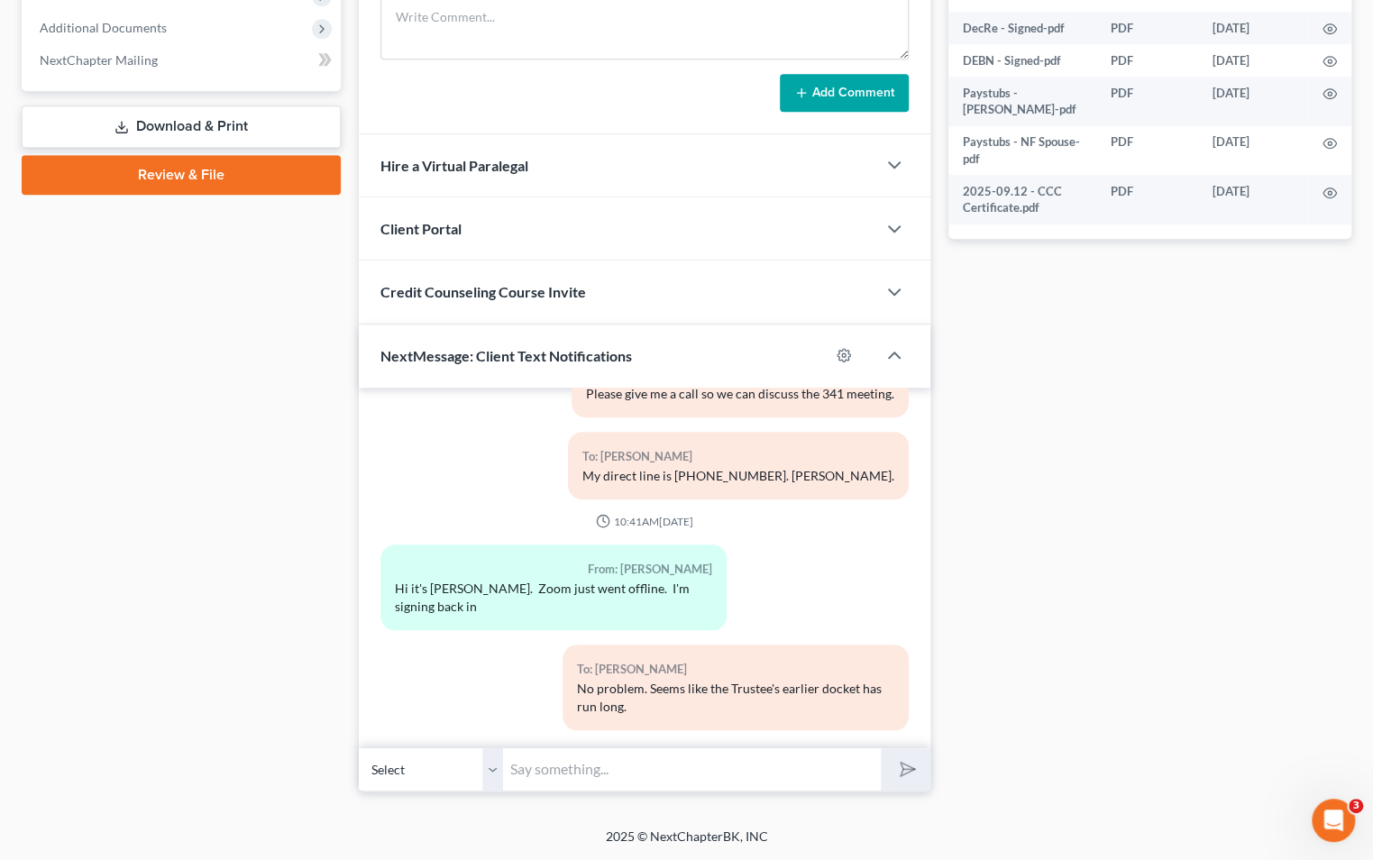
click at [264, 430] on div "Case Dashboard Payments Invoices Payments Payments Credit Report Client Profile" at bounding box center [181, 118] width 337 height 1346
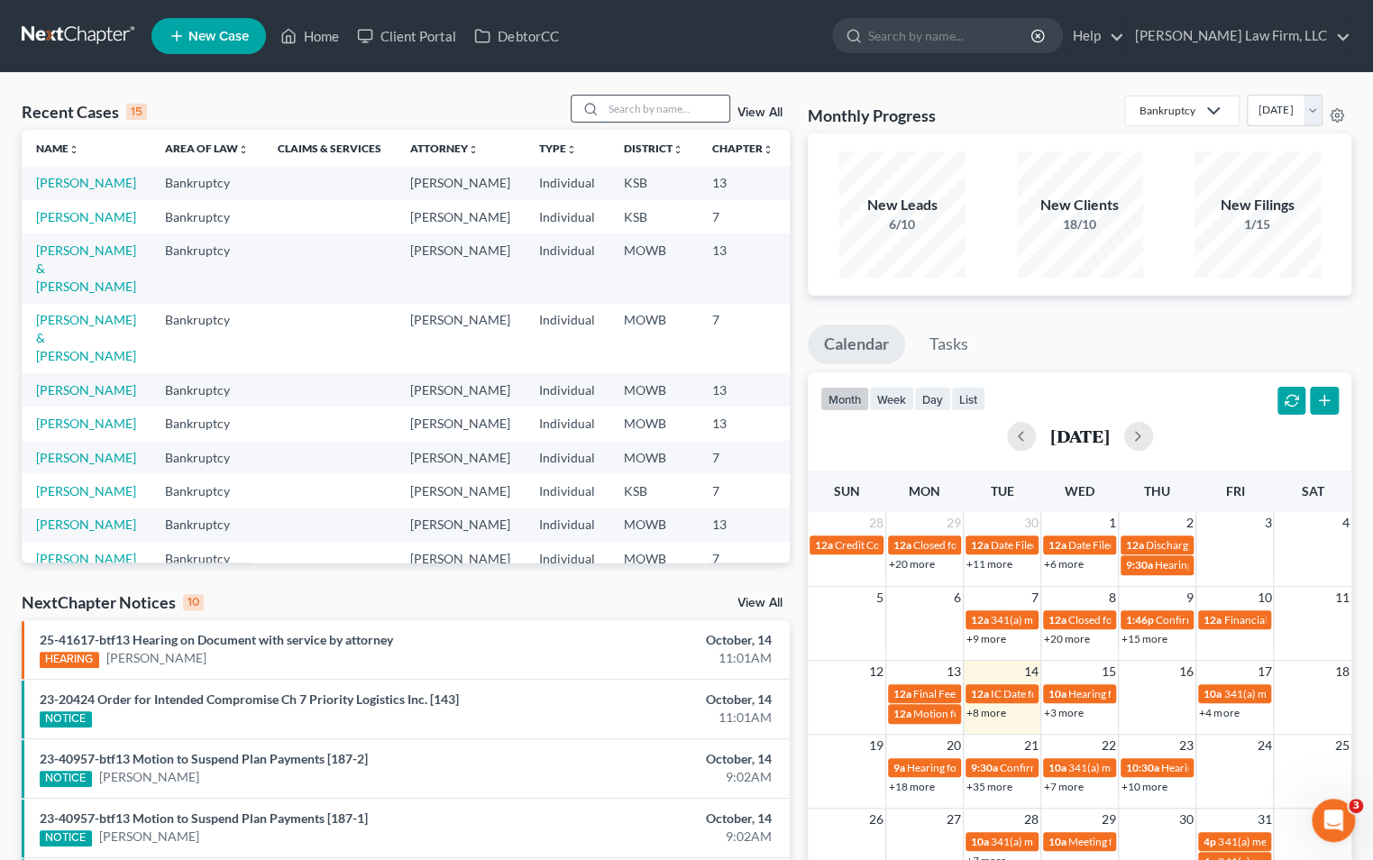
click at [707, 115] on input "search" at bounding box center [666, 109] width 126 height 26
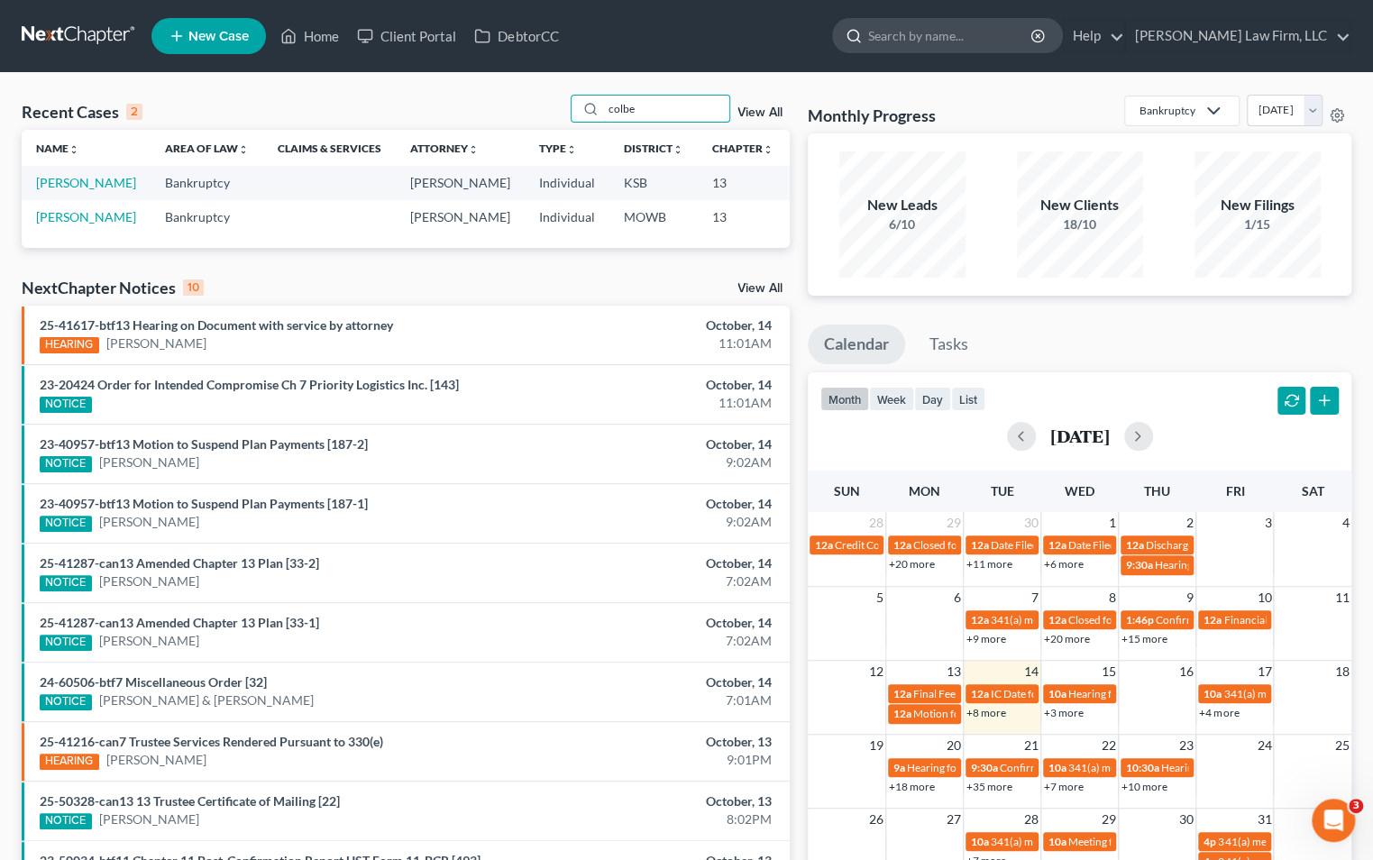
type input "colbe"
click at [43, 190] on link "[PERSON_NAME]" at bounding box center [86, 182] width 100 height 15
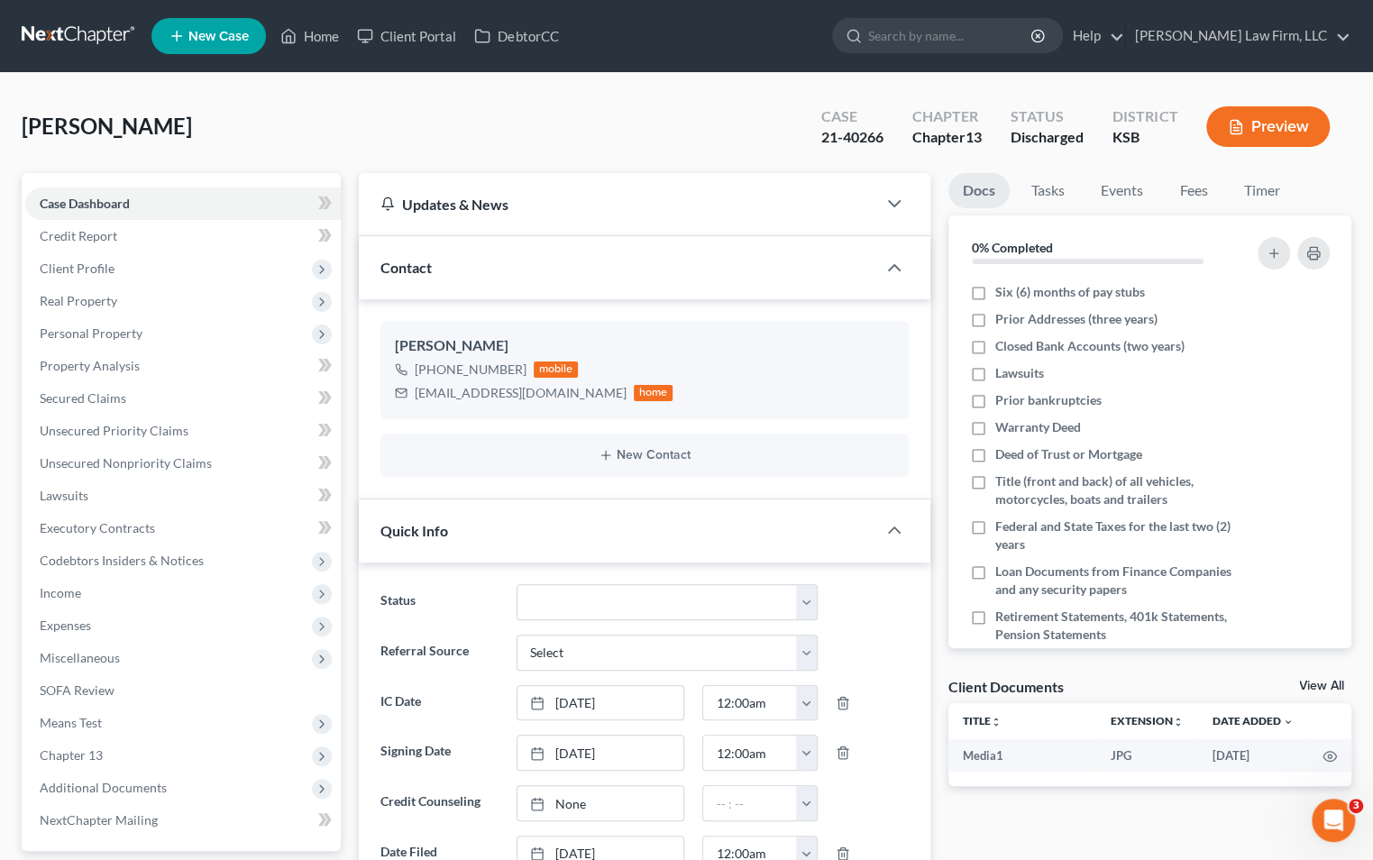
scroll to position [2878, 0]
click at [997, 49] on input "search" at bounding box center [950, 35] width 165 height 33
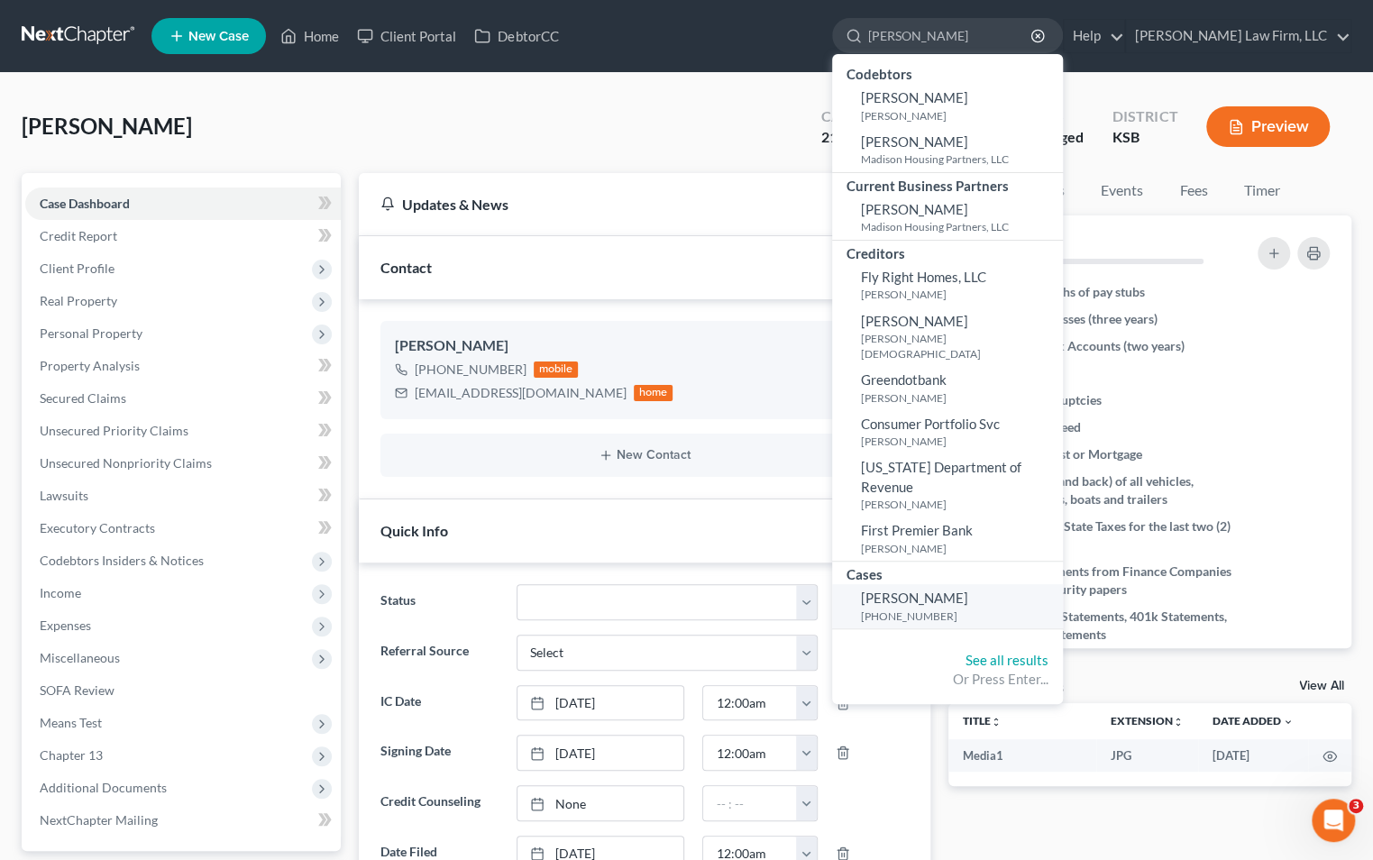
type input "[PERSON_NAME]"
click at [1007, 609] on small "[PHONE_NUMBER]" at bounding box center [959, 616] width 197 height 15
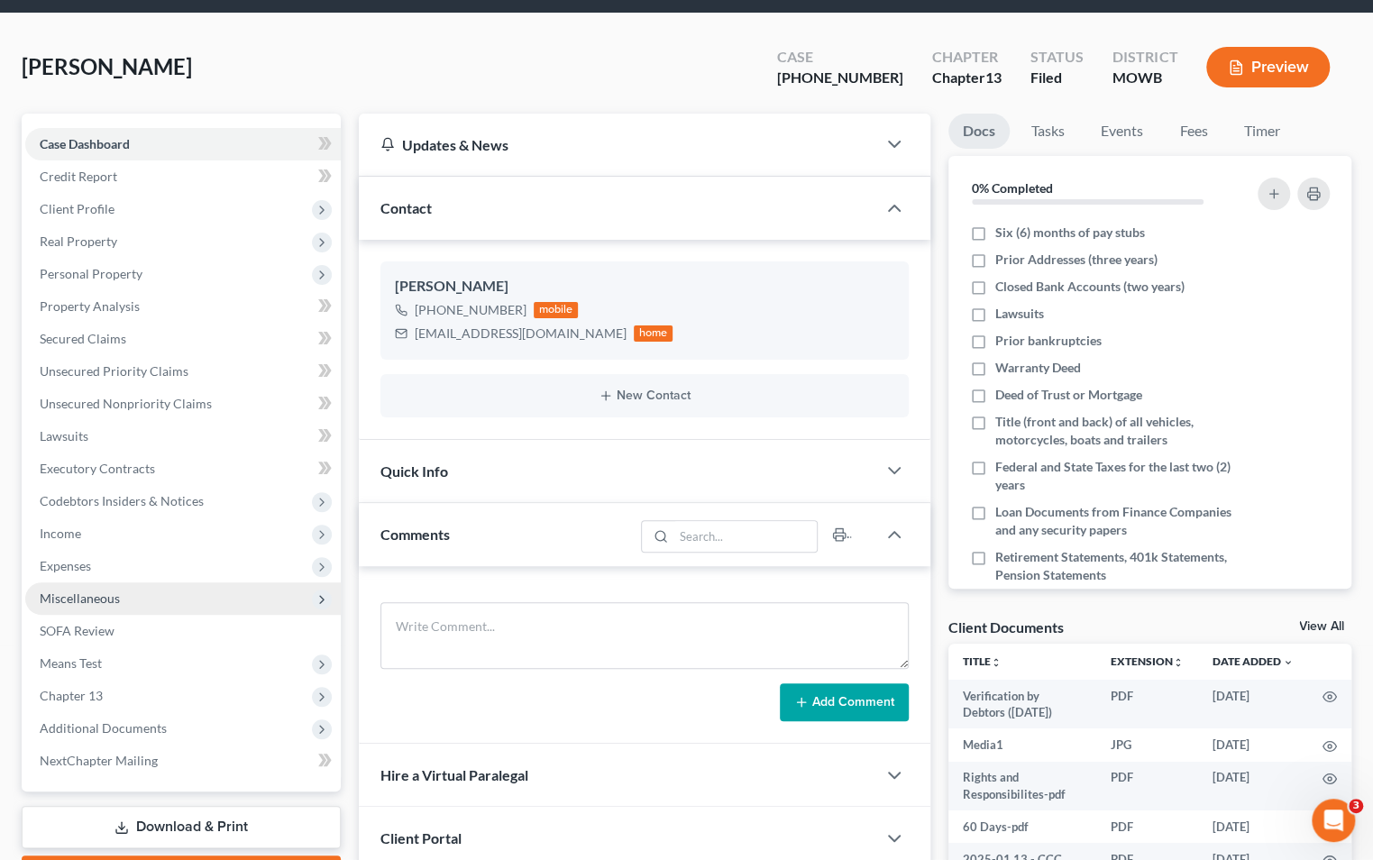
scroll to position [300, 0]
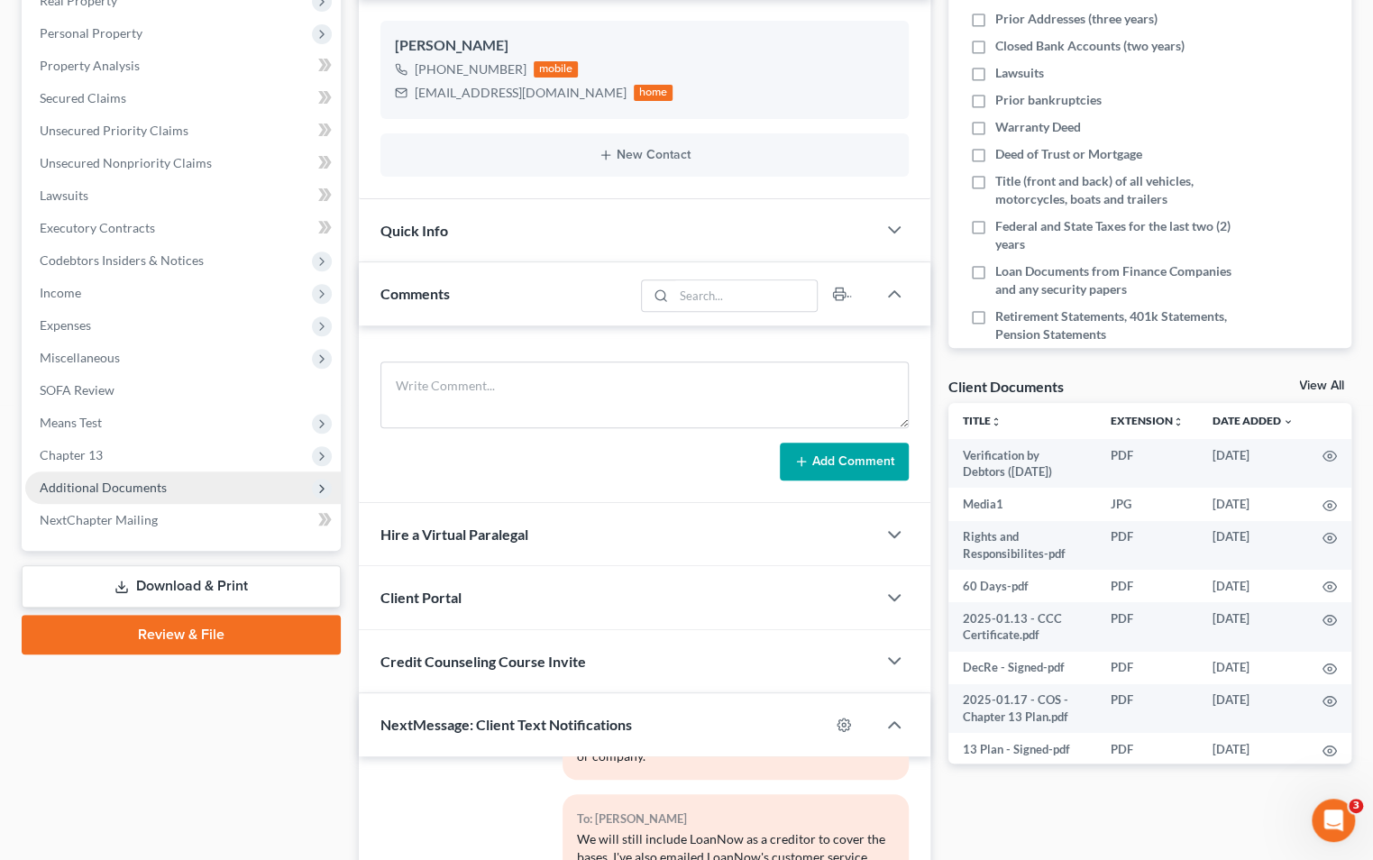
click at [140, 496] on span "Additional Documents" at bounding box center [183, 488] width 316 height 32
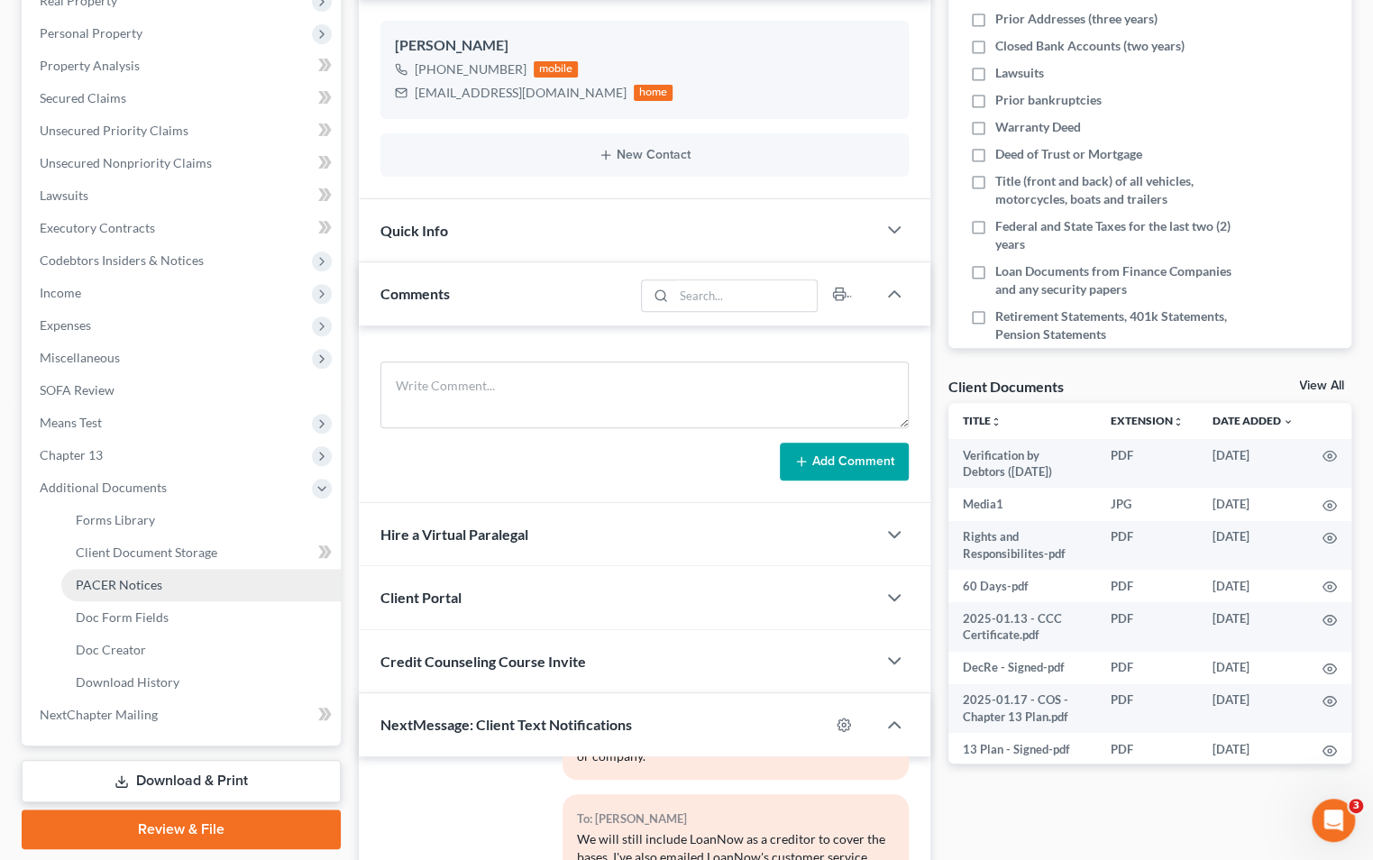
click at [133, 577] on span "PACER Notices" at bounding box center [119, 584] width 87 height 15
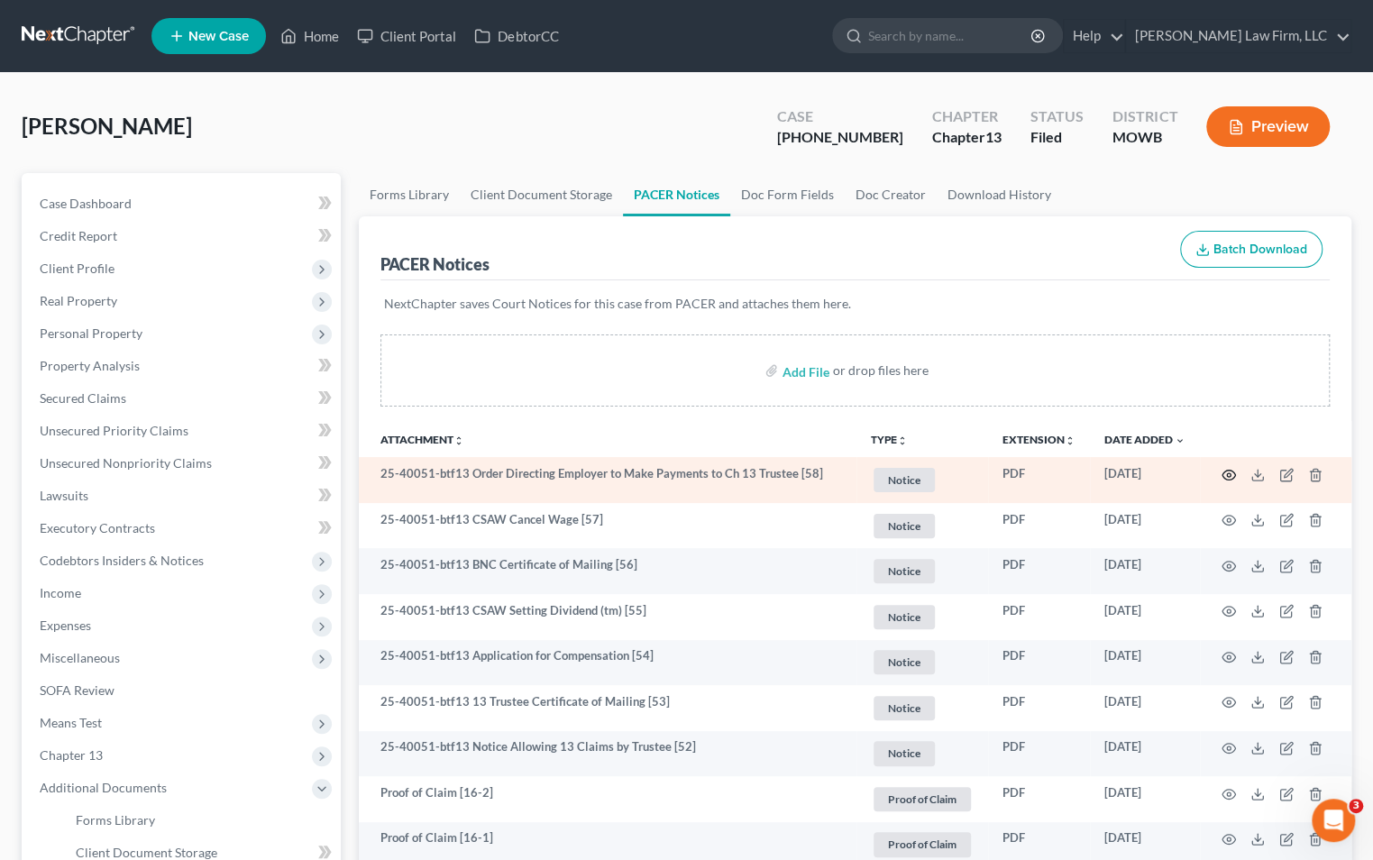
click at [1234, 472] on icon "button" at bounding box center [1230, 475] width 14 height 10
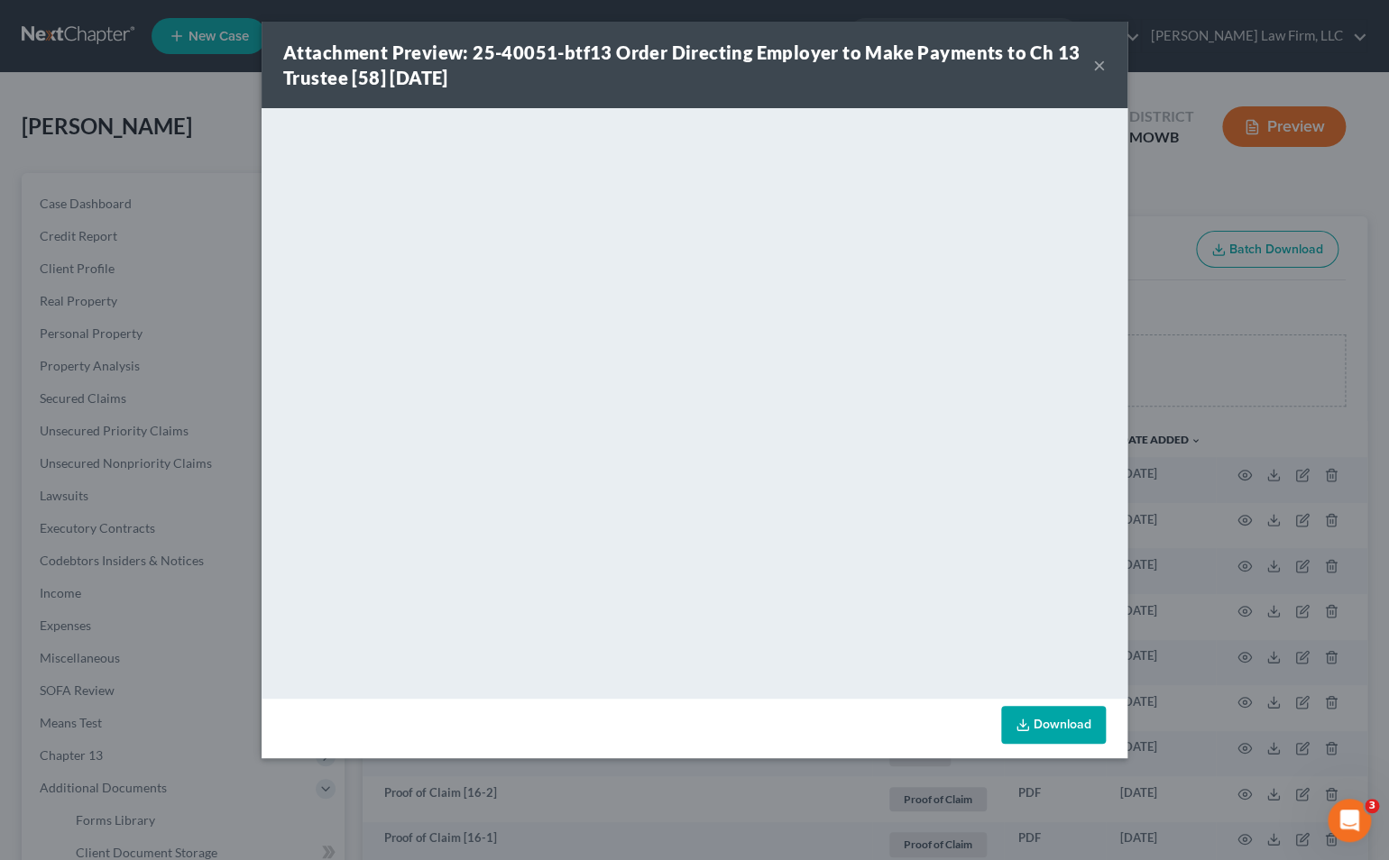
click at [1241, 349] on div "Attachment Preview: 25-40051-btf13 Order Directing Employer to Make Payments to…" at bounding box center [694, 430] width 1389 height 860
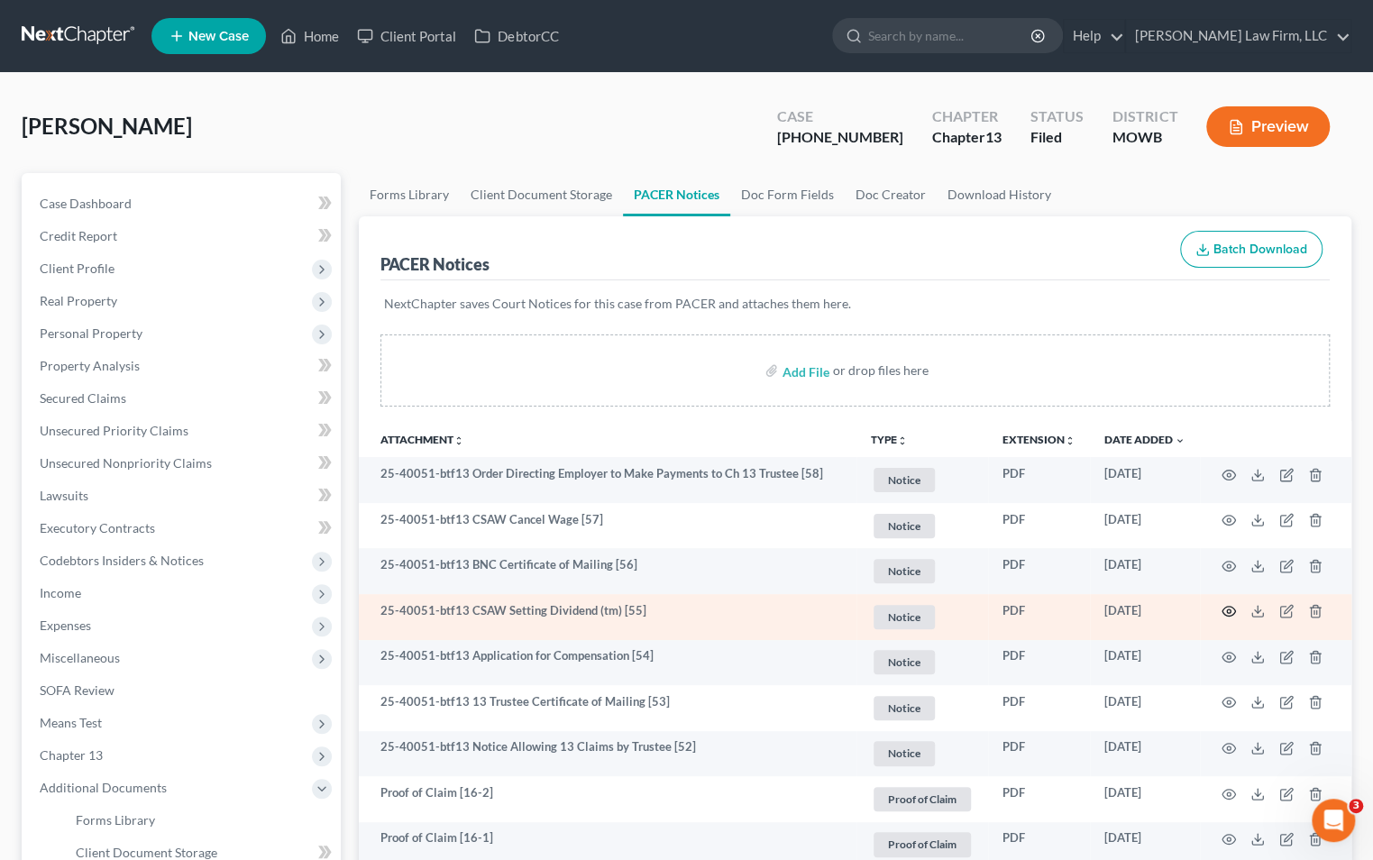
click at [1224, 614] on icon "button" at bounding box center [1229, 611] width 14 height 14
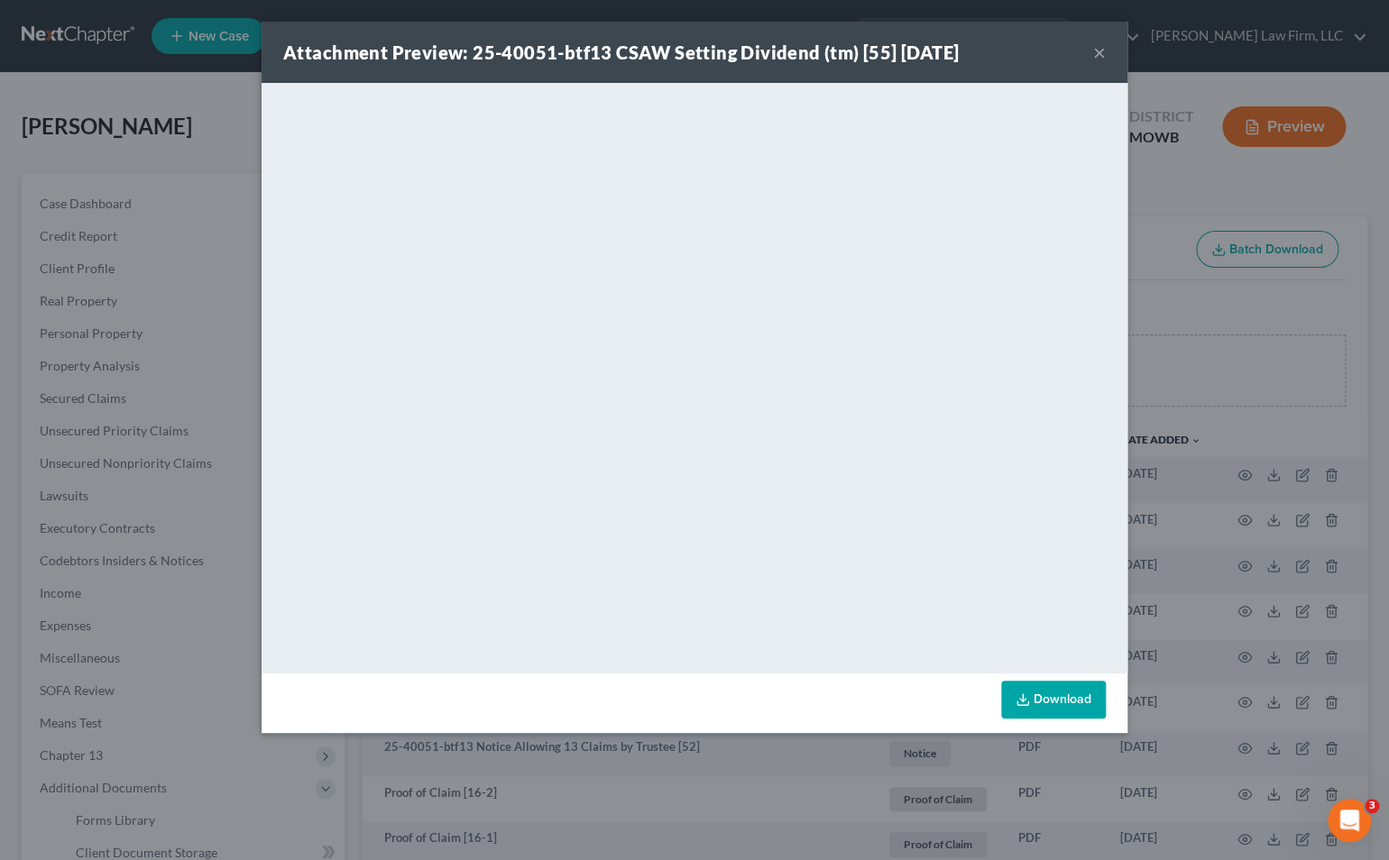
click at [1145, 206] on div "Attachment Preview: 25-40051-btf13 CSAW Setting Dividend (tm) [55] [DATE] × Dow…" at bounding box center [694, 430] width 1389 height 860
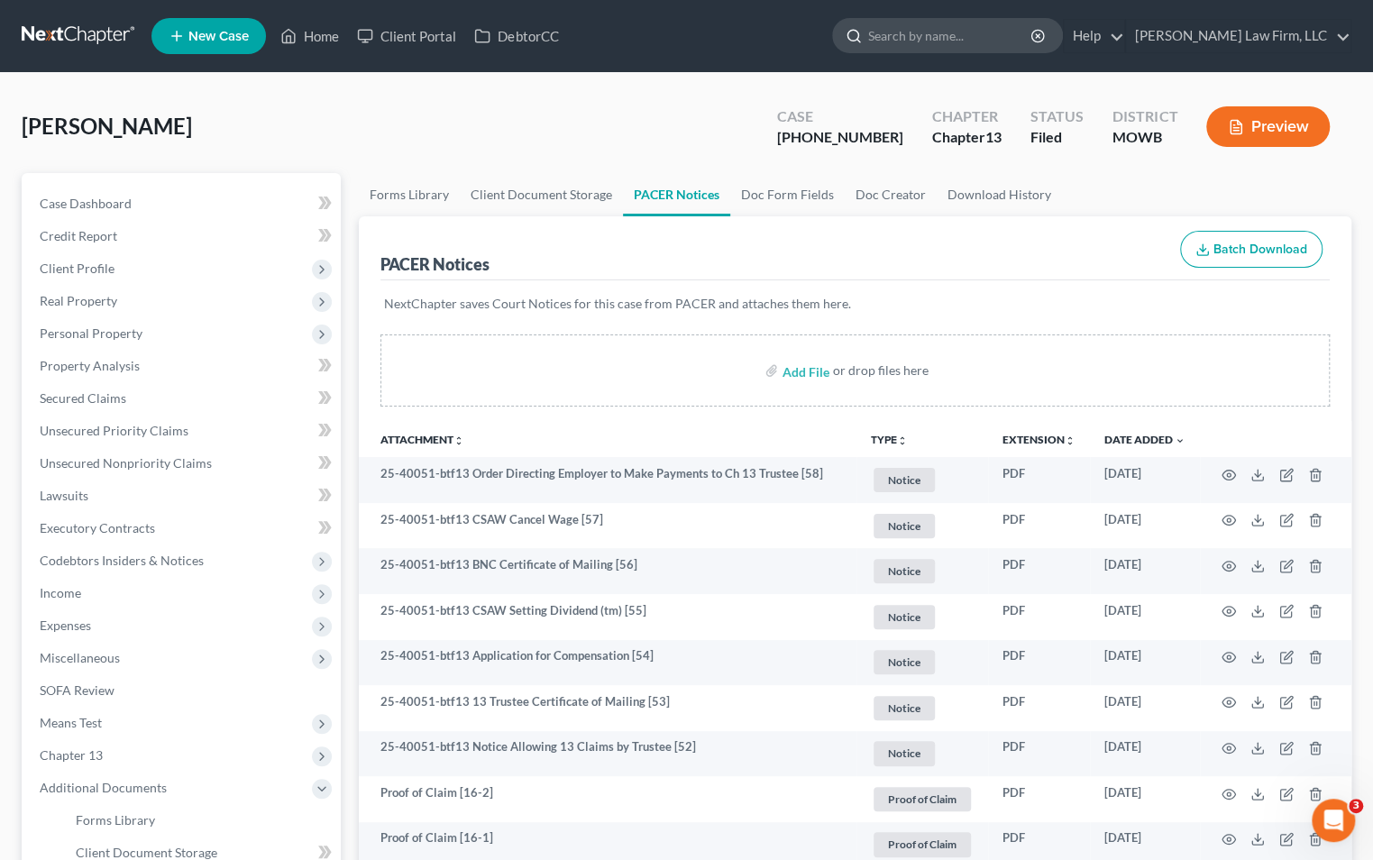
click at [1024, 49] on input "search" at bounding box center [950, 35] width 165 height 33
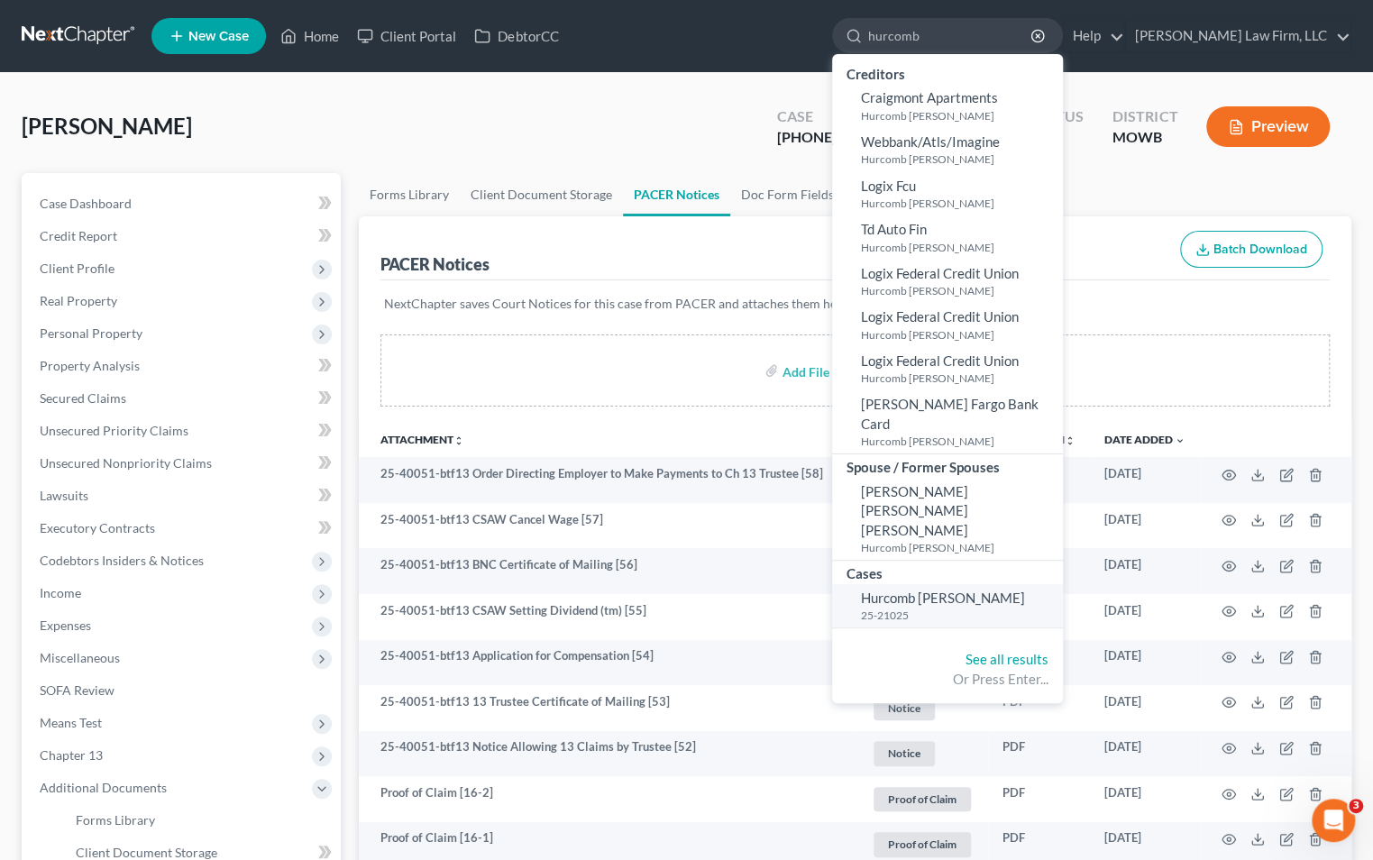
type input "hurcomb"
click at [996, 608] on small "25-21025" at bounding box center [959, 615] width 197 height 15
select select "4"
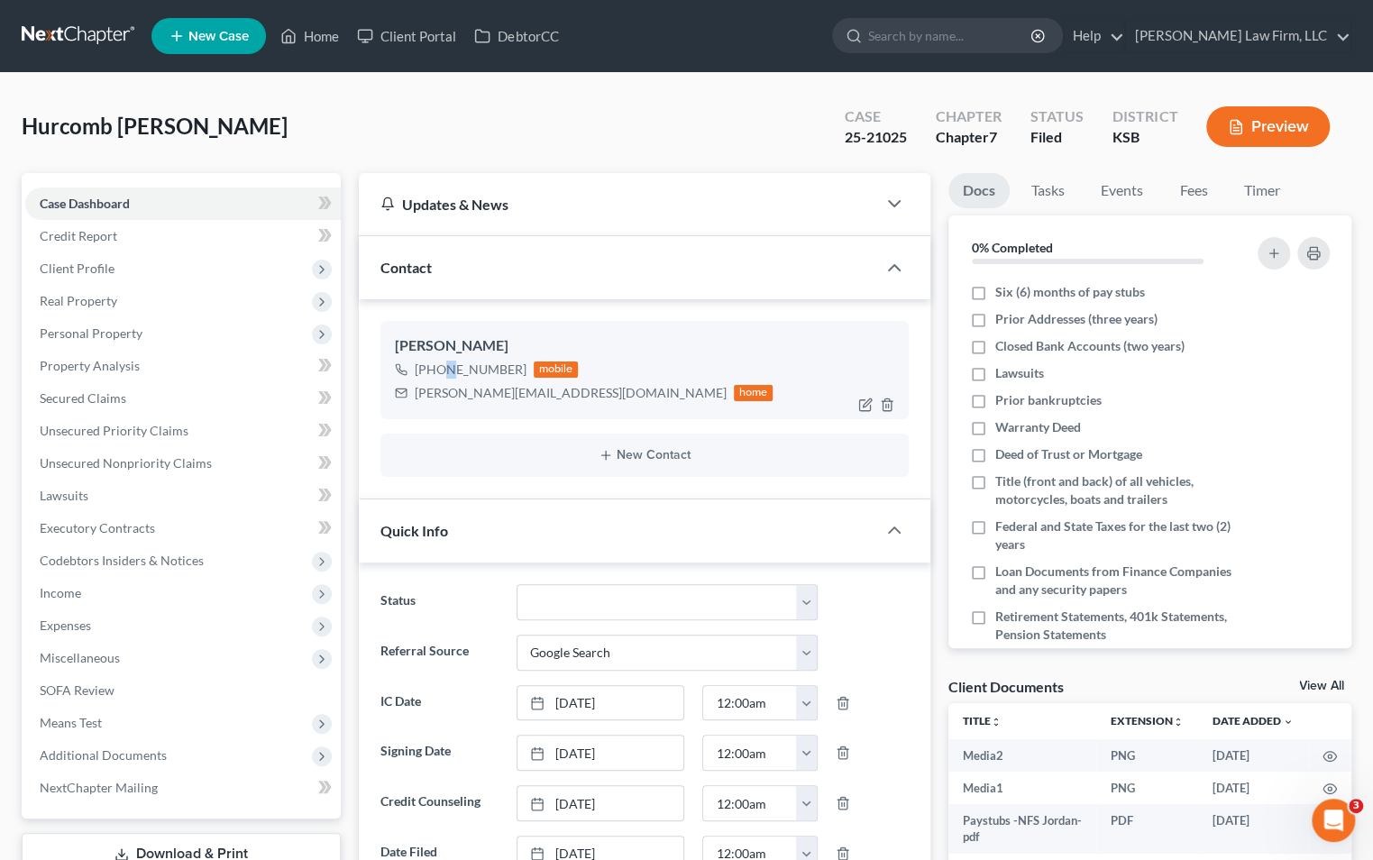
click at [445, 368] on div "[PHONE_NUMBER]" at bounding box center [471, 370] width 112 height 18
drag, startPoint x: 430, startPoint y: 371, endPoint x: 519, endPoint y: 368, distance: 89.3
click at [519, 368] on div "[PHONE_NUMBER] mobile" at bounding box center [584, 369] width 379 height 23
copy div "[PHONE_NUMBER]"
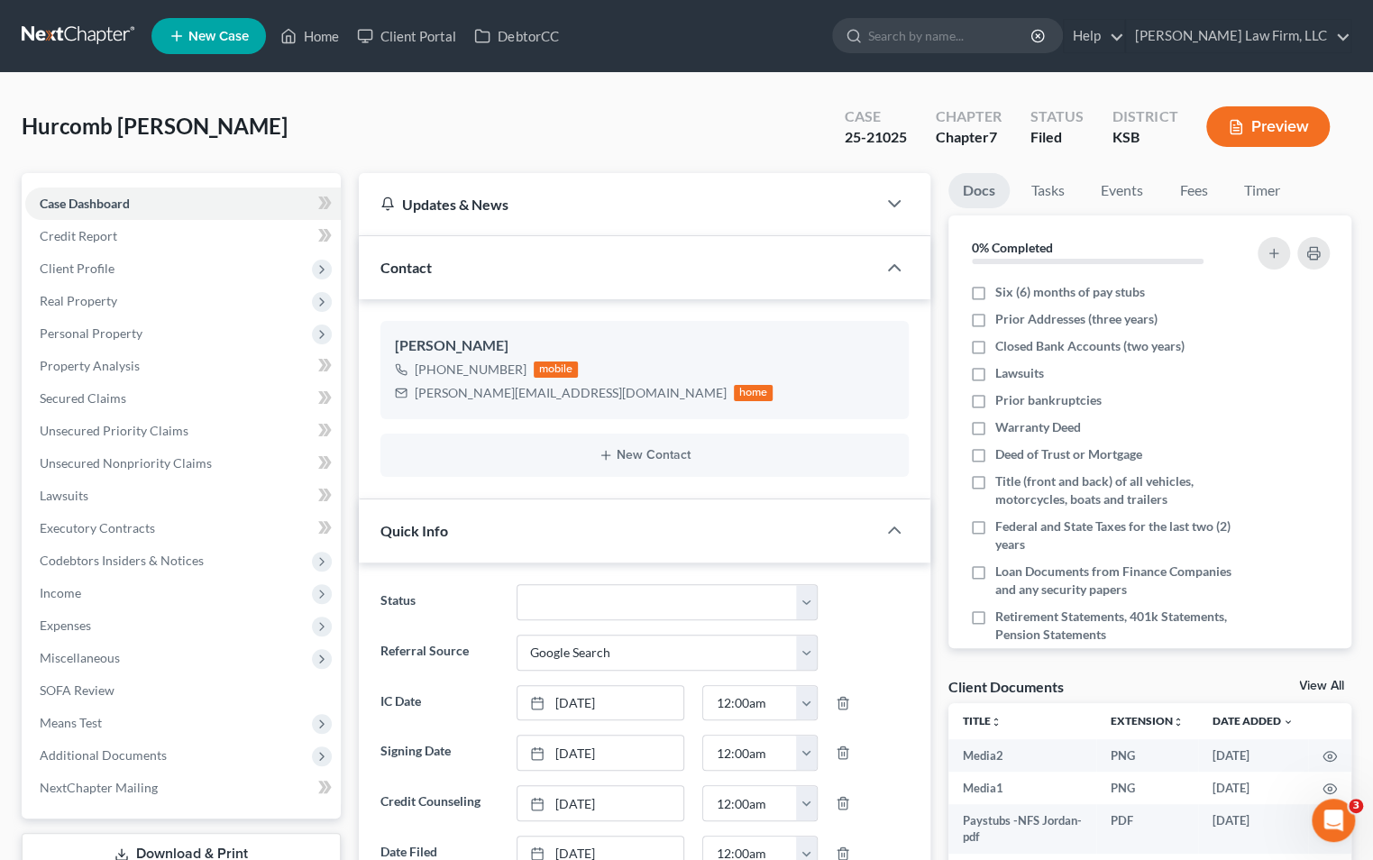
click at [402, 135] on div "Hurcomb [PERSON_NAME] Upgraded Case 25-21025 Chapter Chapter 7 Status Filed Dis…" at bounding box center [687, 134] width 1330 height 78
click at [222, 258] on span "Client Profile" at bounding box center [183, 268] width 316 height 32
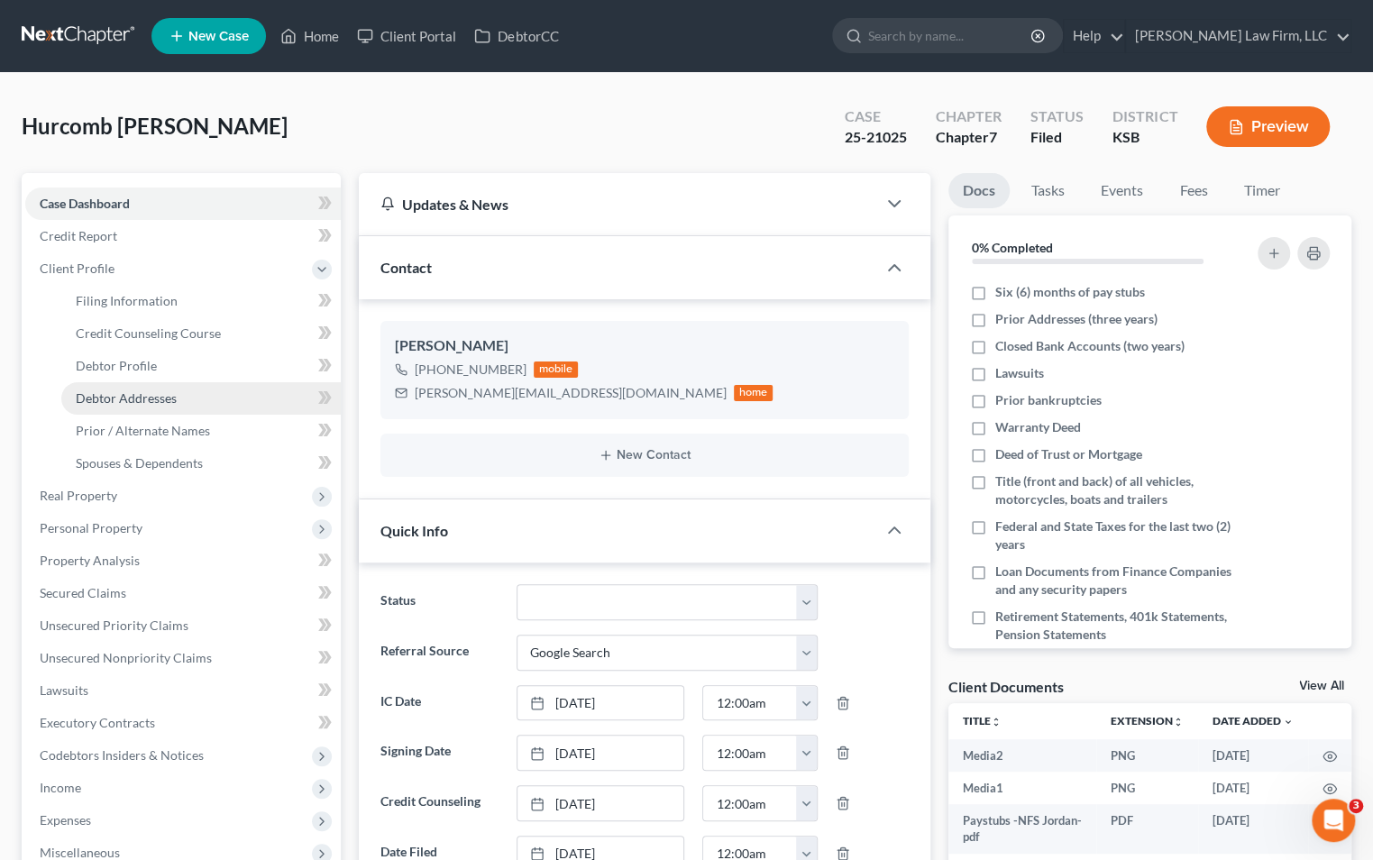
click at [188, 383] on link "Debtor Addresses" at bounding box center [201, 398] width 280 height 32
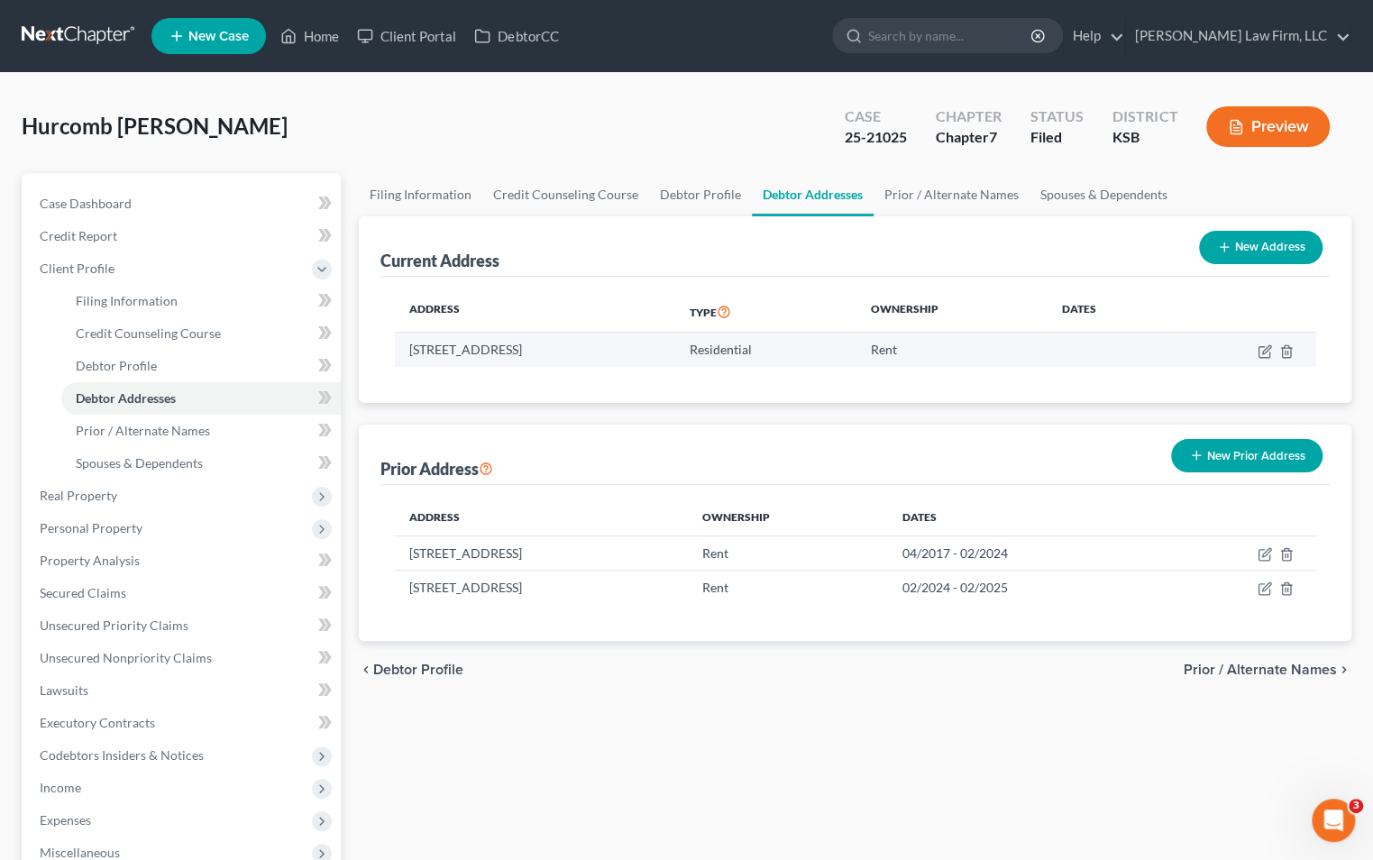
drag, startPoint x: 386, startPoint y: 357, endPoint x: 739, endPoint y: 346, distance: 353.6
click at [739, 346] on div "Address Type Ownership Dates [STREET_ADDRESS] Residential Rent" at bounding box center [855, 340] width 949 height 126
click at [675, 346] on td "[STREET_ADDRESS]" at bounding box center [535, 350] width 280 height 34
drag, startPoint x: 698, startPoint y: 347, endPoint x: 407, endPoint y: 363, distance: 291.7
click at [407, 363] on td "[STREET_ADDRESS]" at bounding box center [535, 350] width 280 height 34
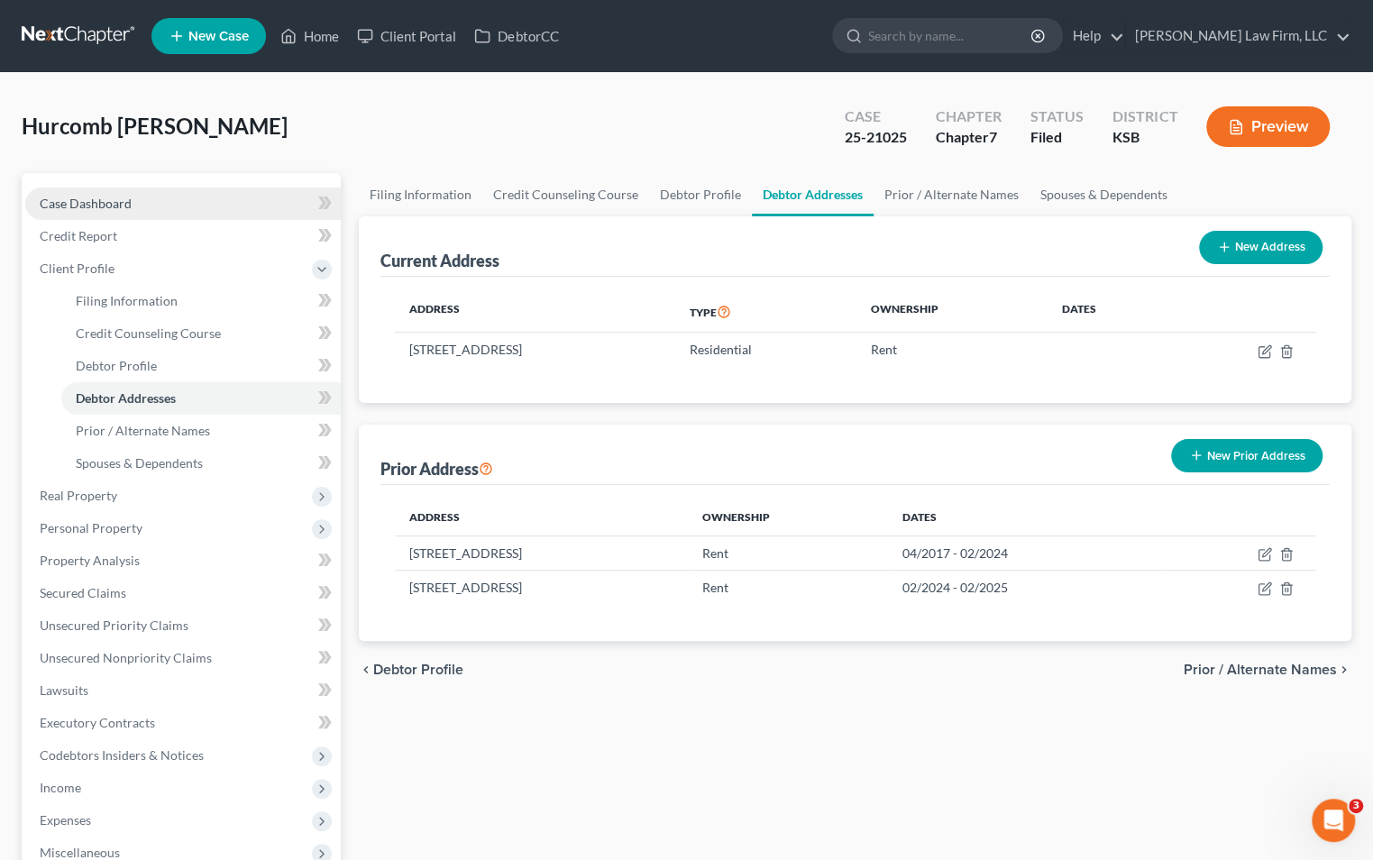
click at [136, 200] on link "Case Dashboard" at bounding box center [183, 204] width 316 height 32
select select "3"
select select "4"
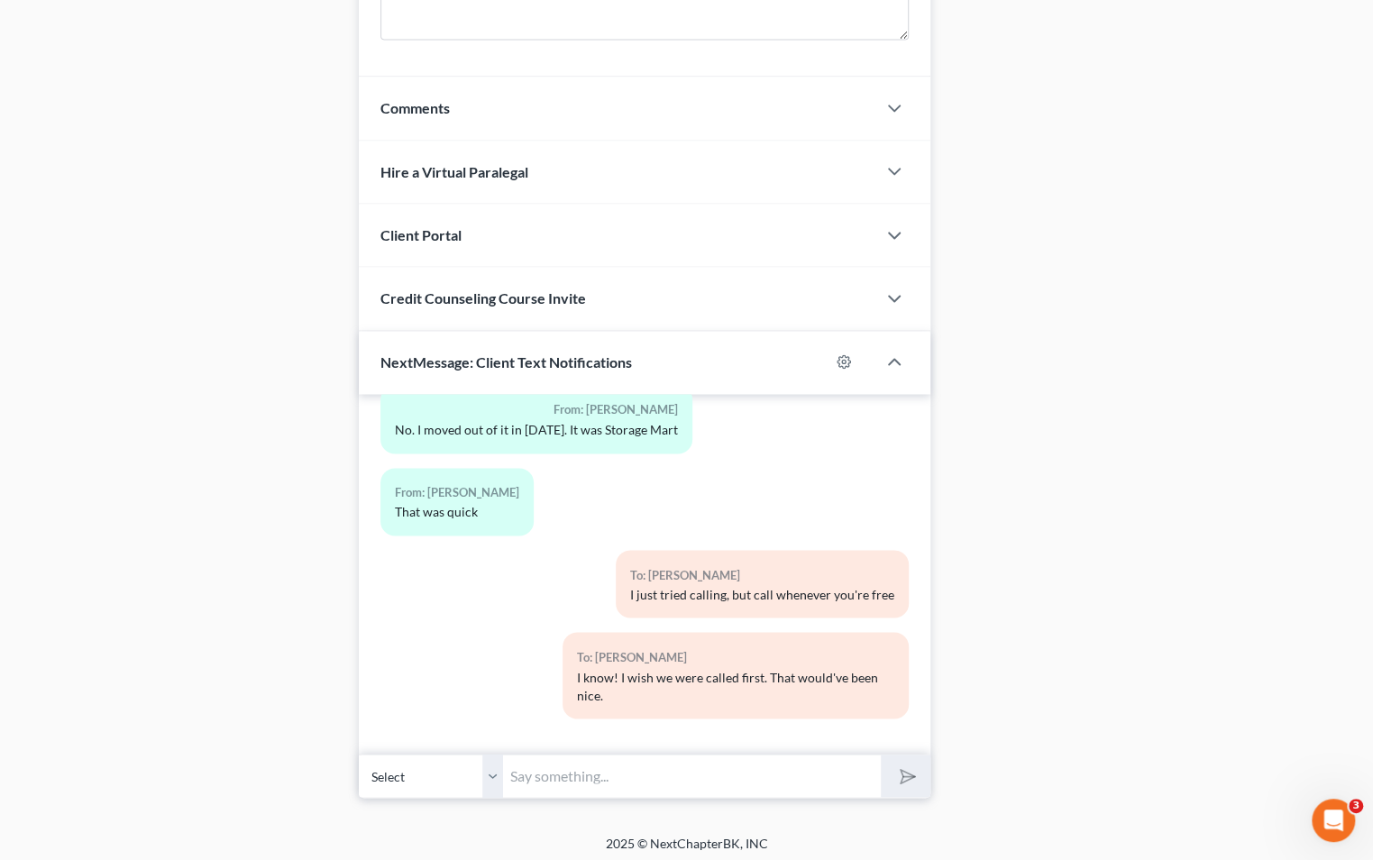
scroll to position [1509, 0]
click at [660, 774] on input "text" at bounding box center [692, 774] width 378 height 44
type input "h"
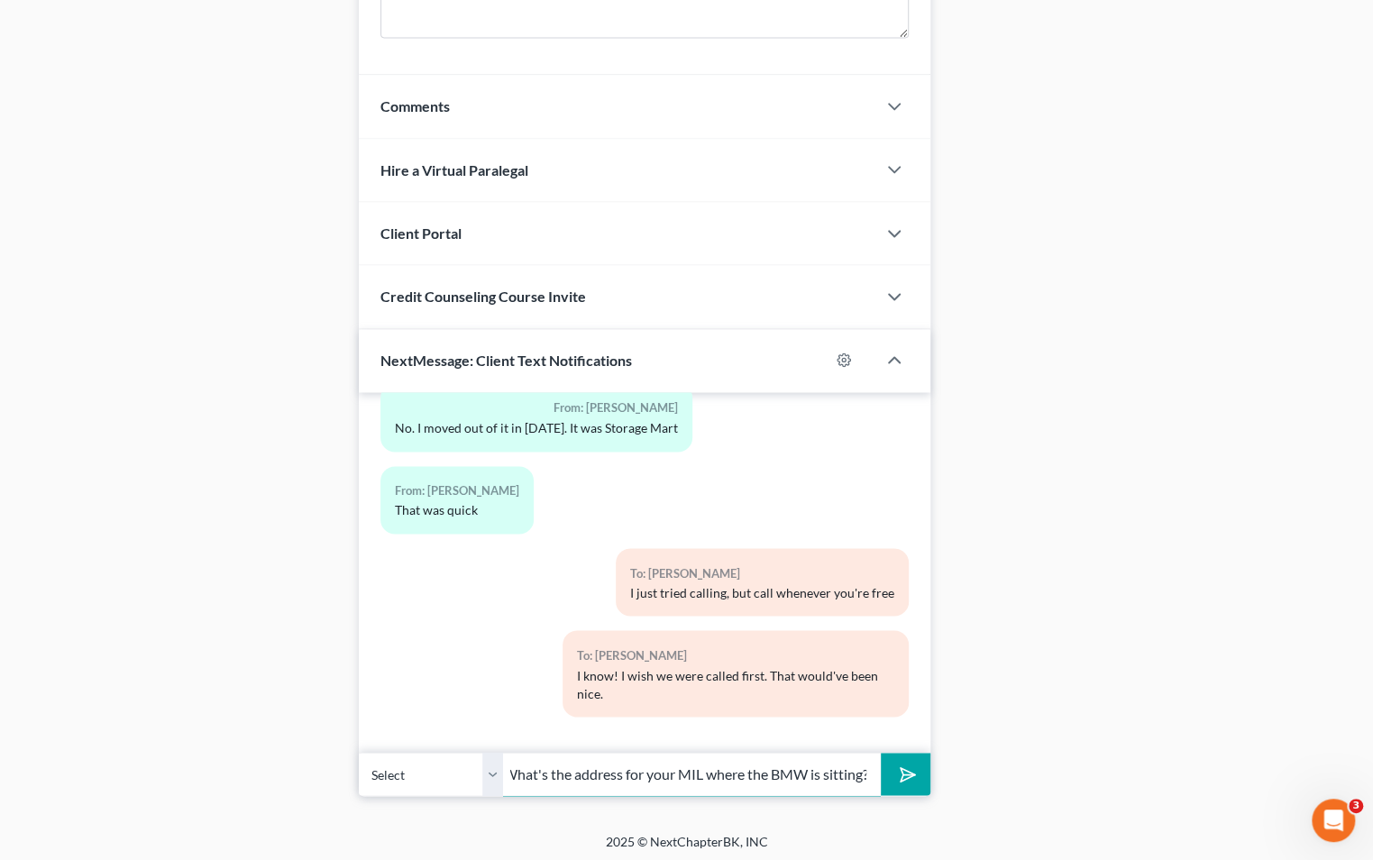
scroll to position [0, 14]
type input "What's the address for your MIL where the BMW is sitting?"
click at [881, 753] on button "submit" at bounding box center [906, 774] width 50 height 42
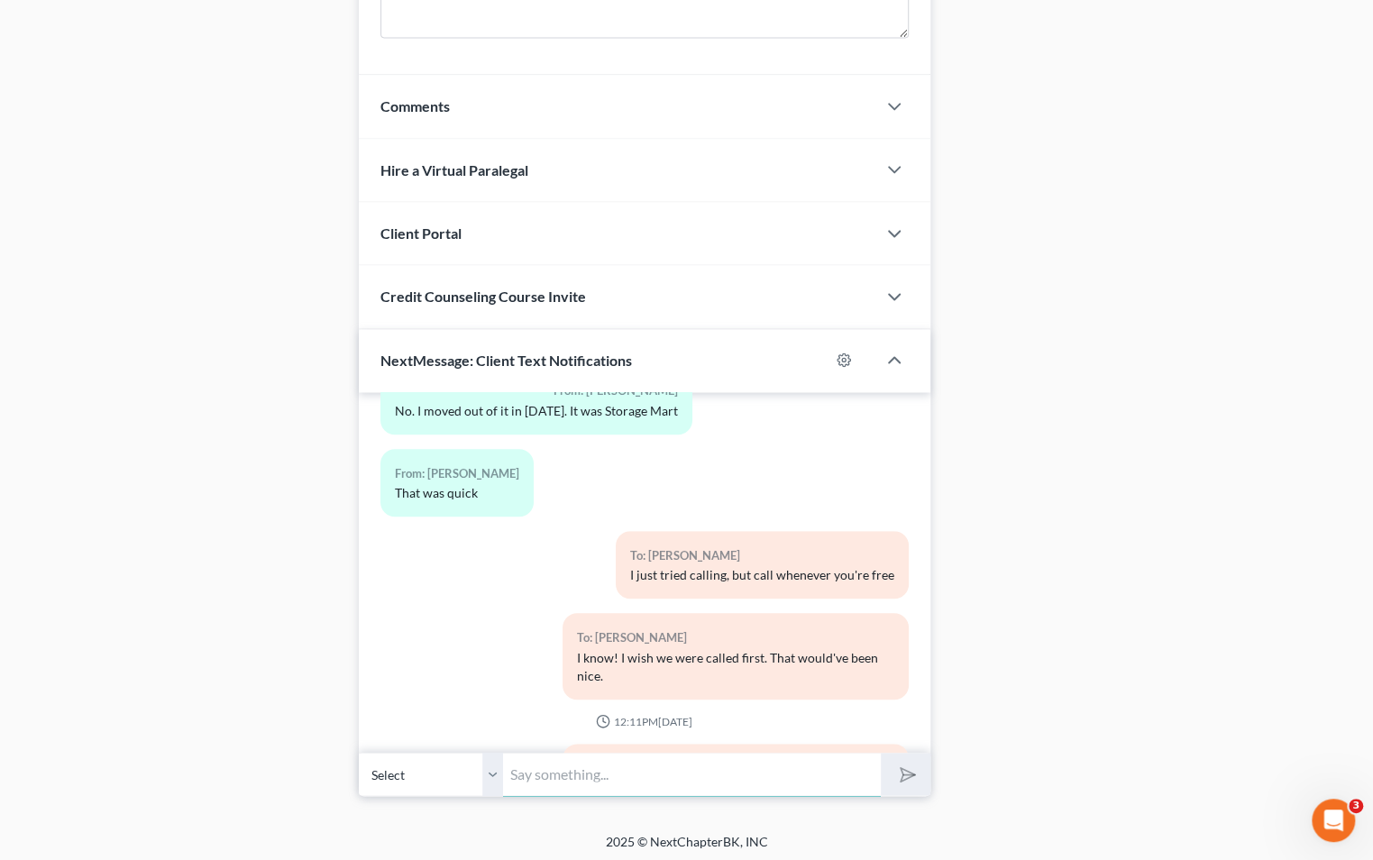
scroll to position [9240, 0]
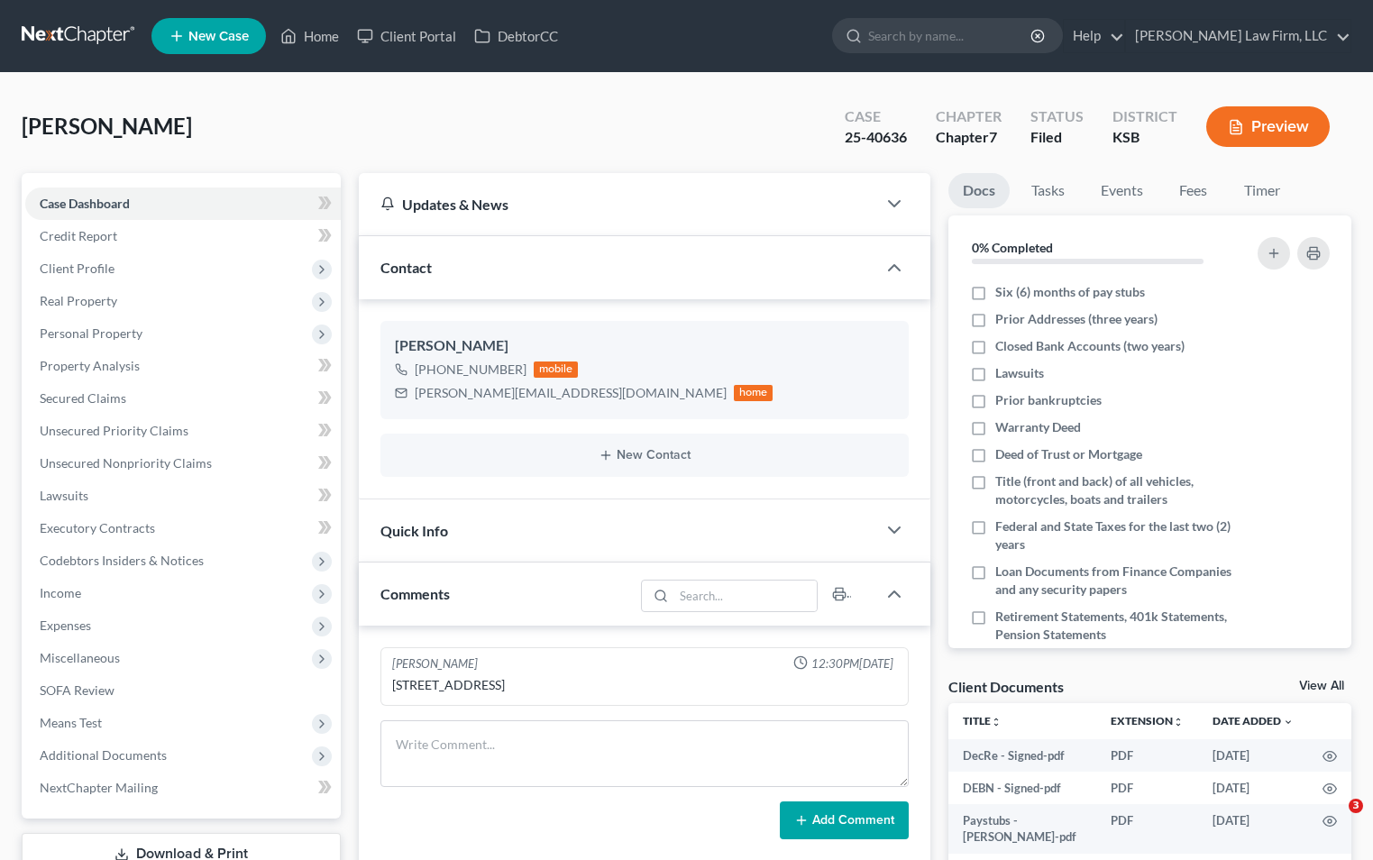
select select "0"
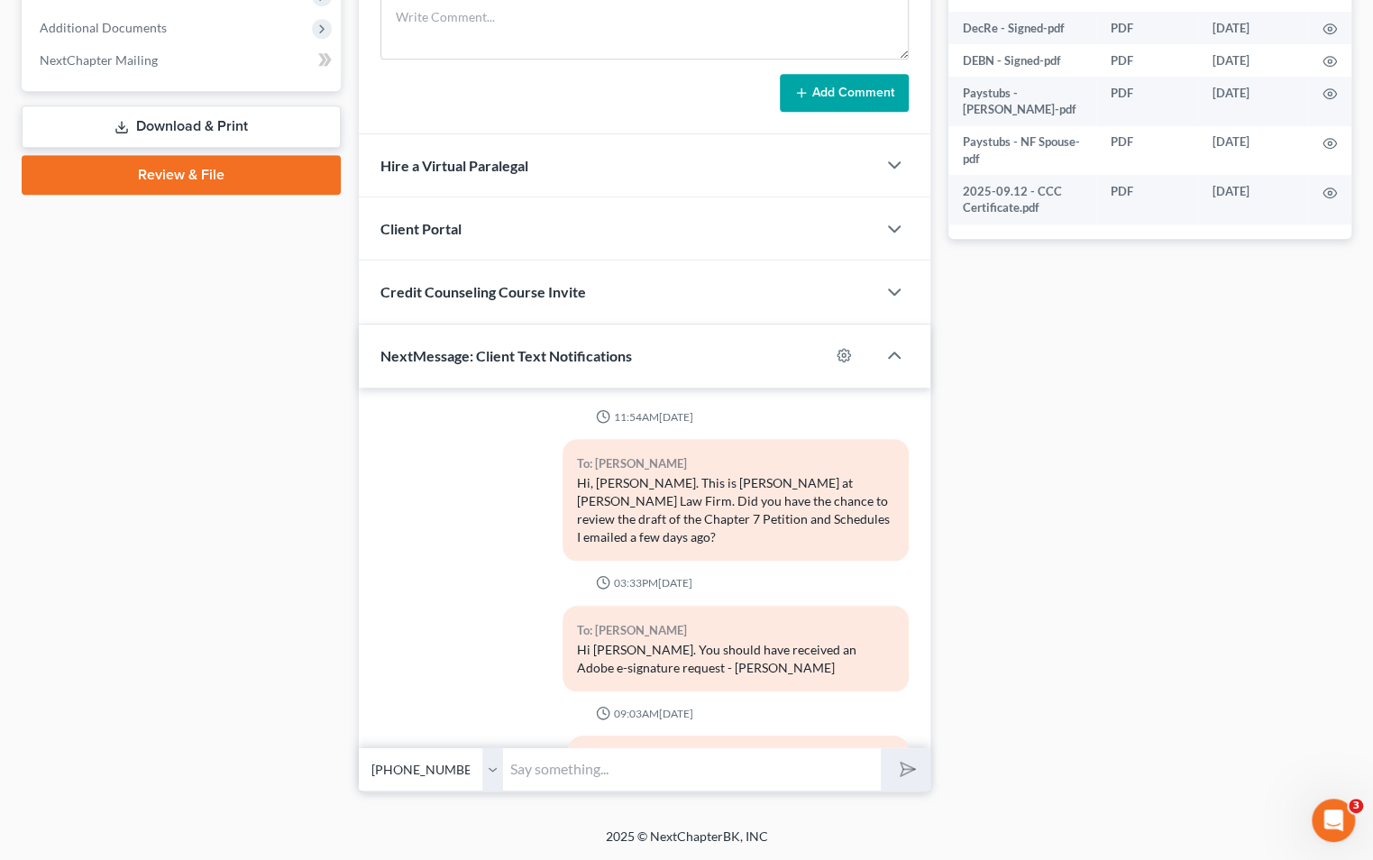
scroll to position [499, 0]
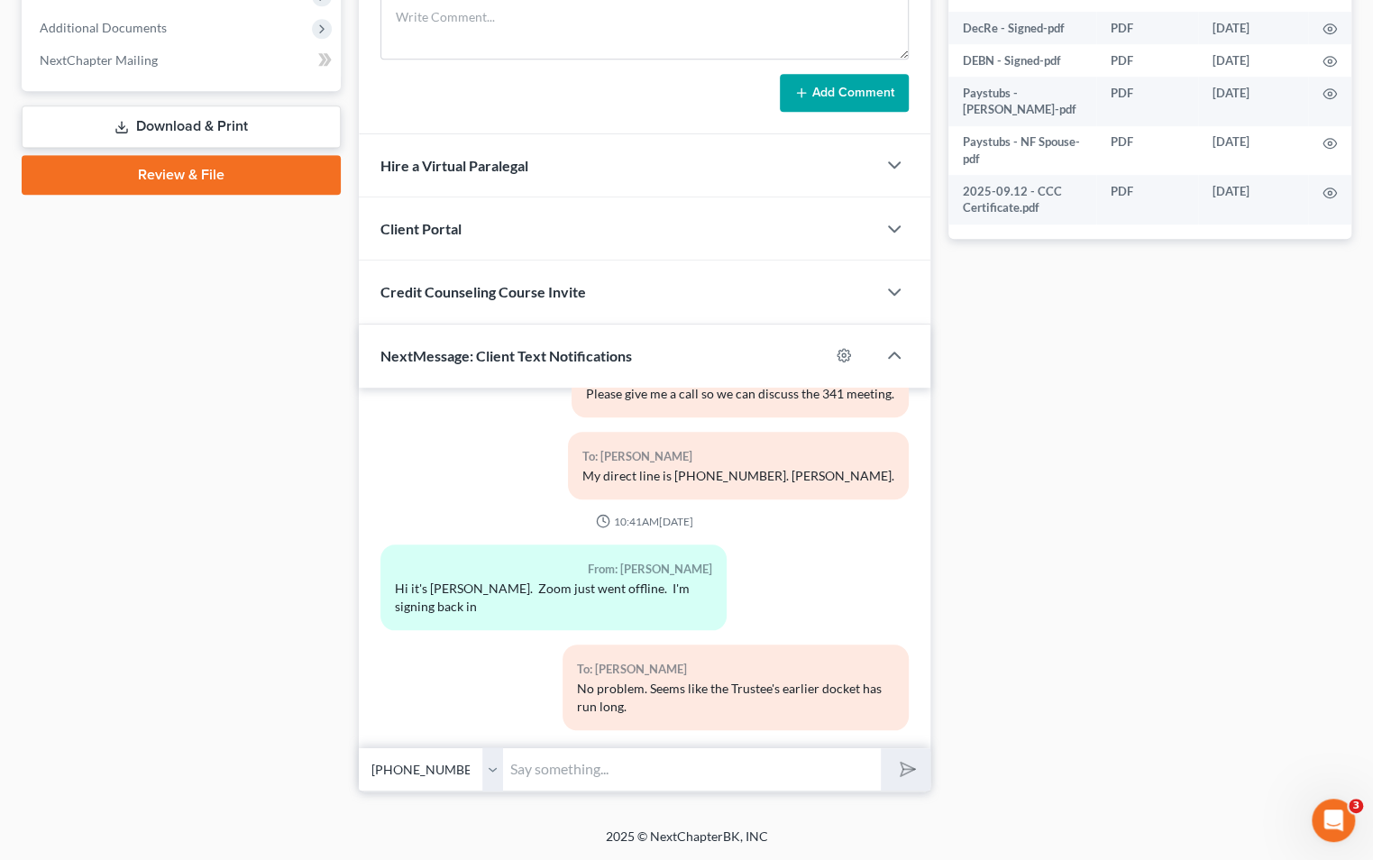
click at [132, 436] on div "Case Dashboard Payments Invoices Payments Payments Credit Report Client Profile" at bounding box center [181, 118] width 337 height 1346
click at [631, 773] on input "text" at bounding box center [692, 769] width 378 height 44
type input "[PERSON_NAME] will be on the 341 with you. I have a scheduled appointment at 12…"
click at [881, 748] on button "submit" at bounding box center [906, 769] width 50 height 42
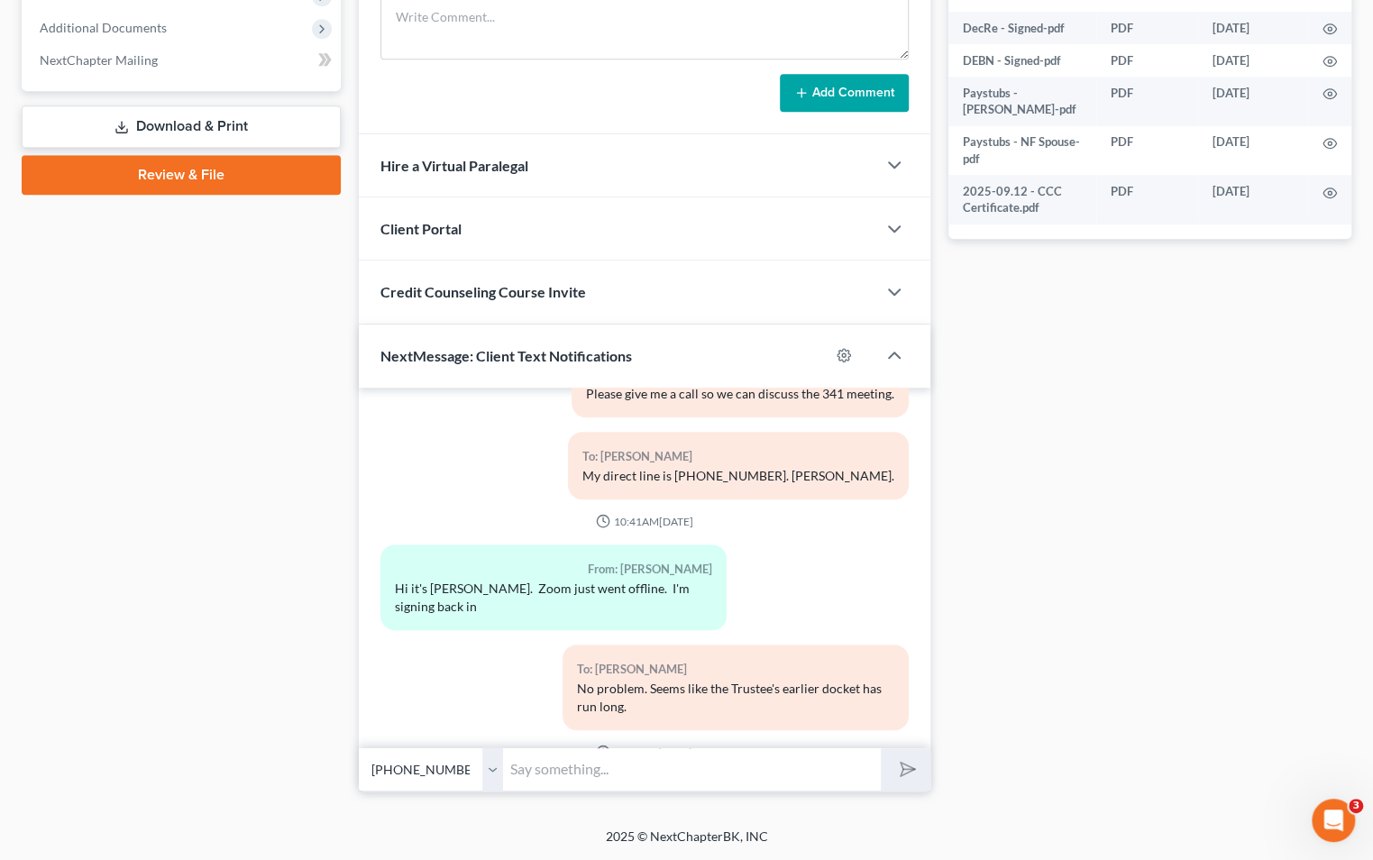
scroll to position [647, 0]
